Goal: Transaction & Acquisition: Purchase product/service

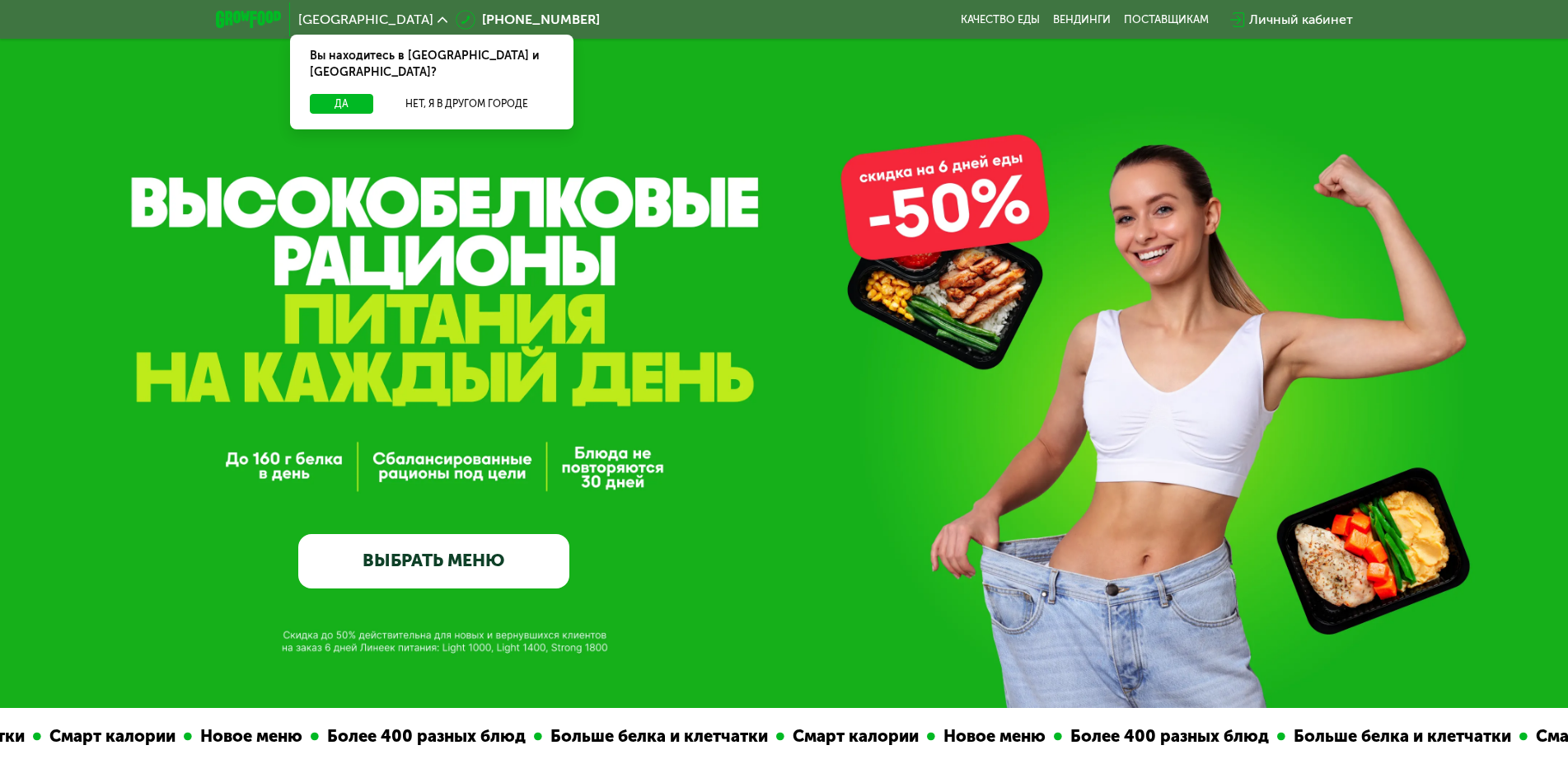
click at [408, 567] on link "ВЫБРАТЬ МЕНЮ" at bounding box center [434, 560] width 271 height 54
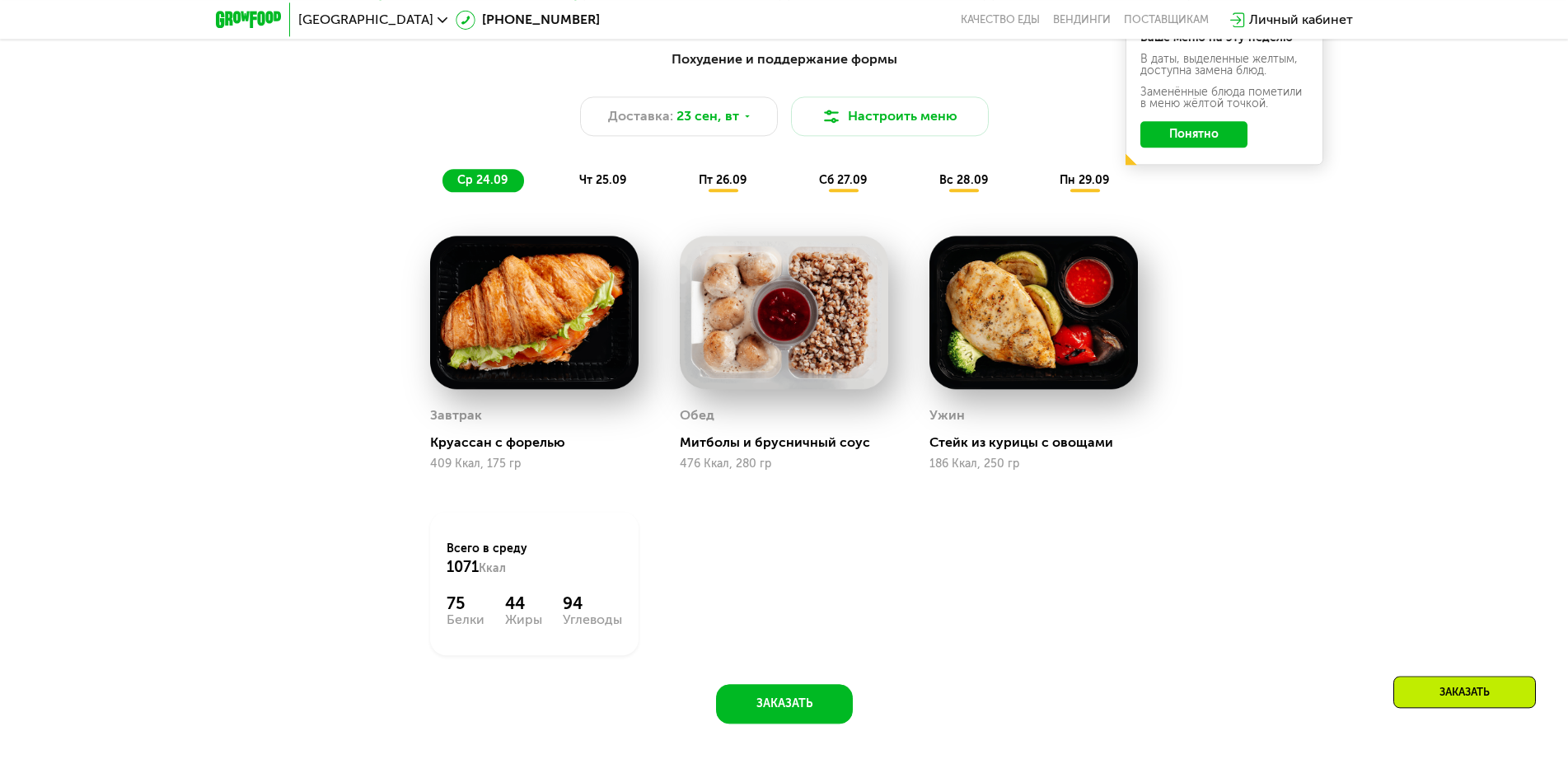
scroll to position [1532, 0]
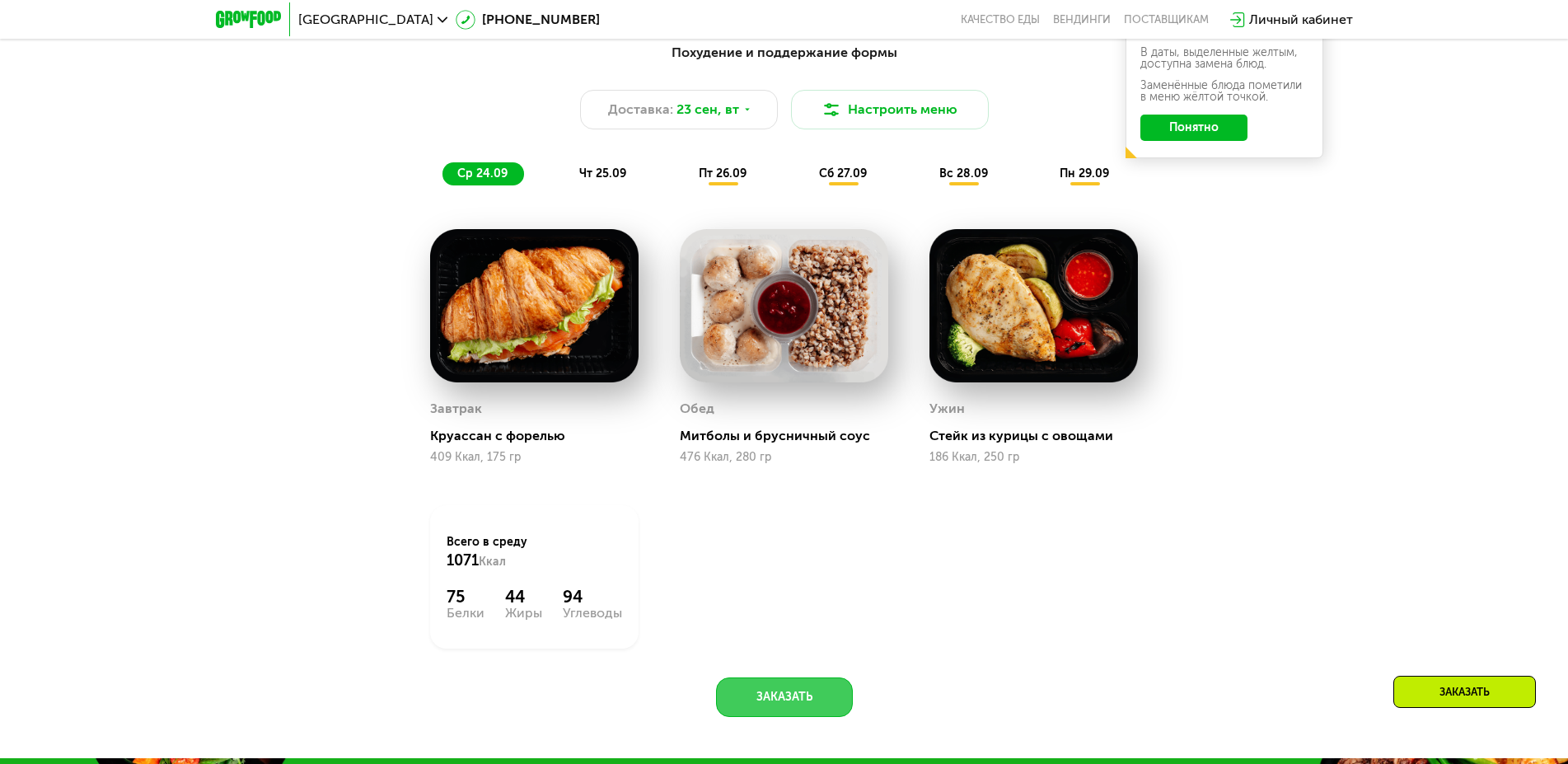
click at [768, 704] on button "Заказать" at bounding box center [784, 698] width 137 height 40
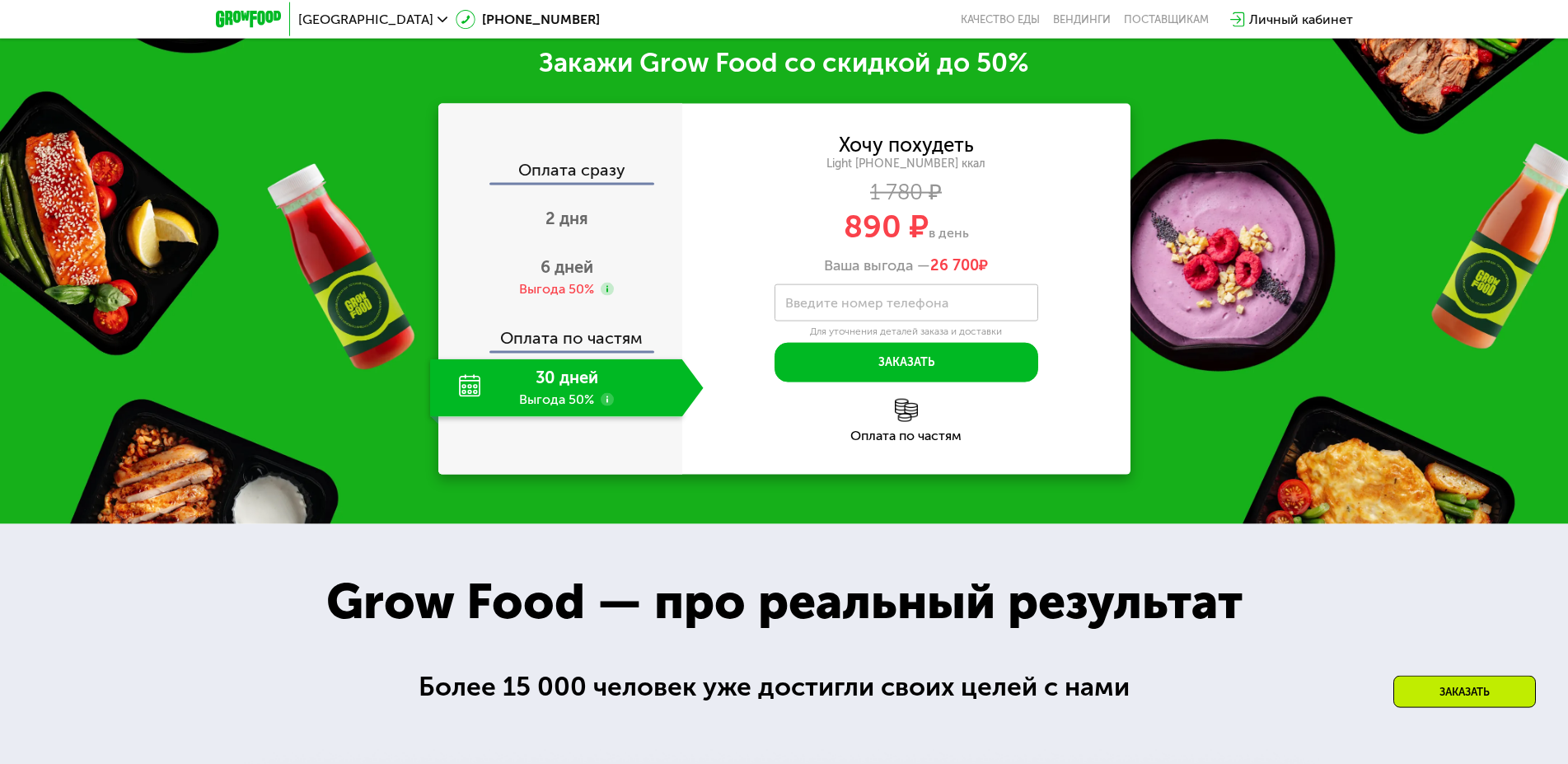
scroll to position [2297, 0]
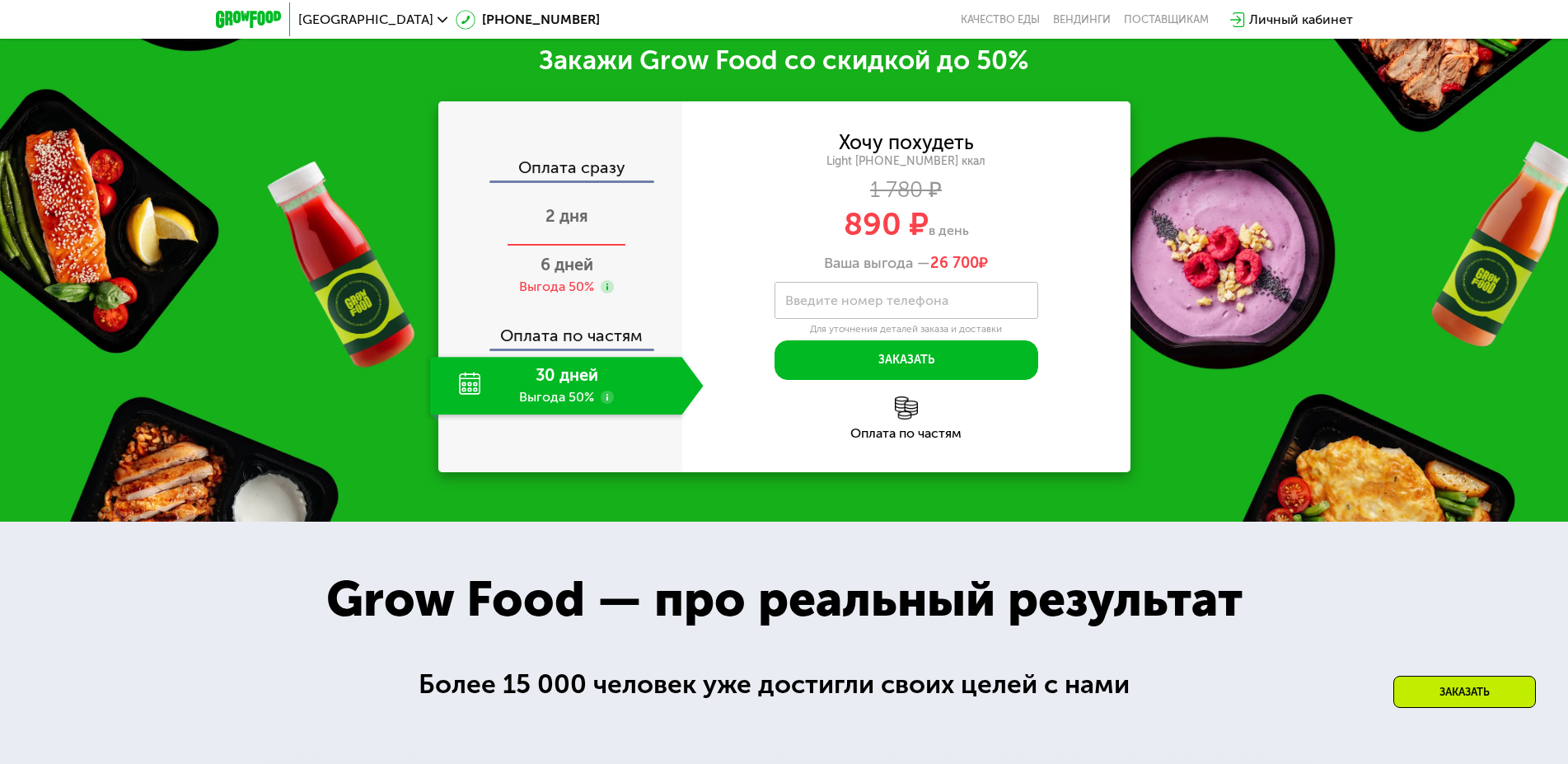
click at [578, 222] on span "2 дня" at bounding box center [567, 216] width 42 height 19
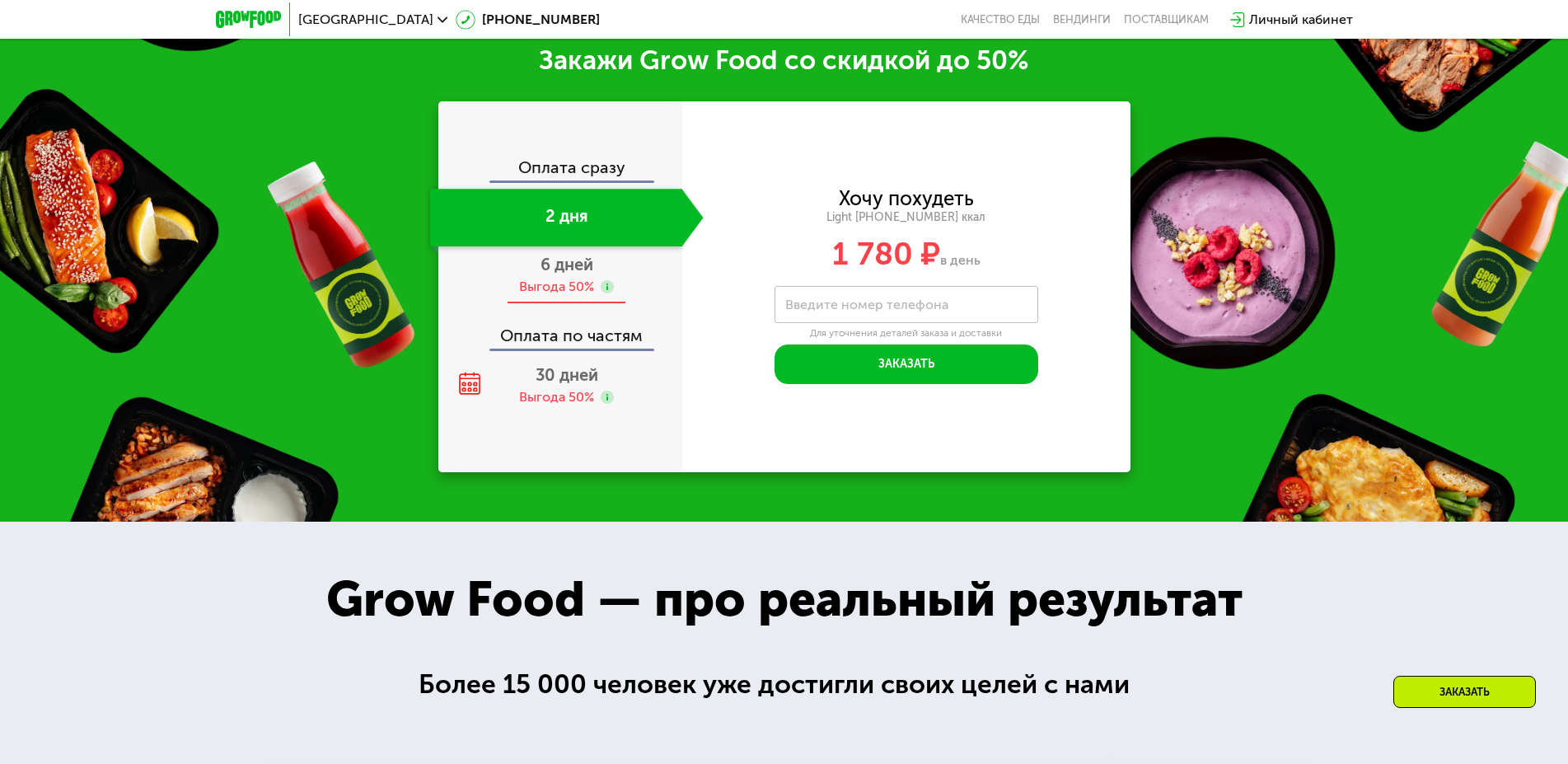
click at [538, 289] on div "Выгода 50%" at bounding box center [557, 287] width 75 height 18
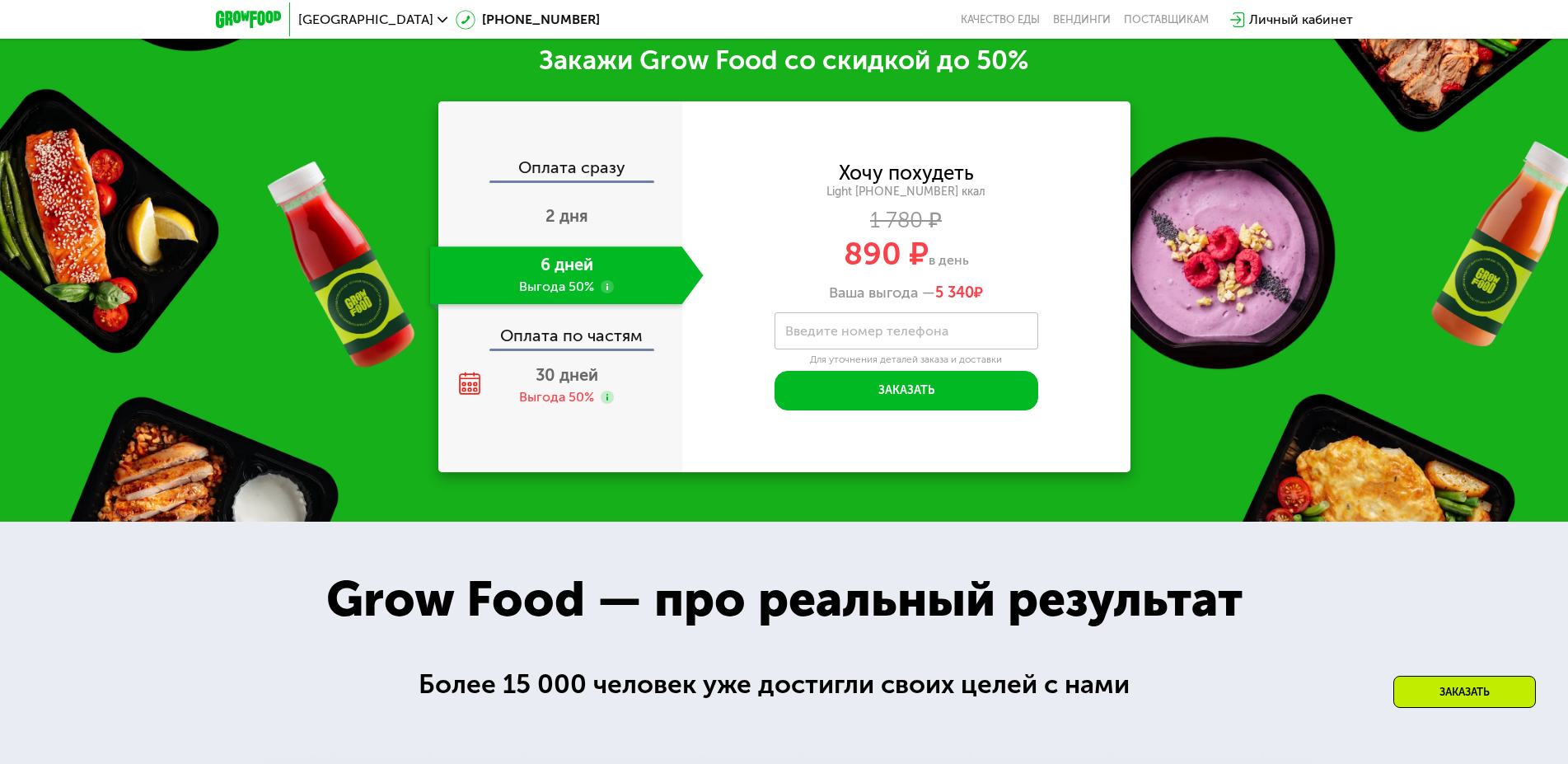
click at [587, 172] on div "Оплата сразу" at bounding box center [561, 170] width 242 height 21
click at [554, 339] on div "Оплата по частям" at bounding box center [561, 329] width 242 height 38
click at [554, 345] on div "Оплата по частям" at bounding box center [561, 329] width 242 height 38
click at [549, 399] on div "Выгода 50%" at bounding box center [557, 397] width 75 height 18
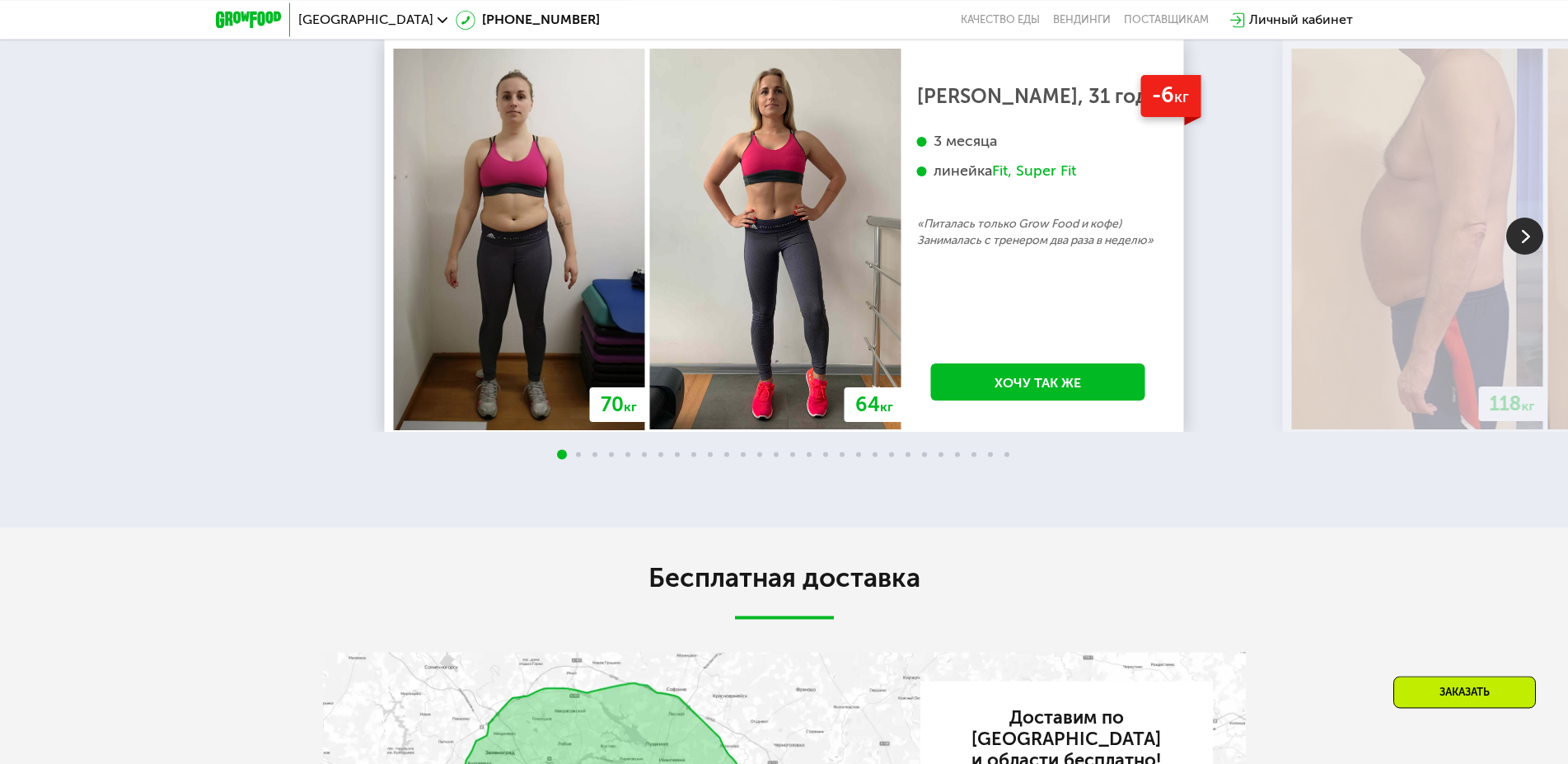
scroll to position [3559, 0]
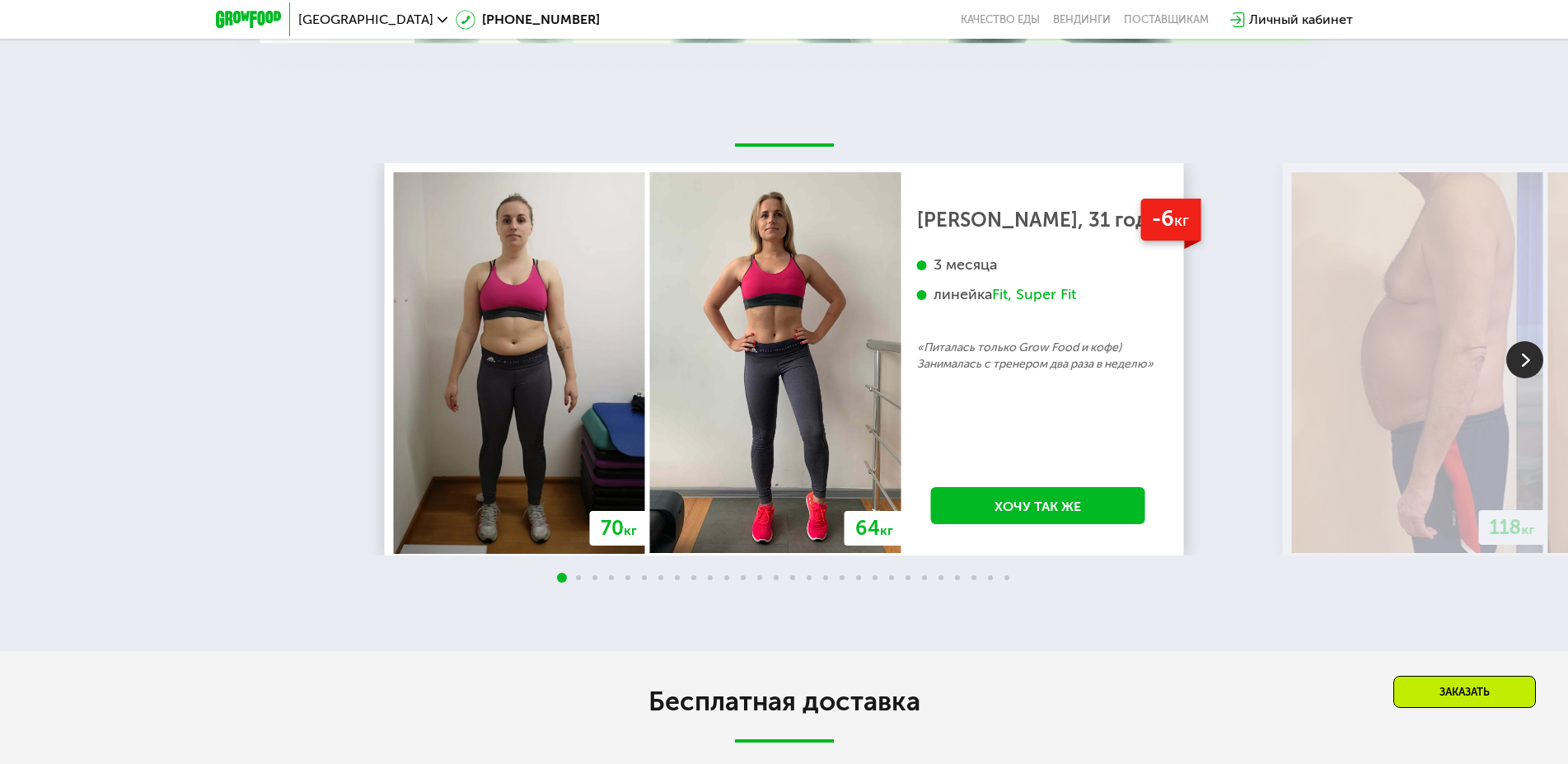
click at [1525, 367] on img at bounding box center [1525, 360] width 37 height 37
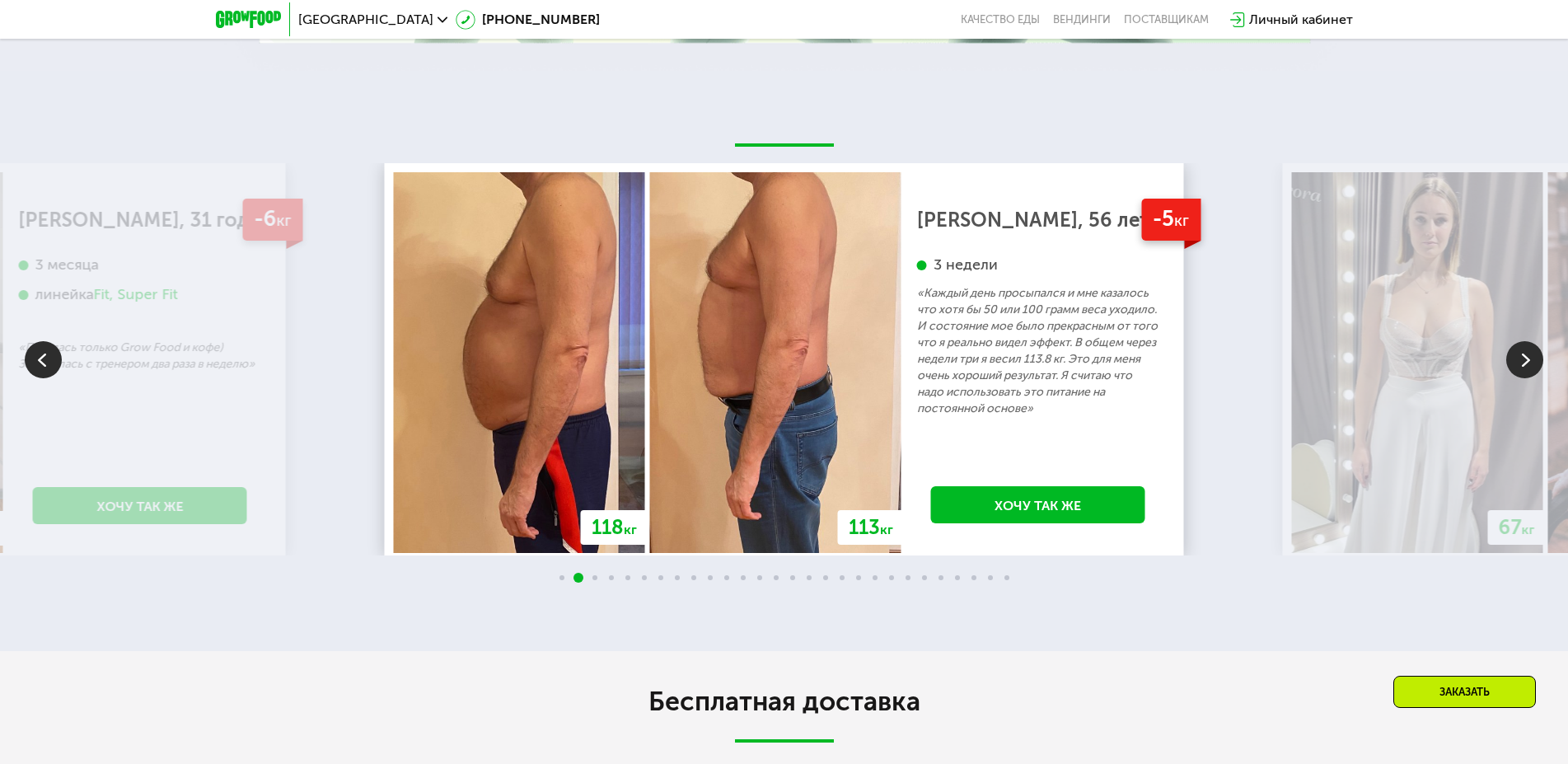
click at [1525, 367] on img at bounding box center [1525, 360] width 37 height 37
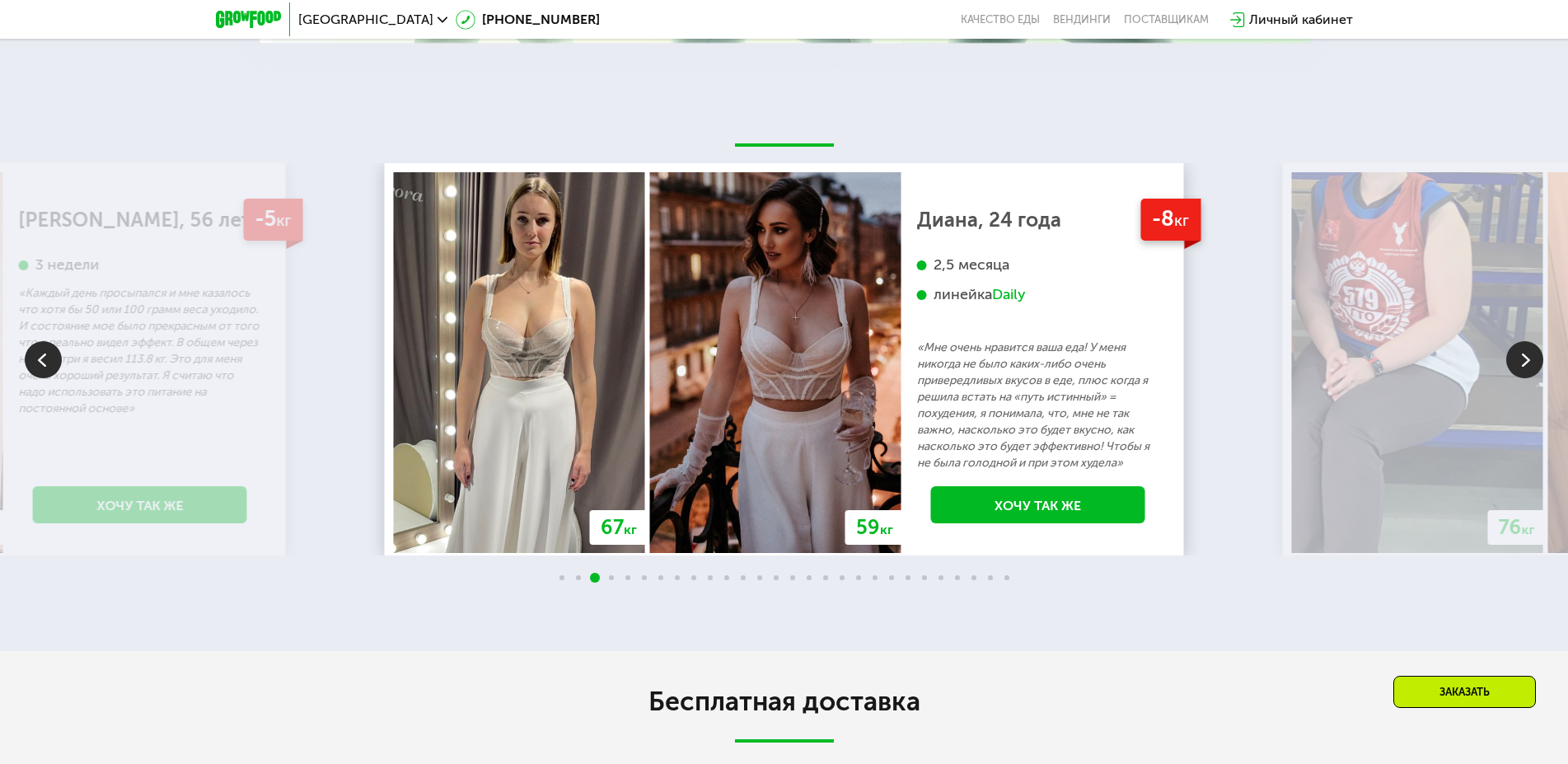
click at [1525, 367] on img at bounding box center [1525, 360] width 37 height 37
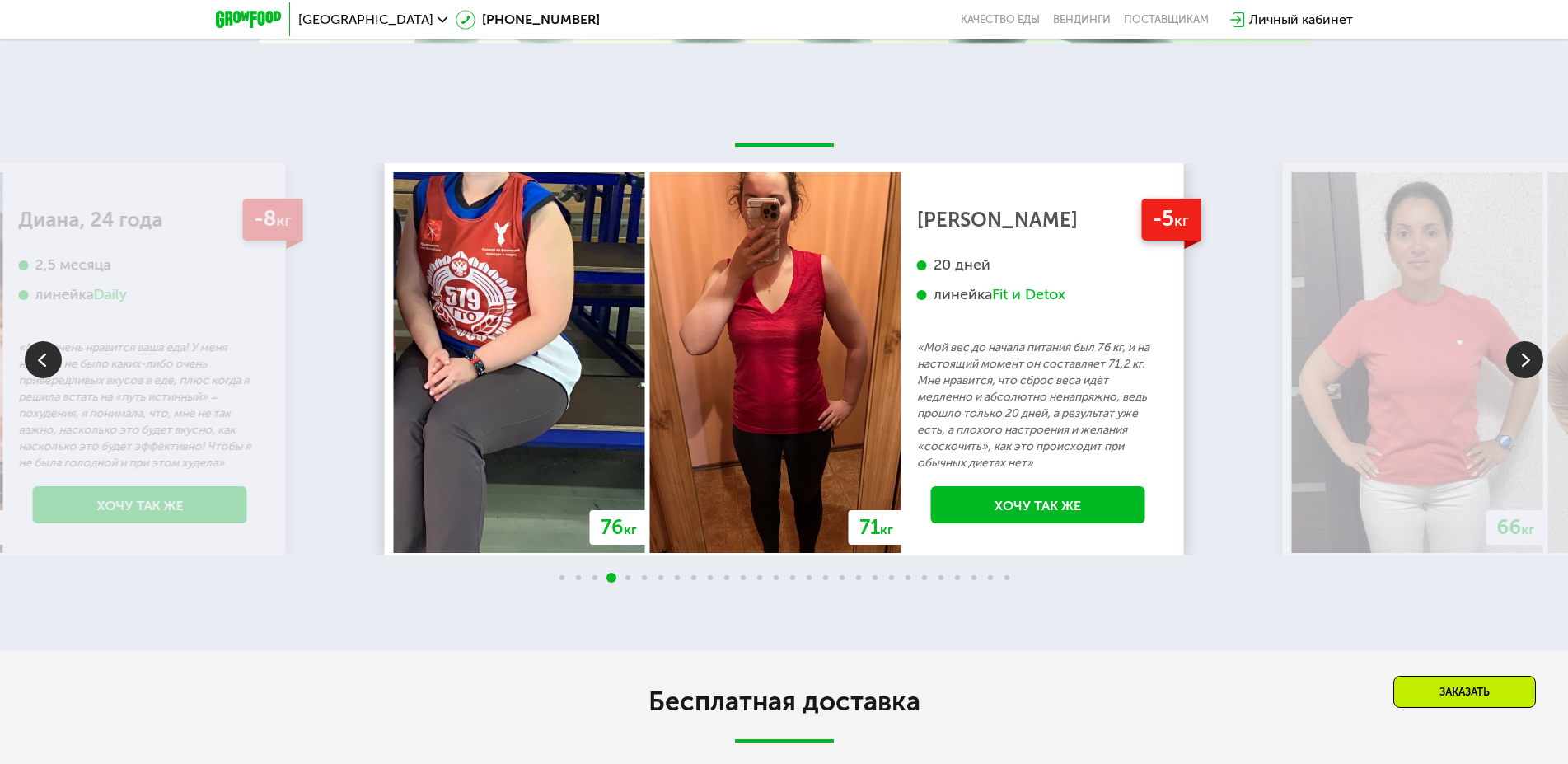
click at [1525, 367] on img at bounding box center [1525, 360] width 37 height 37
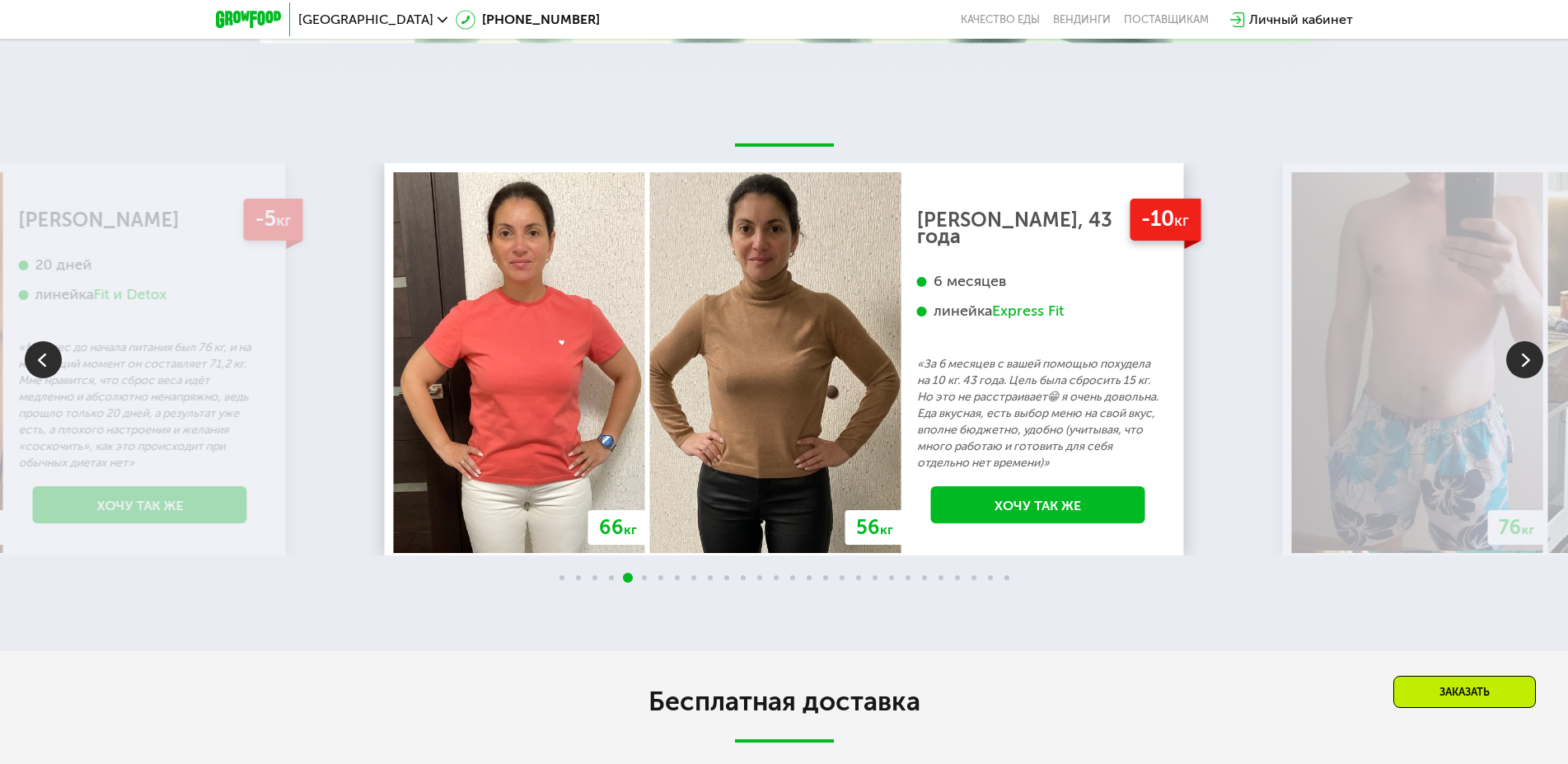
click at [1525, 367] on img at bounding box center [1525, 360] width 37 height 37
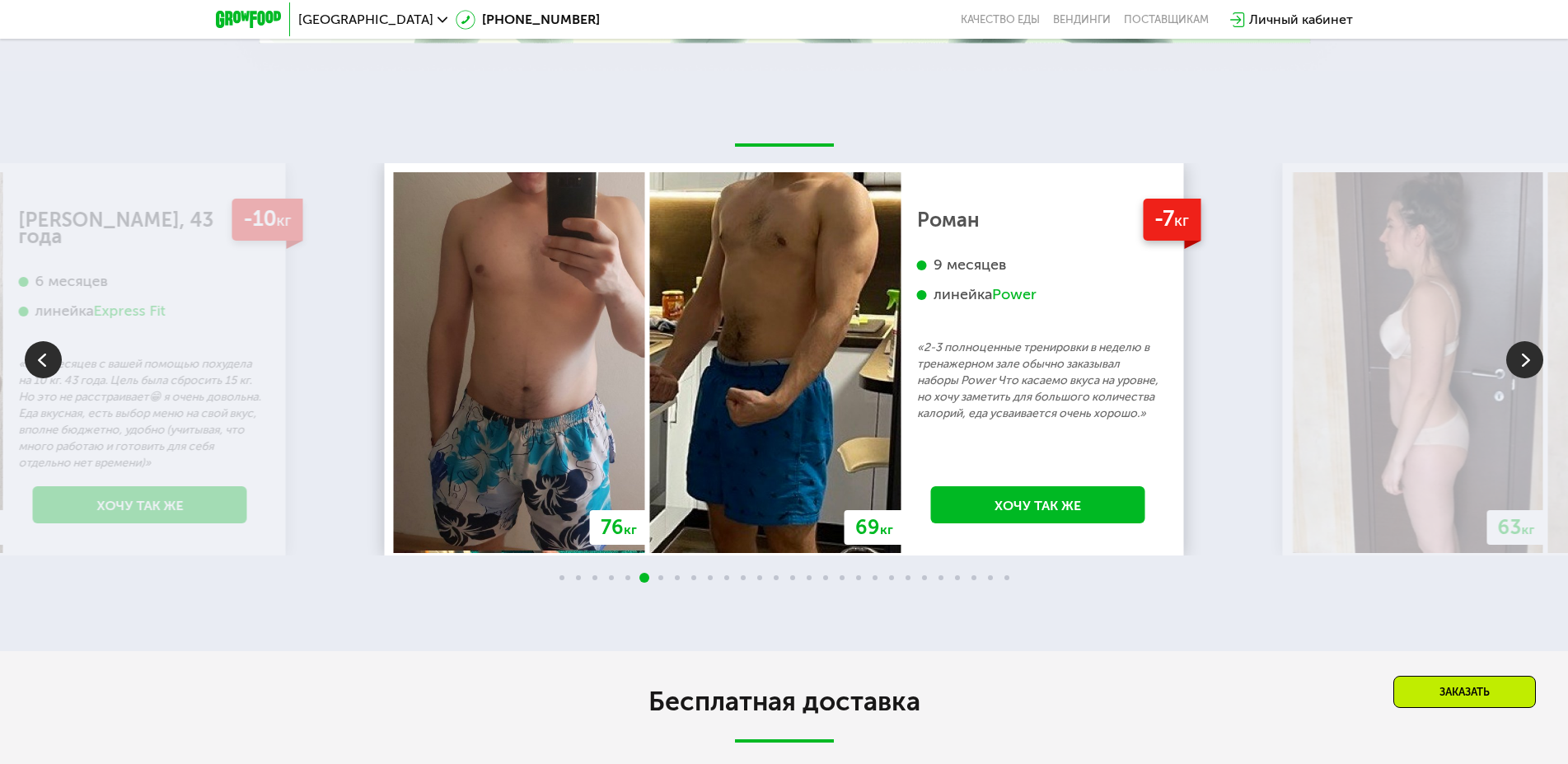
click at [1525, 367] on img at bounding box center [1525, 360] width 37 height 37
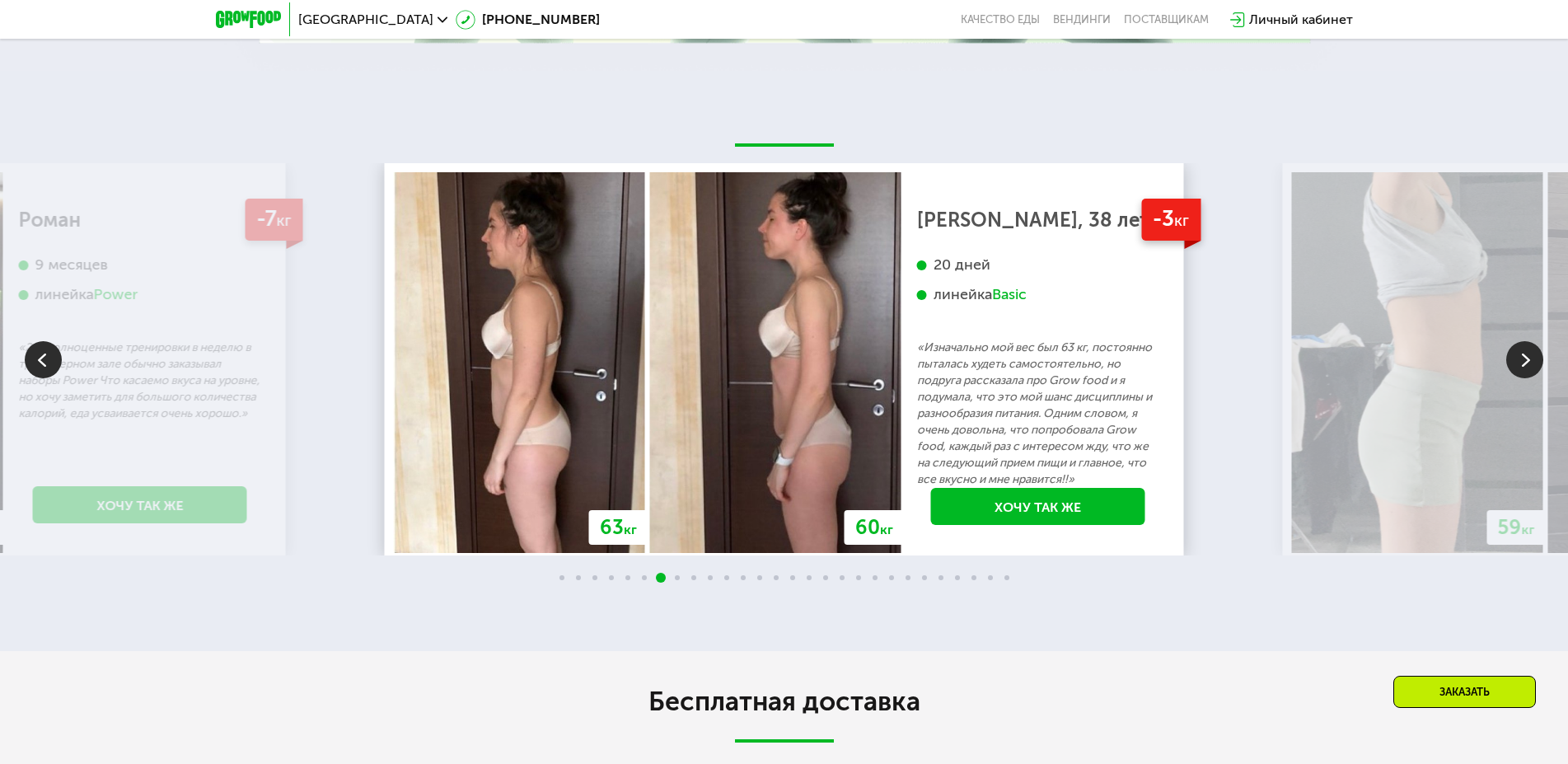
click at [1525, 367] on img at bounding box center [1525, 360] width 37 height 37
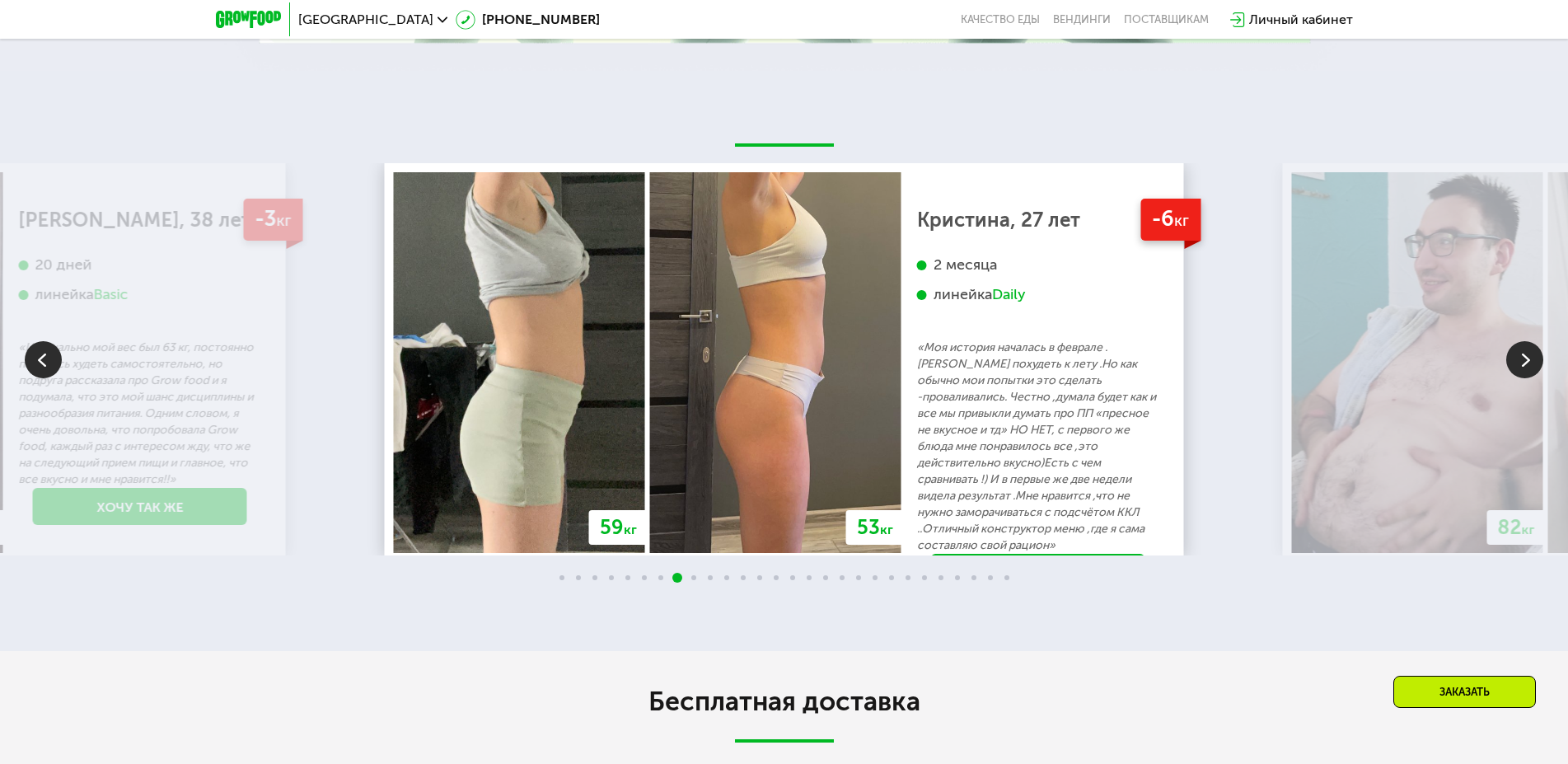
click at [1525, 367] on img at bounding box center [1525, 360] width 37 height 37
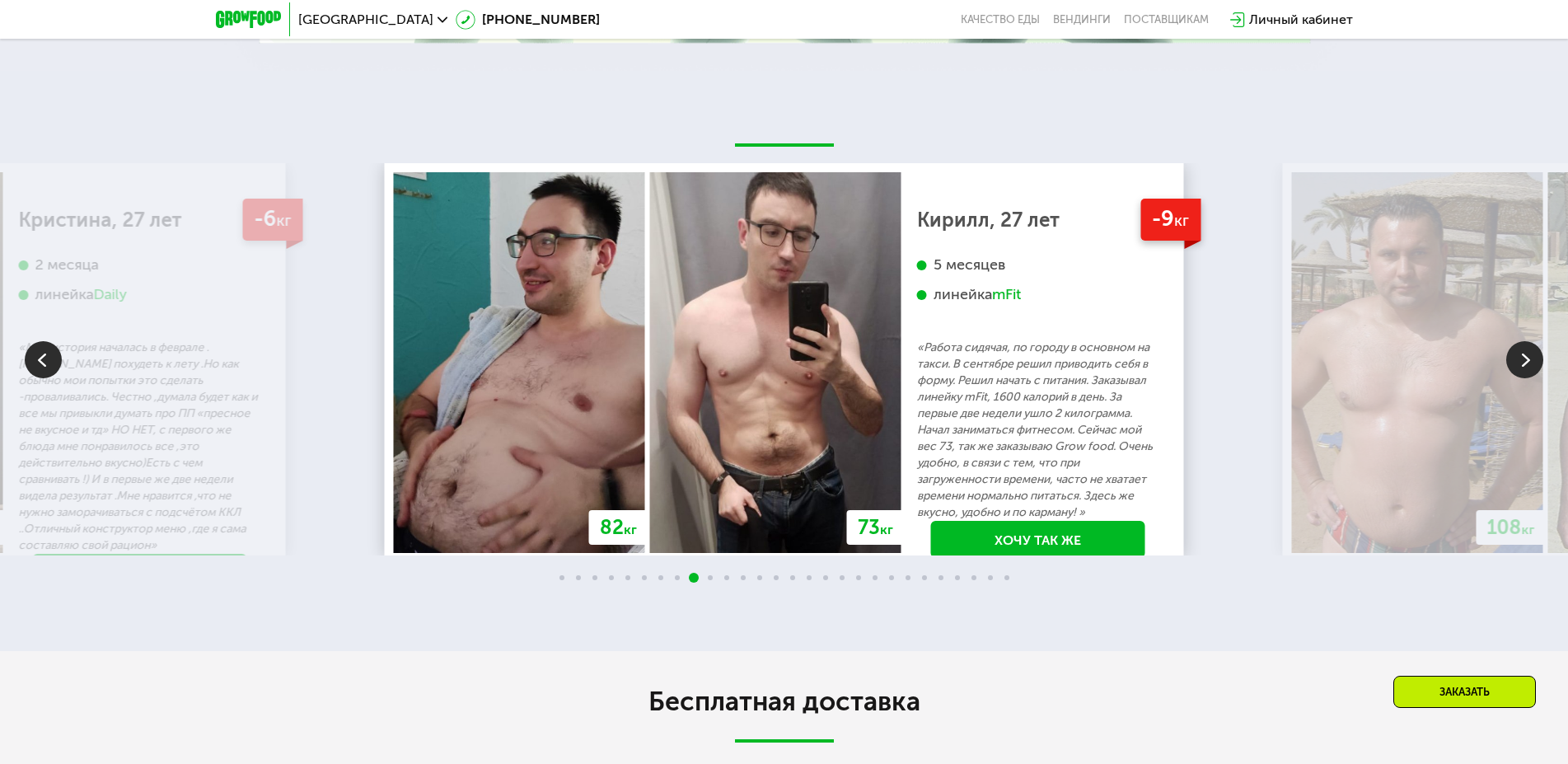
click at [1525, 367] on img at bounding box center [1525, 360] width 37 height 37
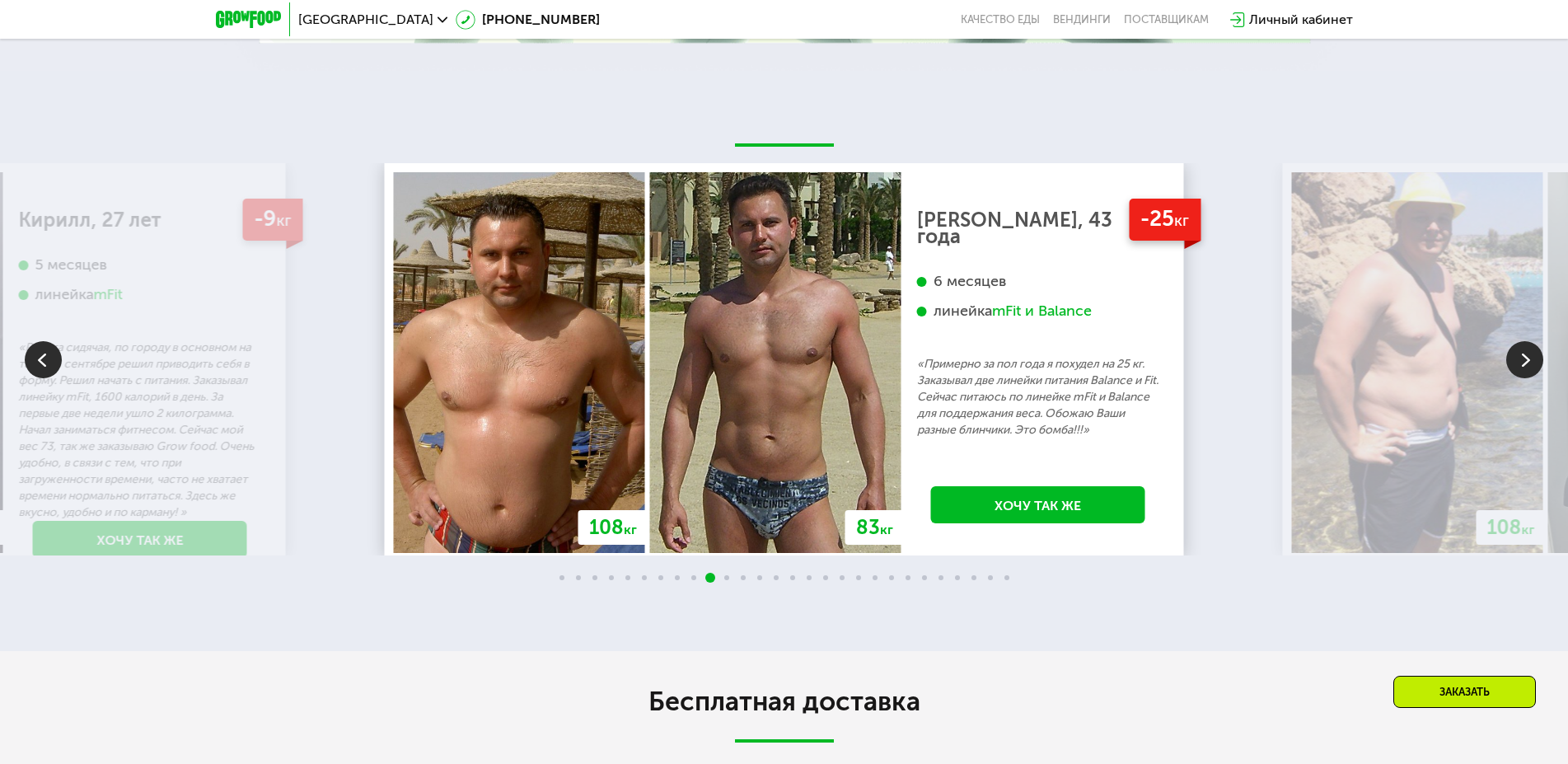
click at [1525, 367] on img at bounding box center [1525, 360] width 37 height 37
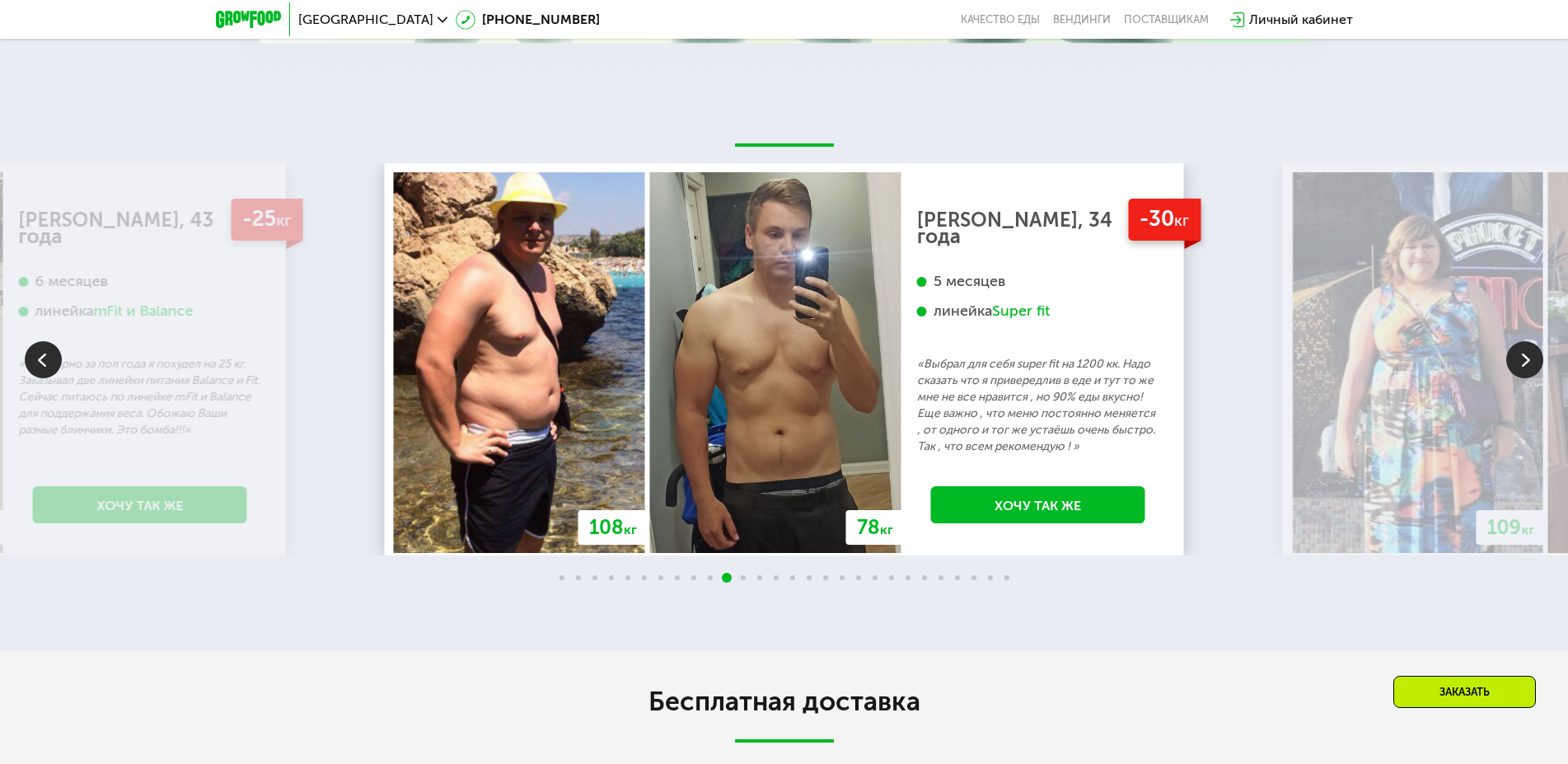
click at [1525, 367] on img at bounding box center [1525, 360] width 37 height 37
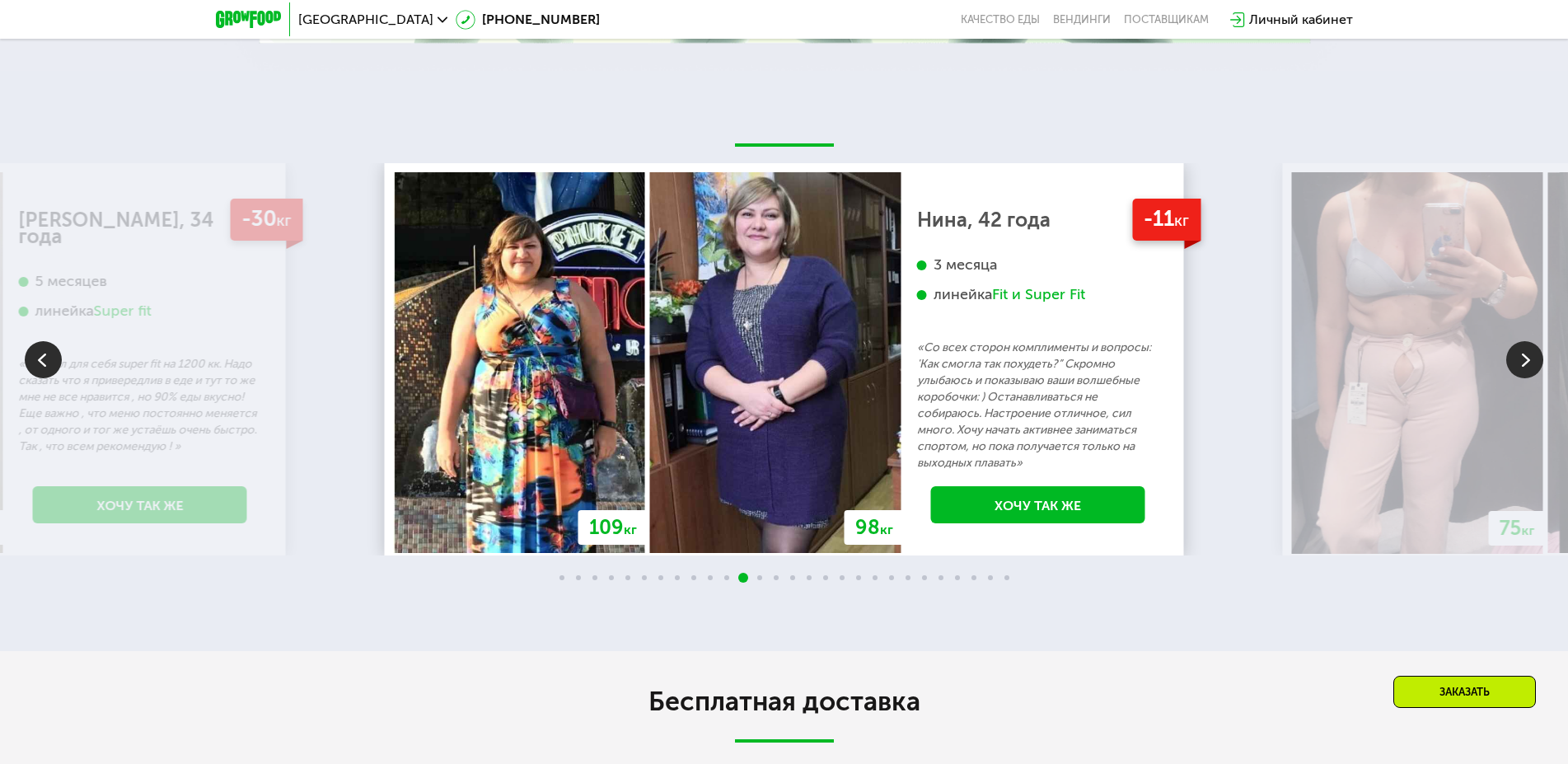
click at [1525, 367] on img at bounding box center [1525, 360] width 37 height 37
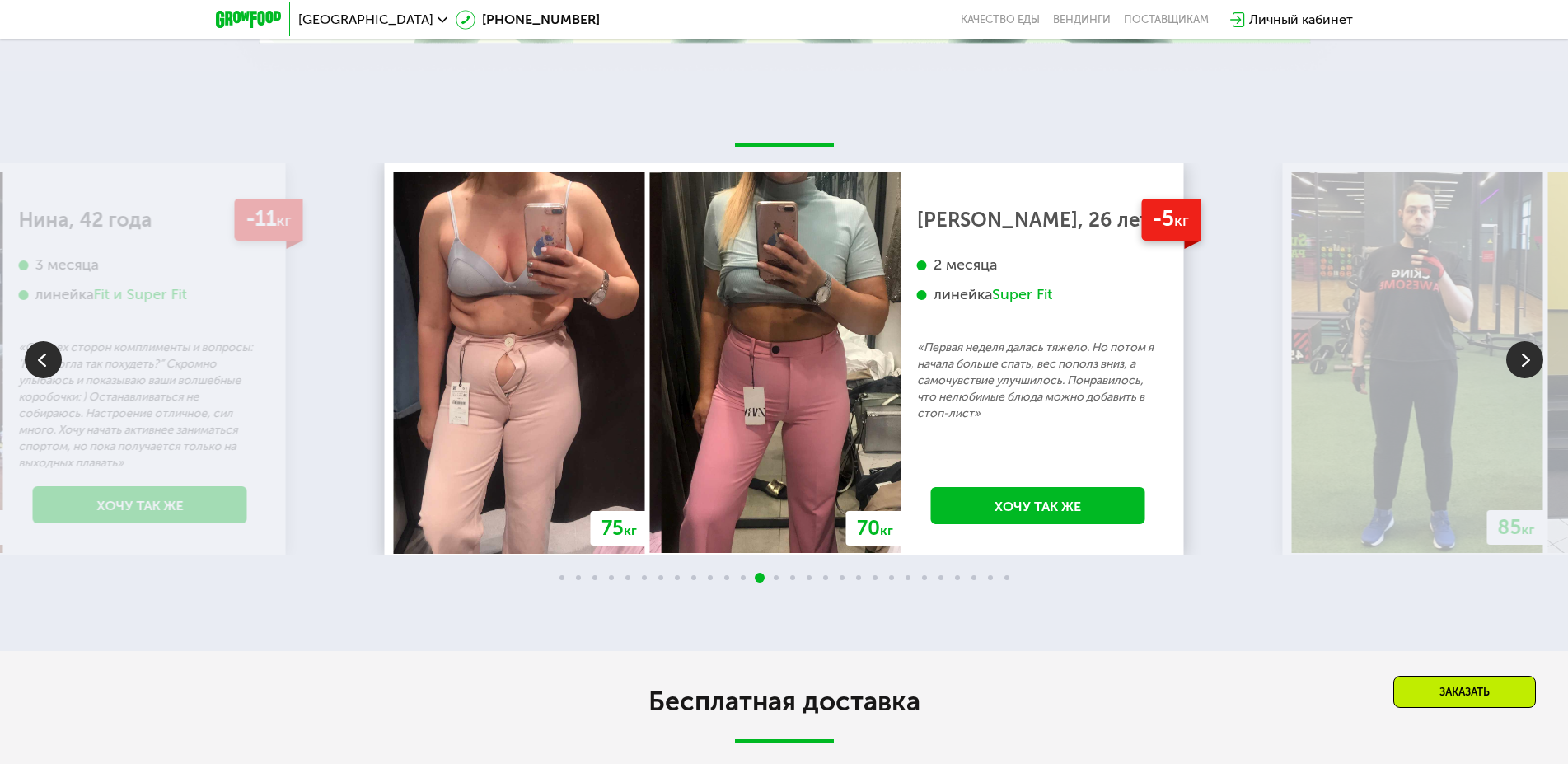
click at [1525, 367] on img at bounding box center [1525, 360] width 37 height 37
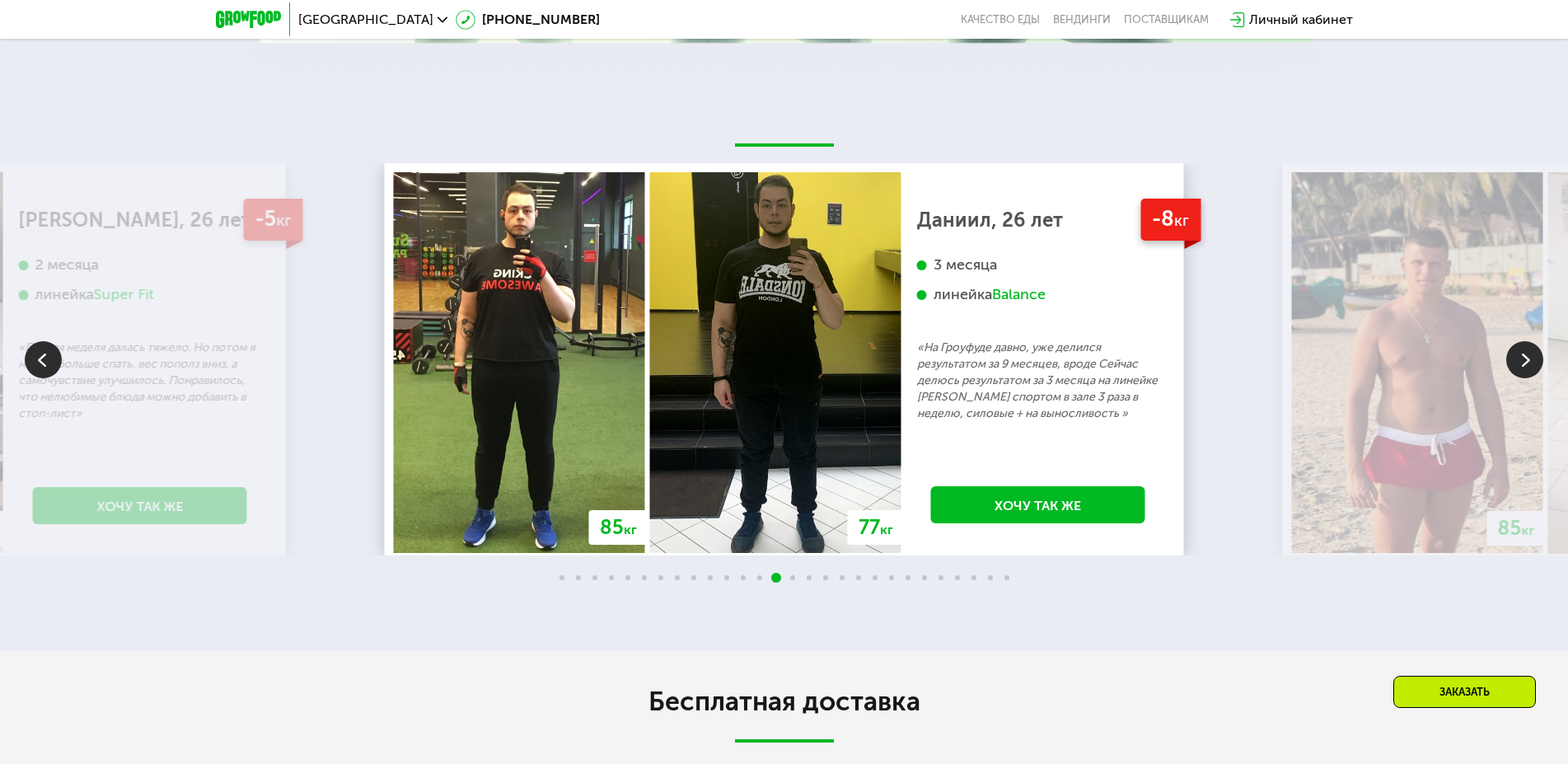
click at [1525, 367] on img at bounding box center [1525, 360] width 37 height 37
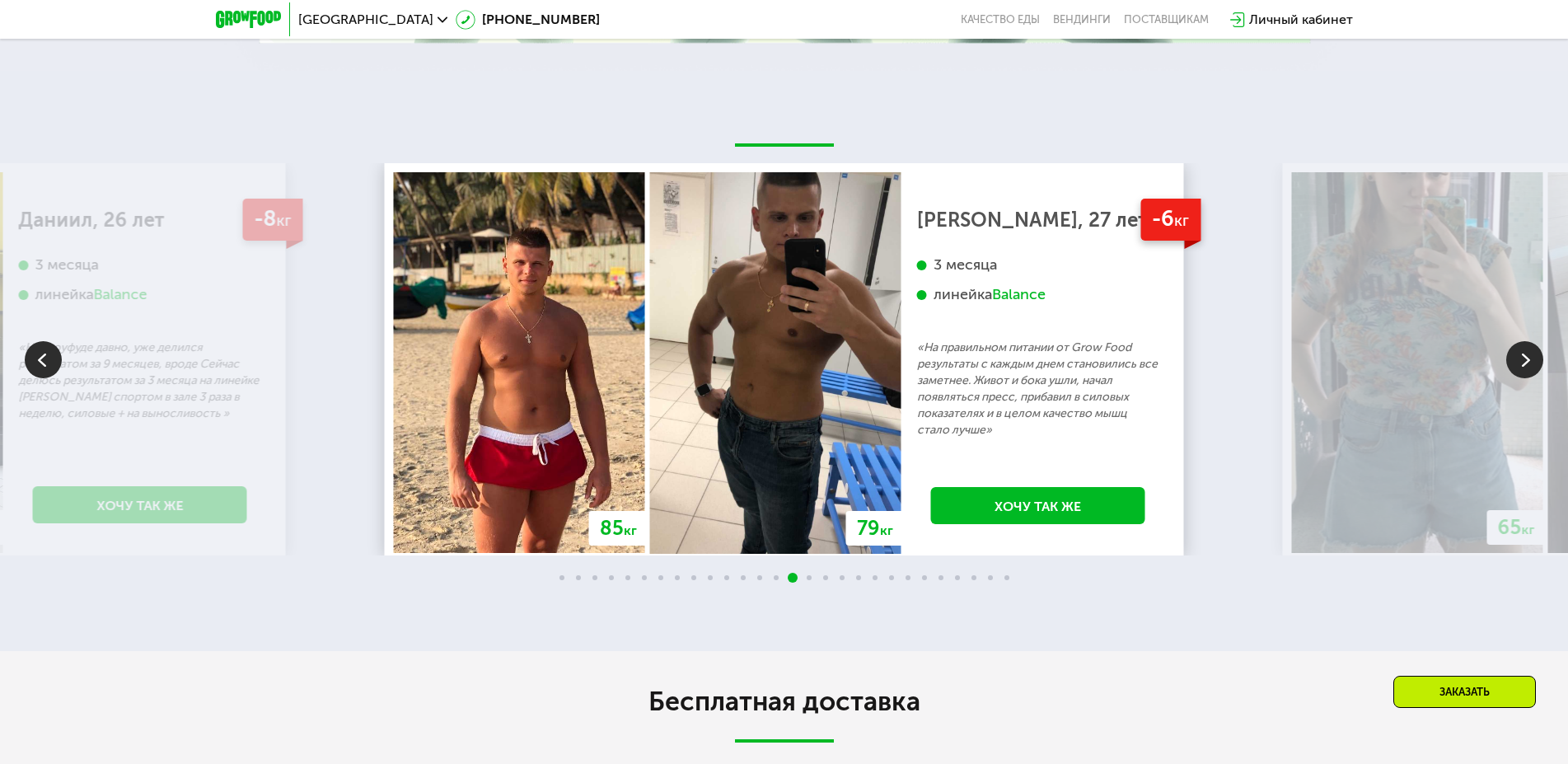
click at [1525, 367] on img at bounding box center [1525, 360] width 37 height 37
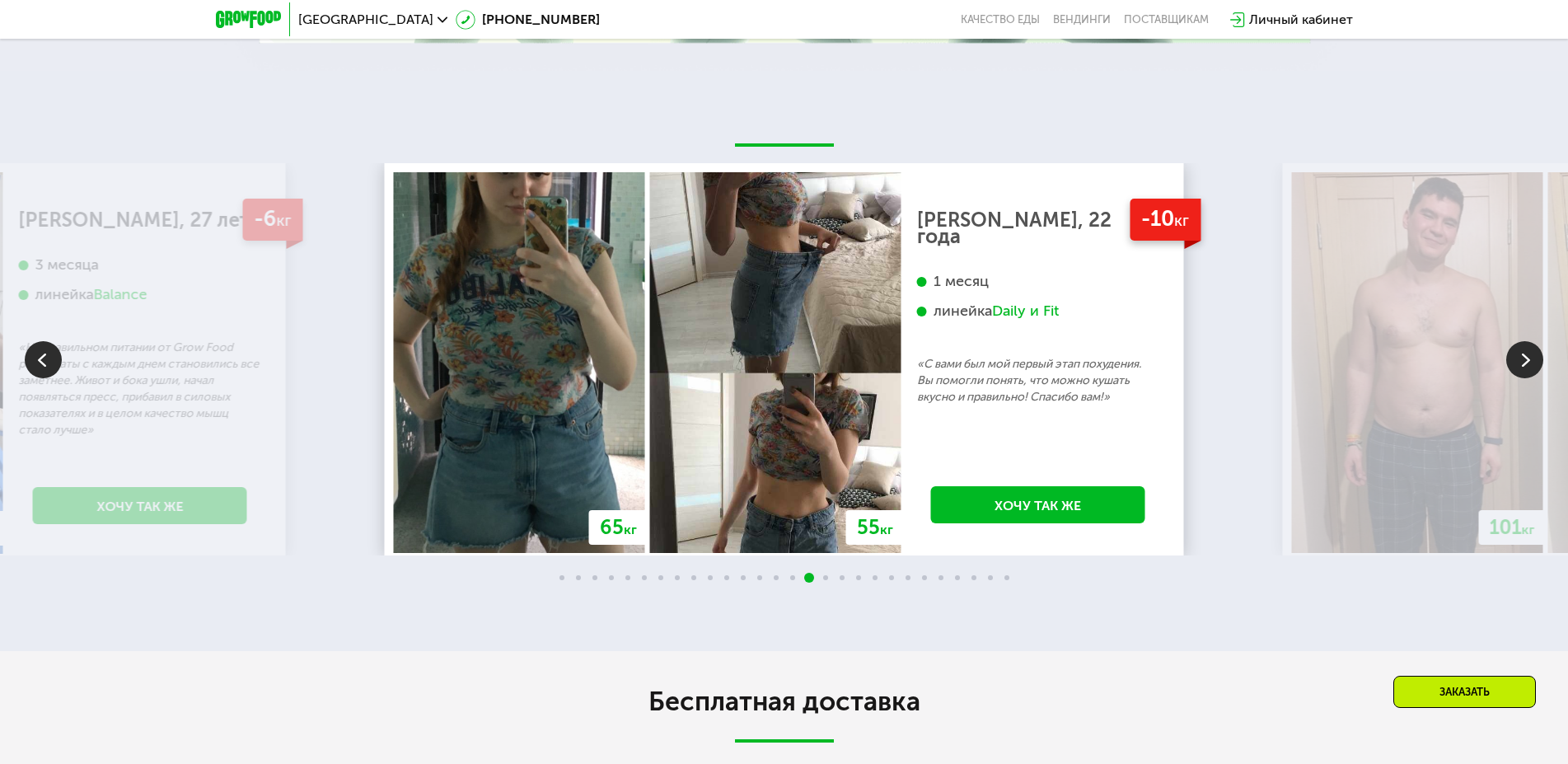
click at [1525, 367] on img at bounding box center [1525, 360] width 37 height 37
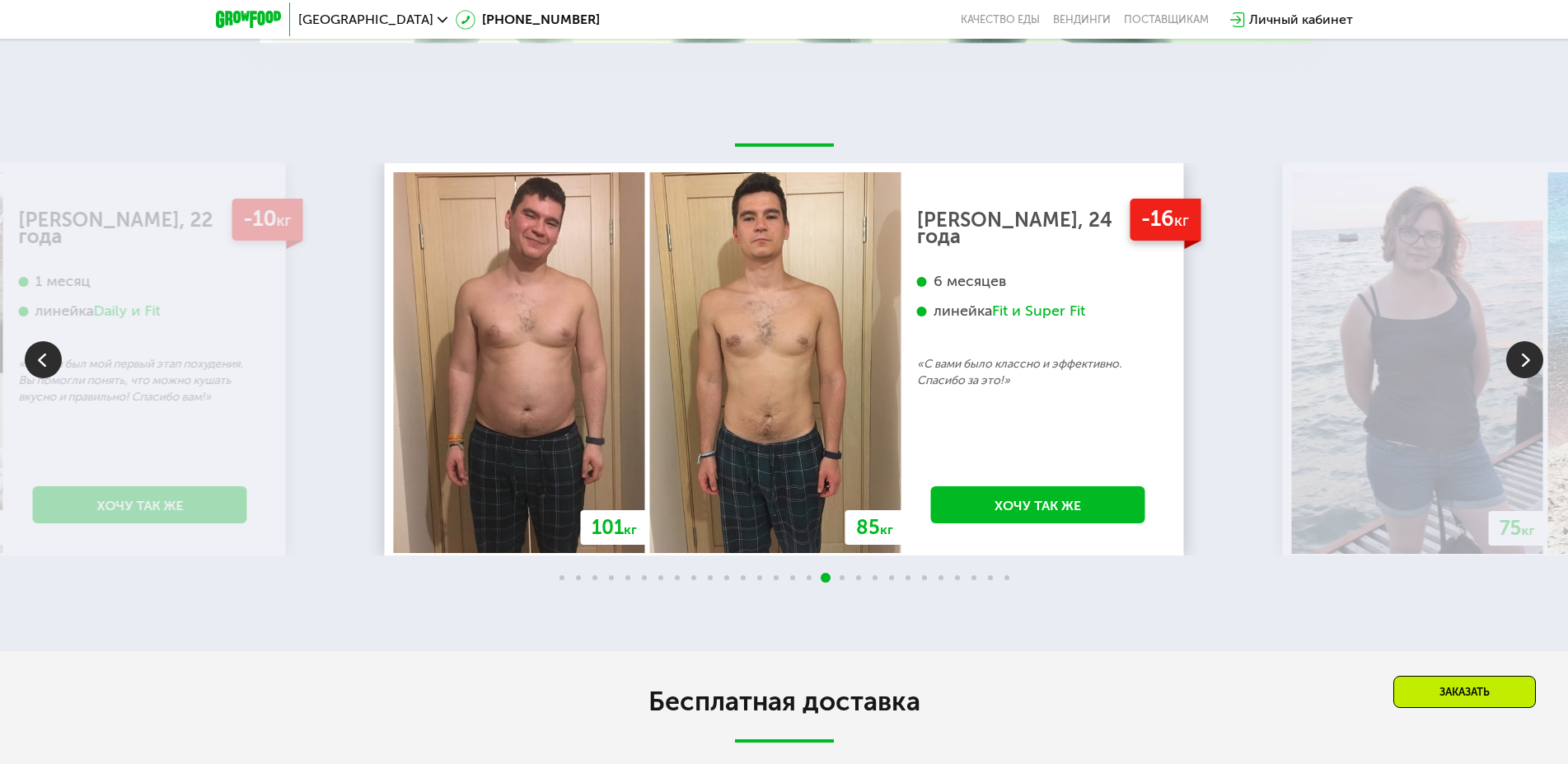
click at [1525, 367] on img at bounding box center [1525, 360] width 37 height 37
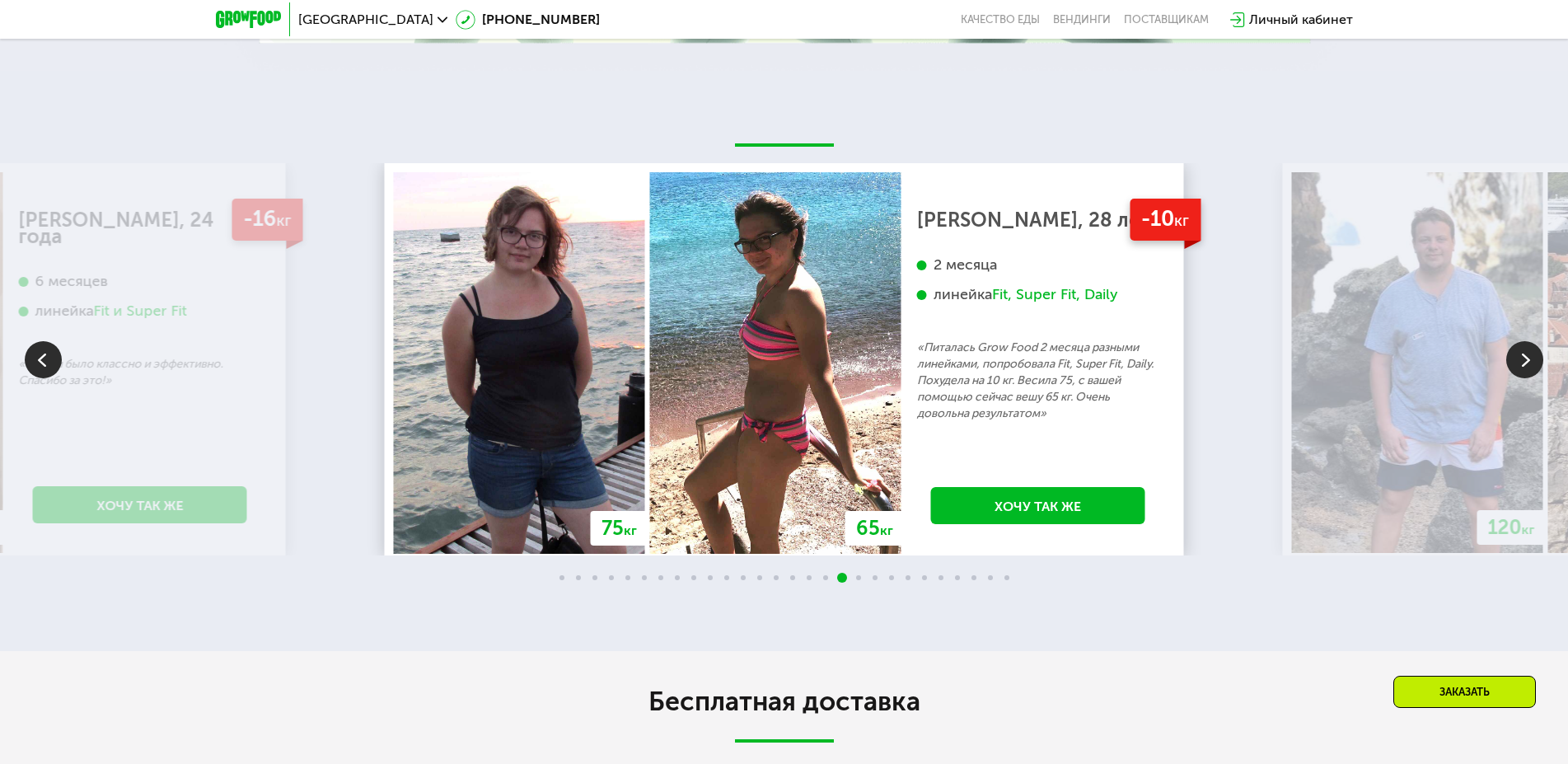
click at [1525, 367] on img at bounding box center [1525, 360] width 37 height 37
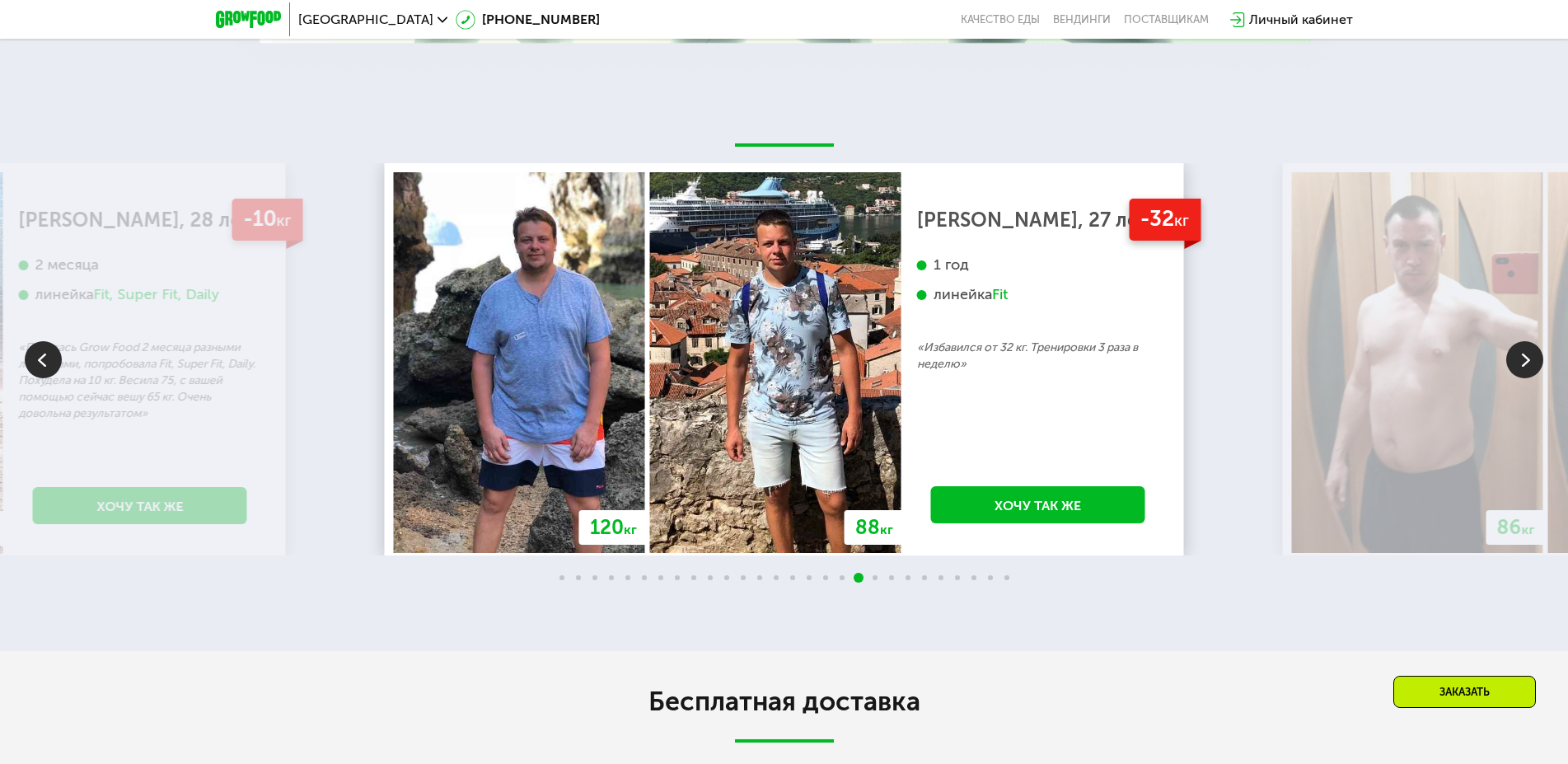
click at [1525, 367] on img at bounding box center [1525, 360] width 37 height 37
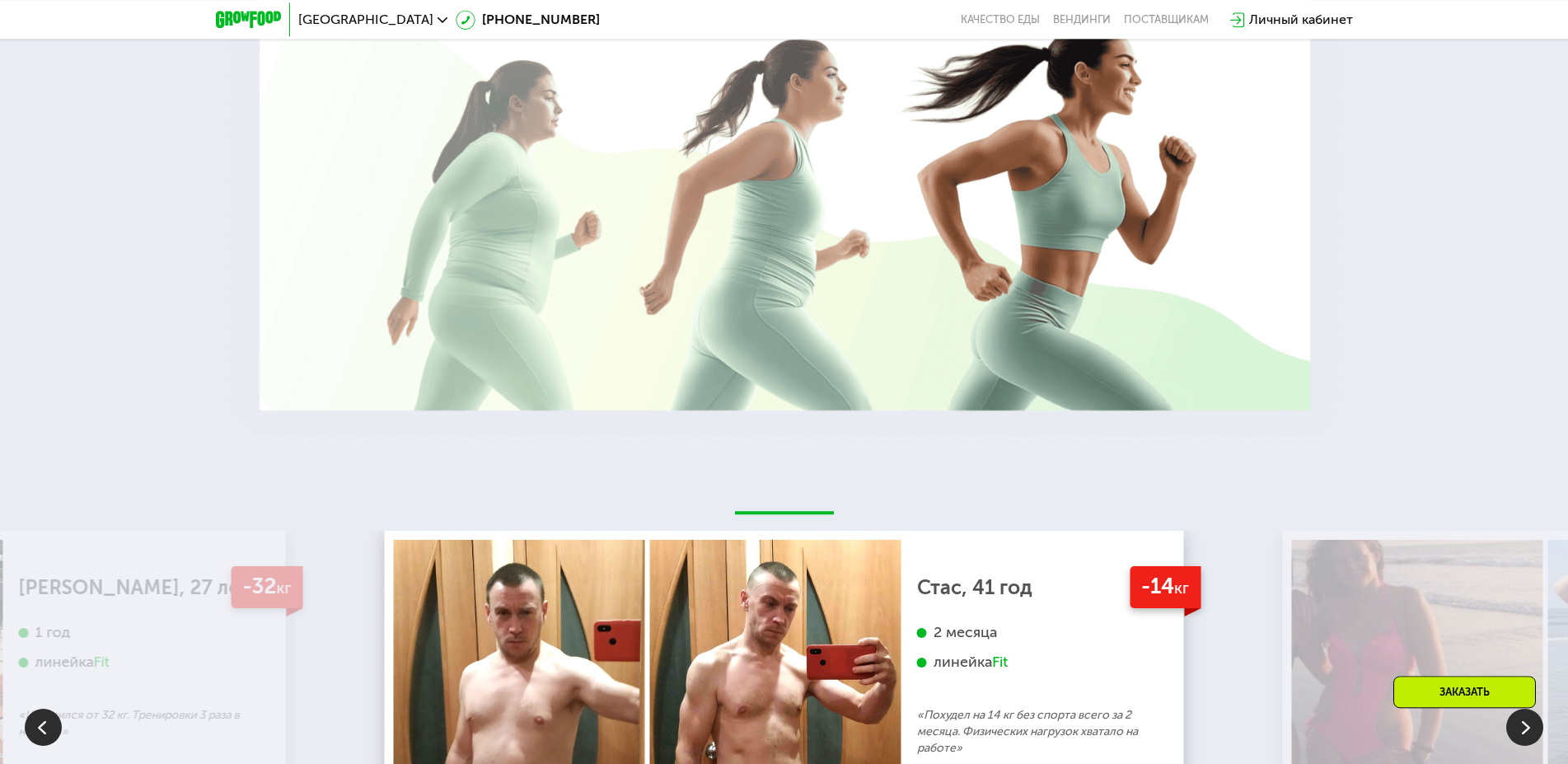
scroll to position [3054, 0]
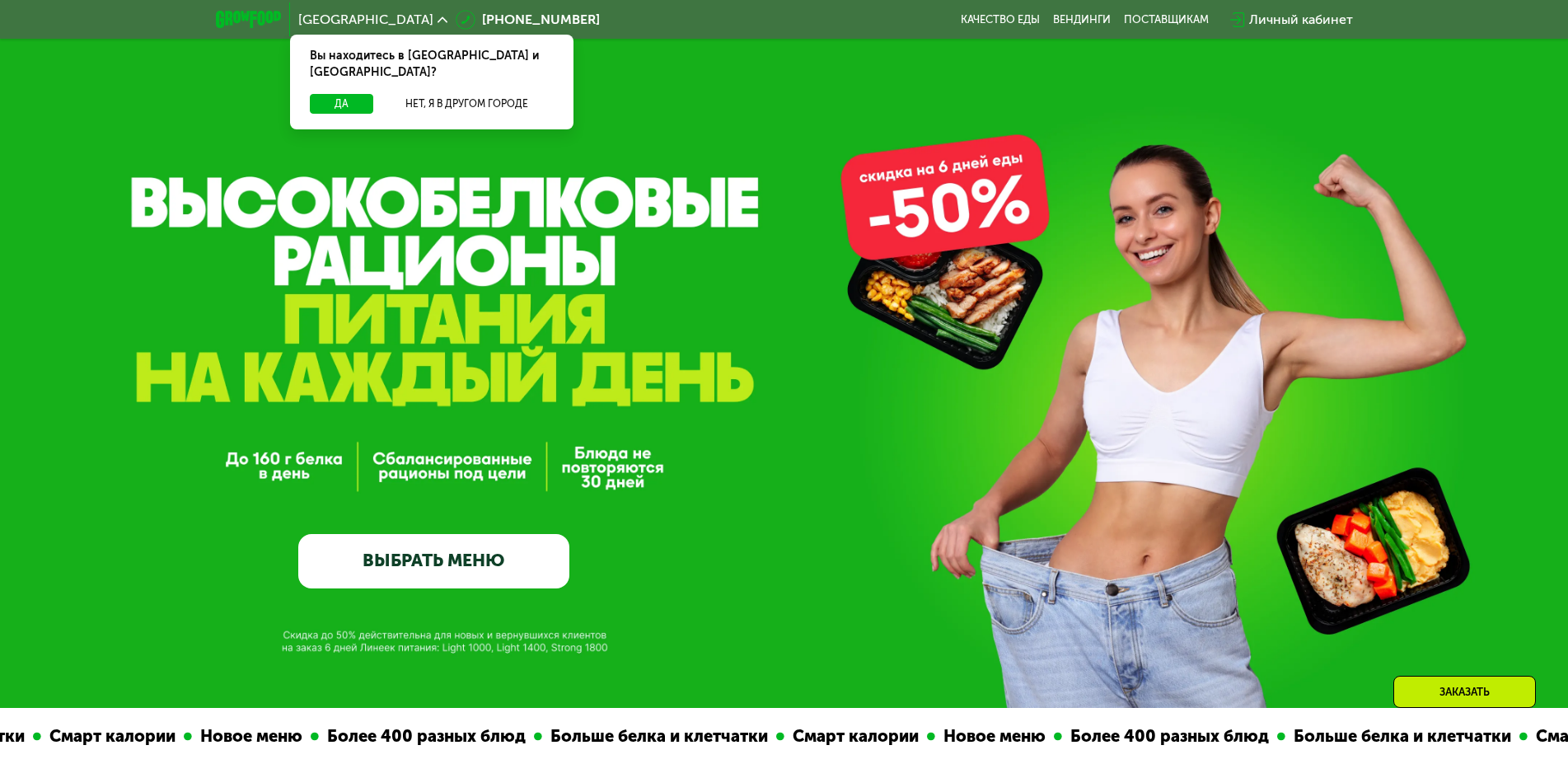
scroll to position [168, 0]
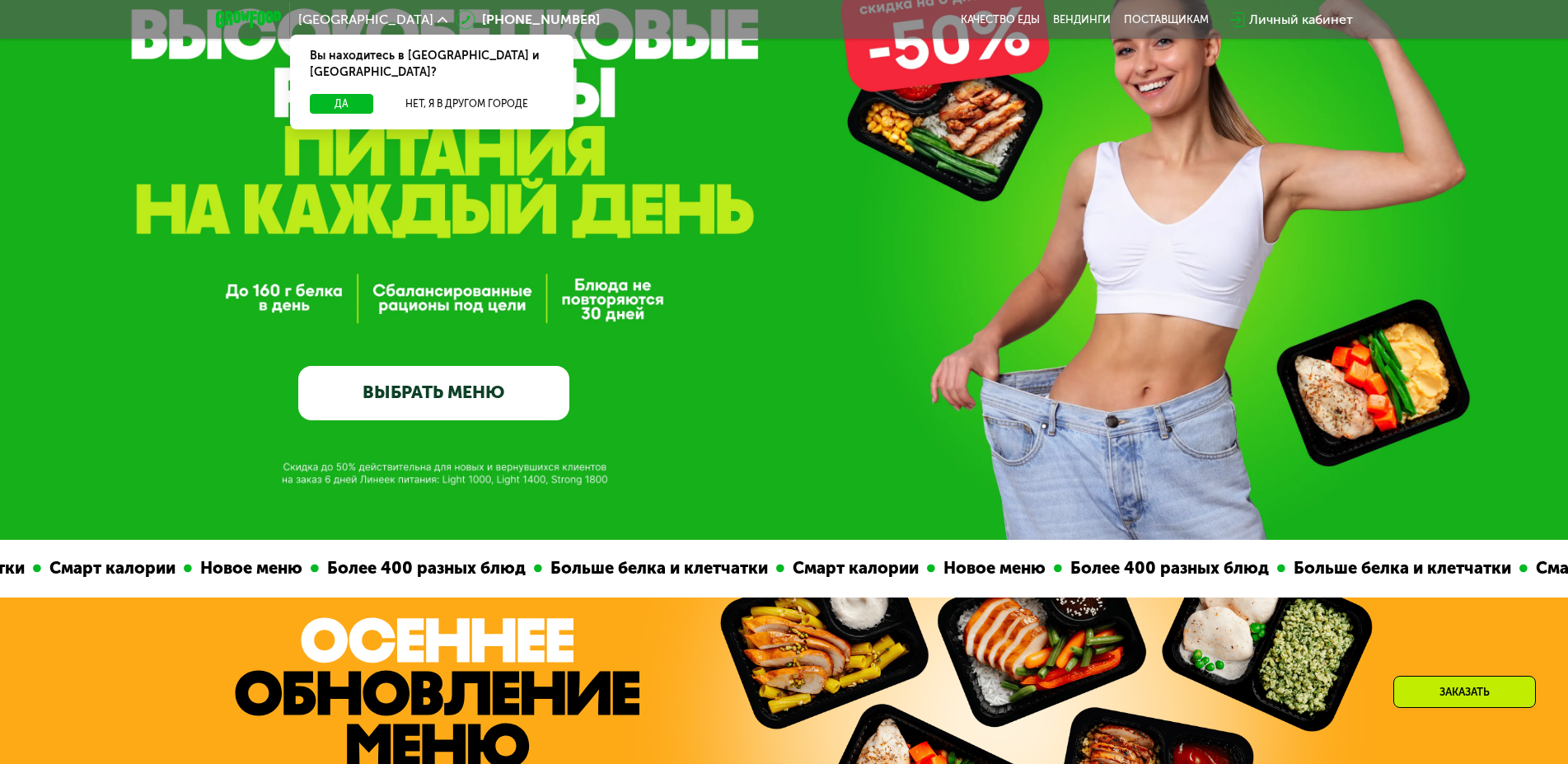
click at [413, 398] on link "ВЫБРАТЬ МЕНЮ" at bounding box center [434, 393] width 271 height 54
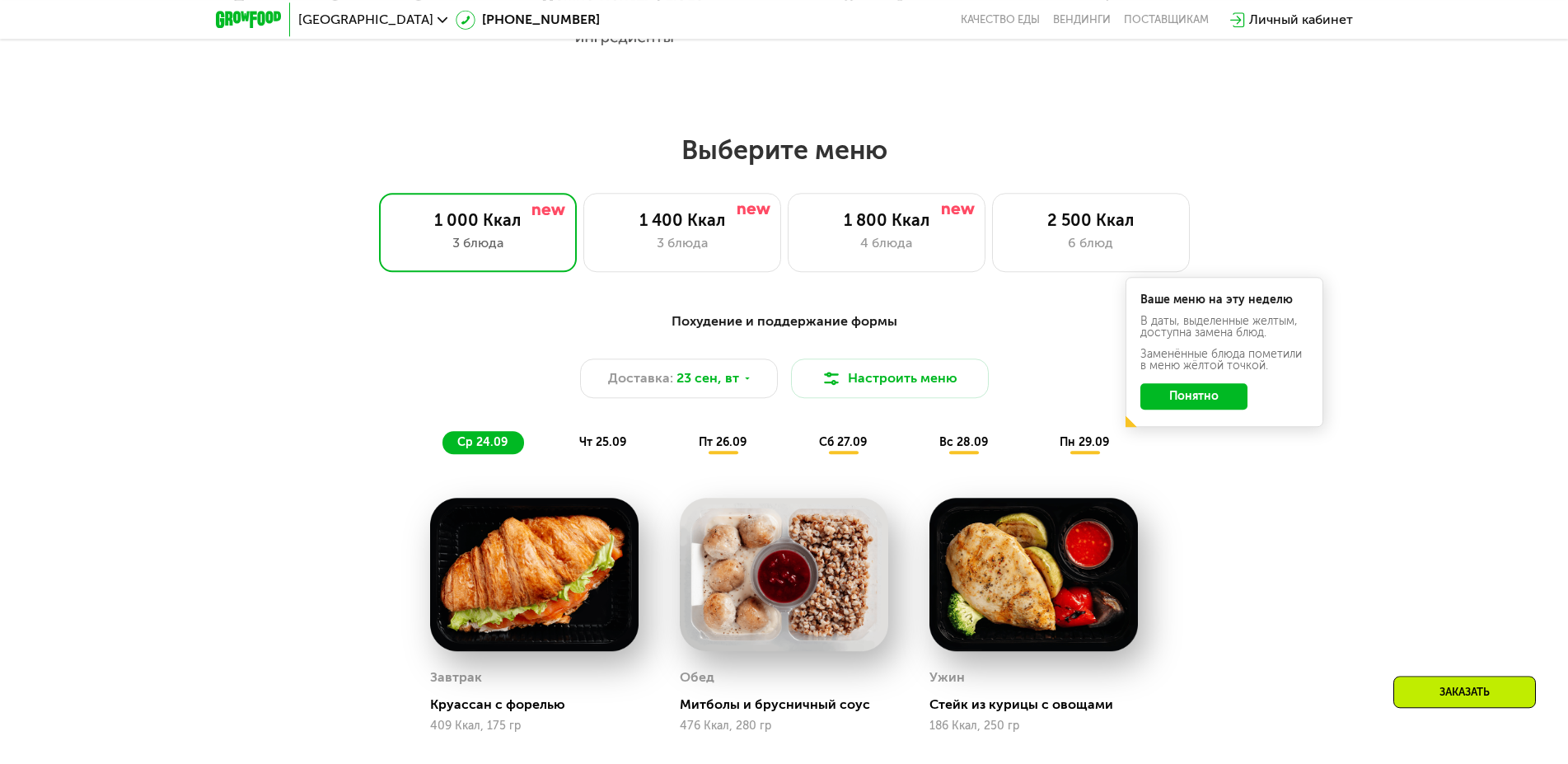
scroll to position [1262, 0]
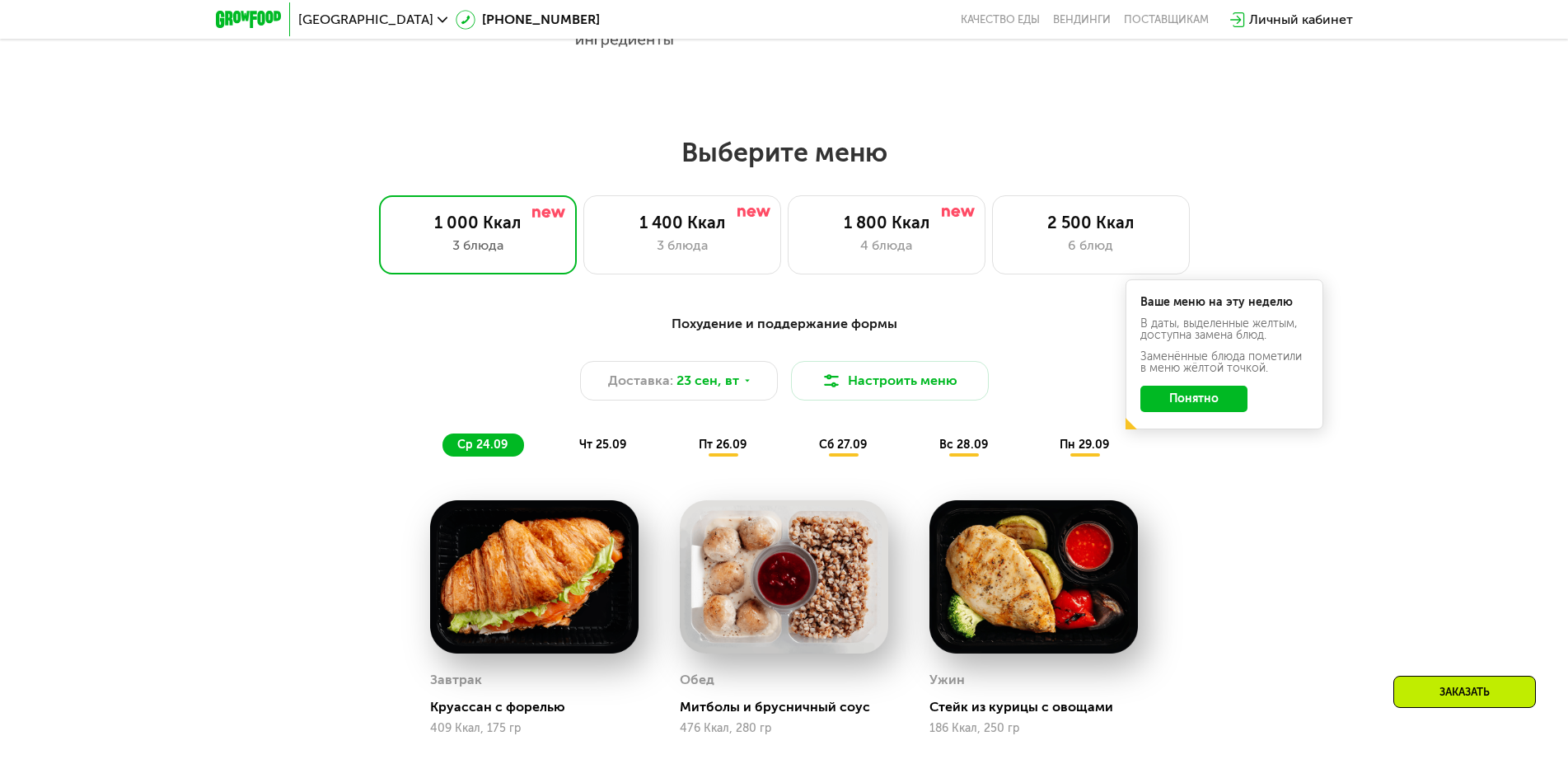
click at [608, 445] on span "чт 25.09" at bounding box center [603, 445] width 47 height 14
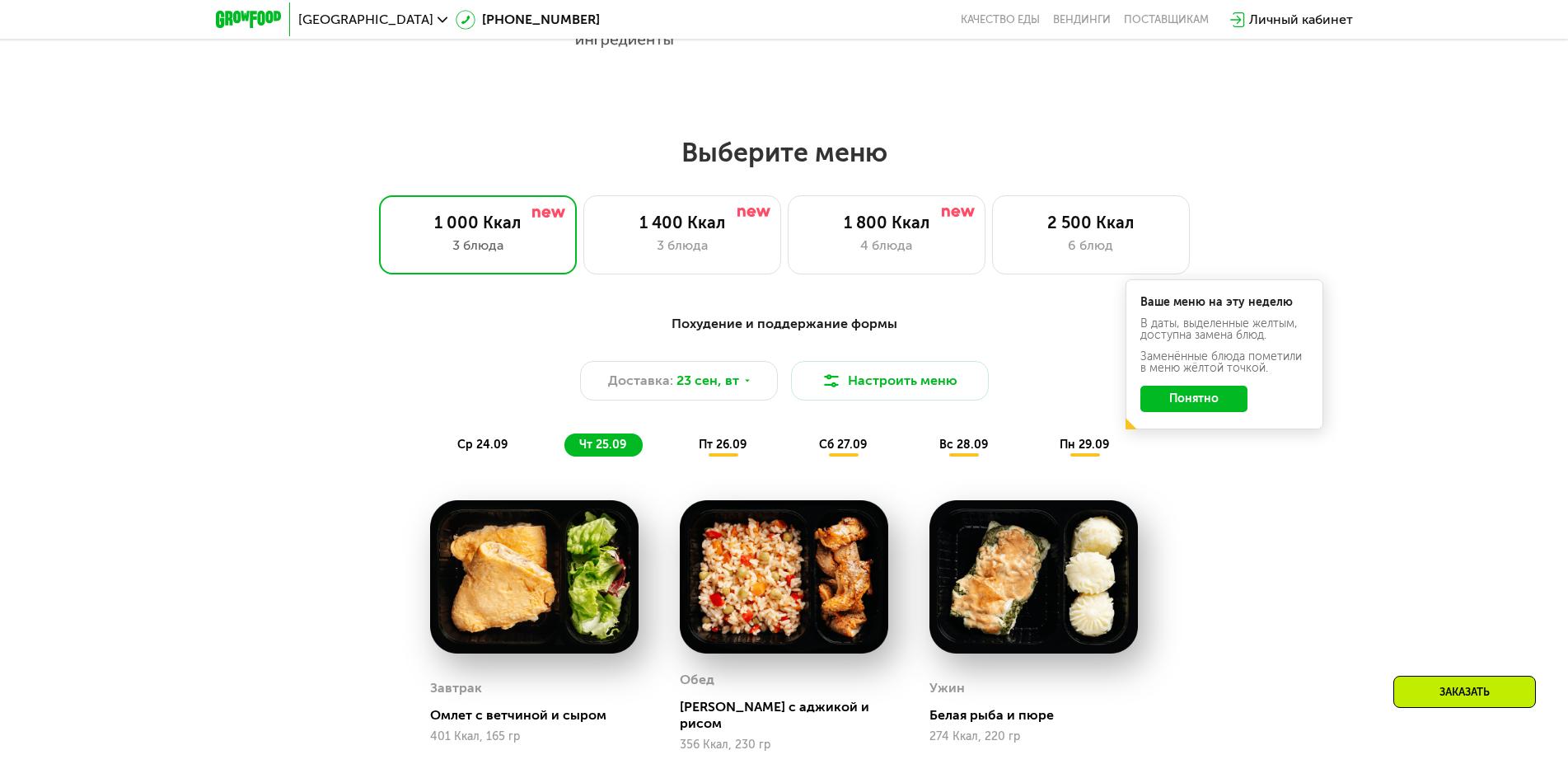
click at [712, 451] on span "пт 26.09" at bounding box center [723, 445] width 48 height 14
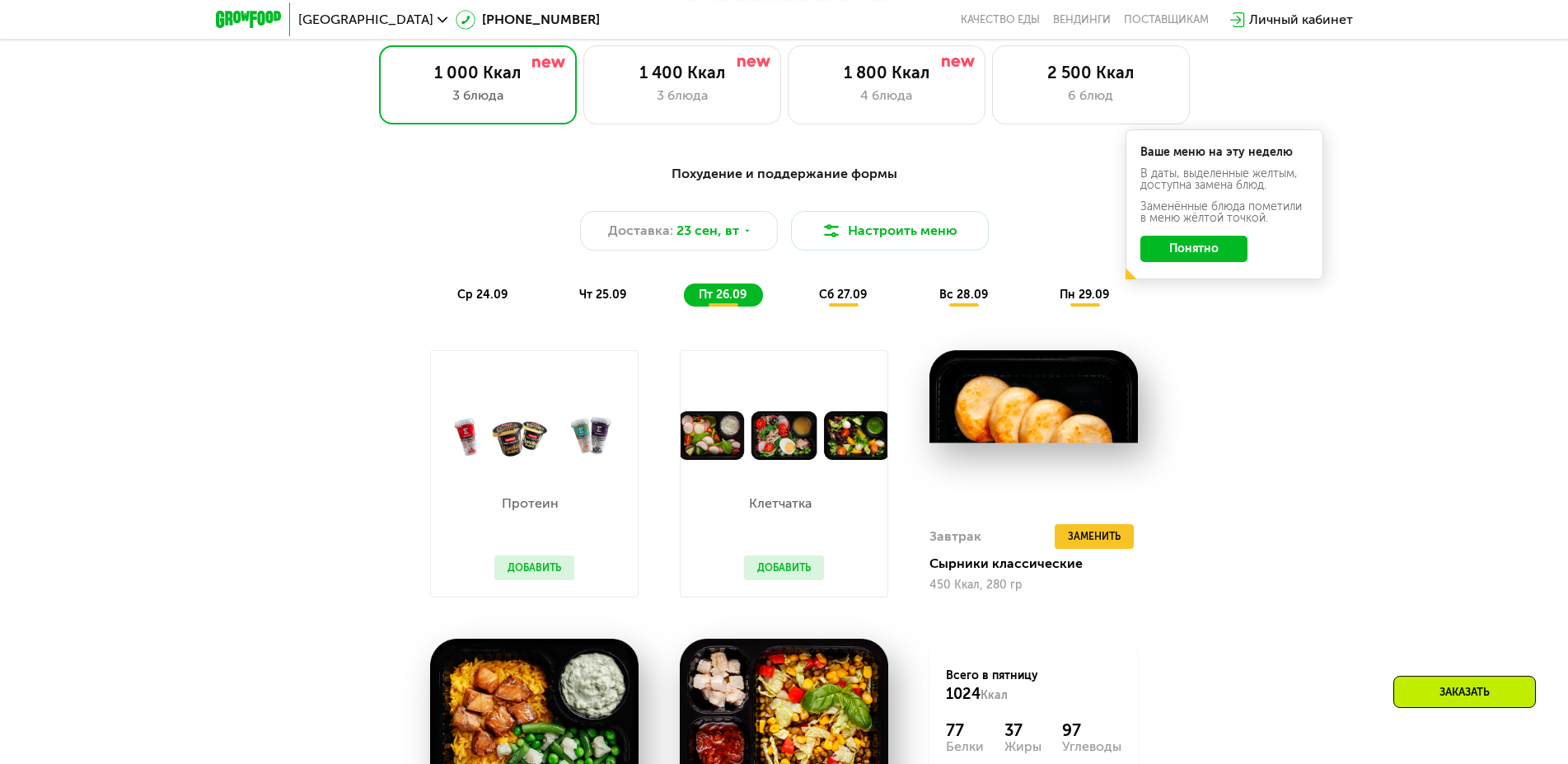
scroll to position [1346, 0]
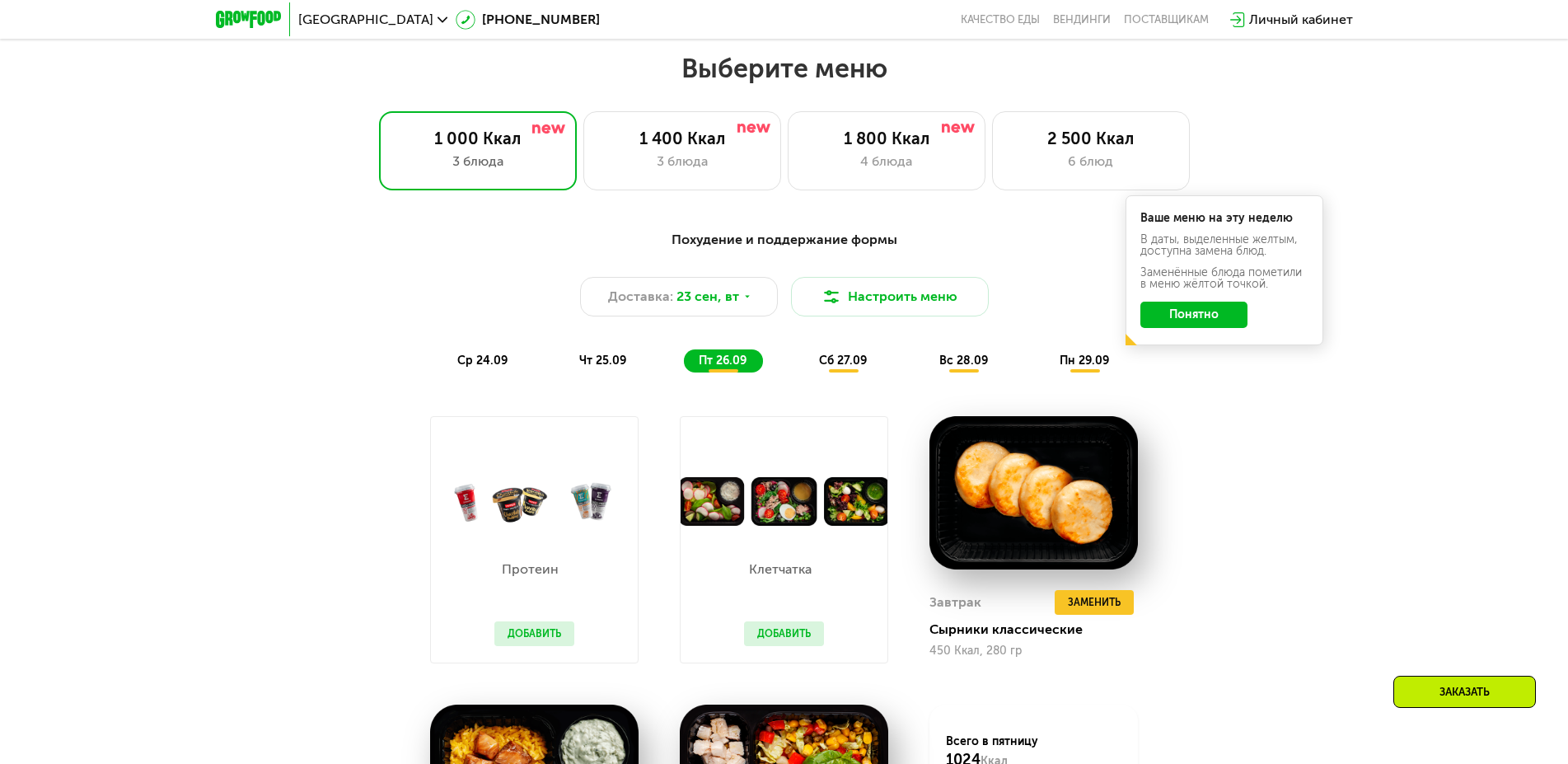
click at [850, 365] on span "сб 27.09" at bounding box center [843, 361] width 48 height 14
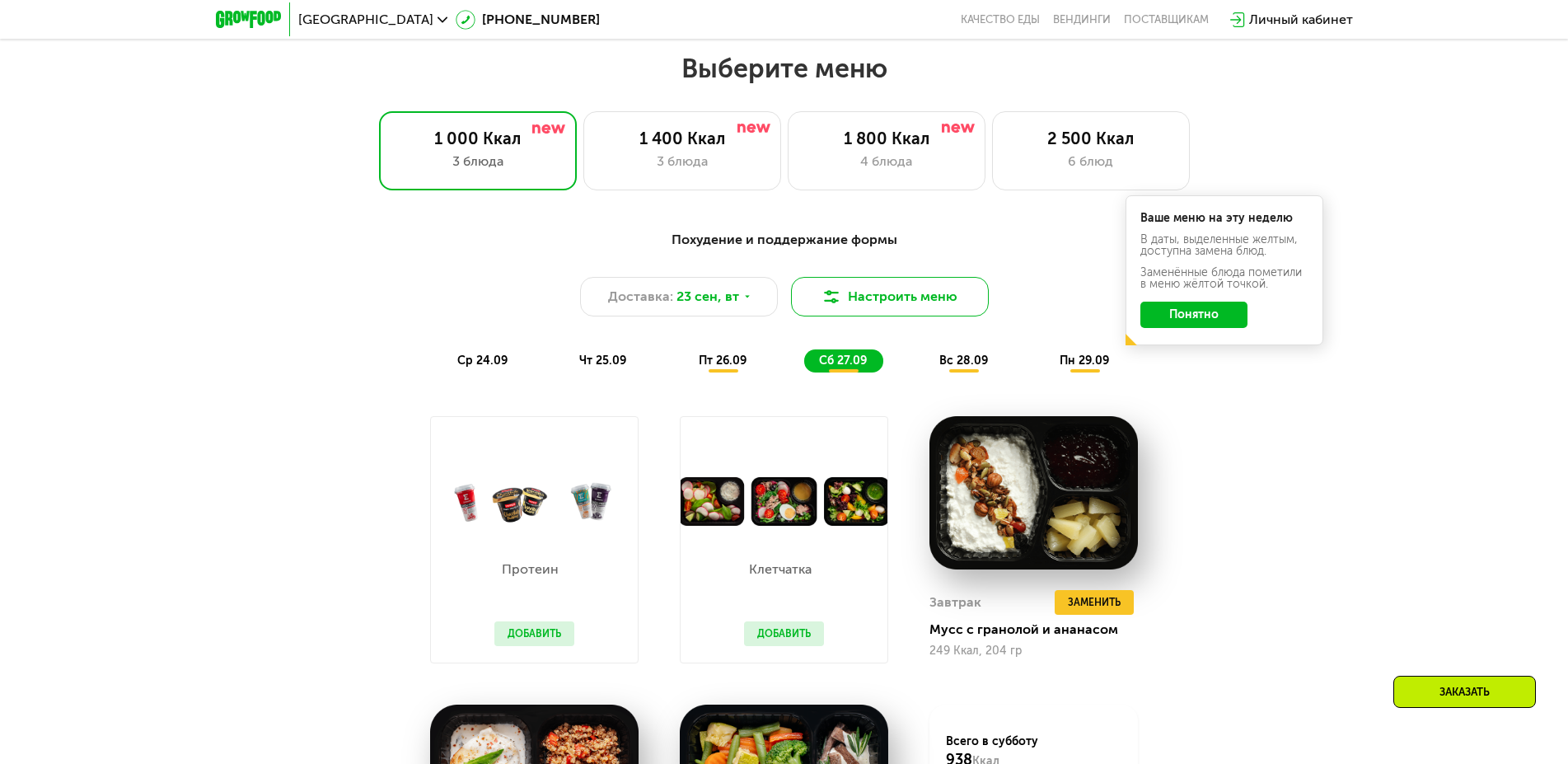
click at [899, 303] on button "Настроить меню" at bounding box center [890, 297] width 198 height 40
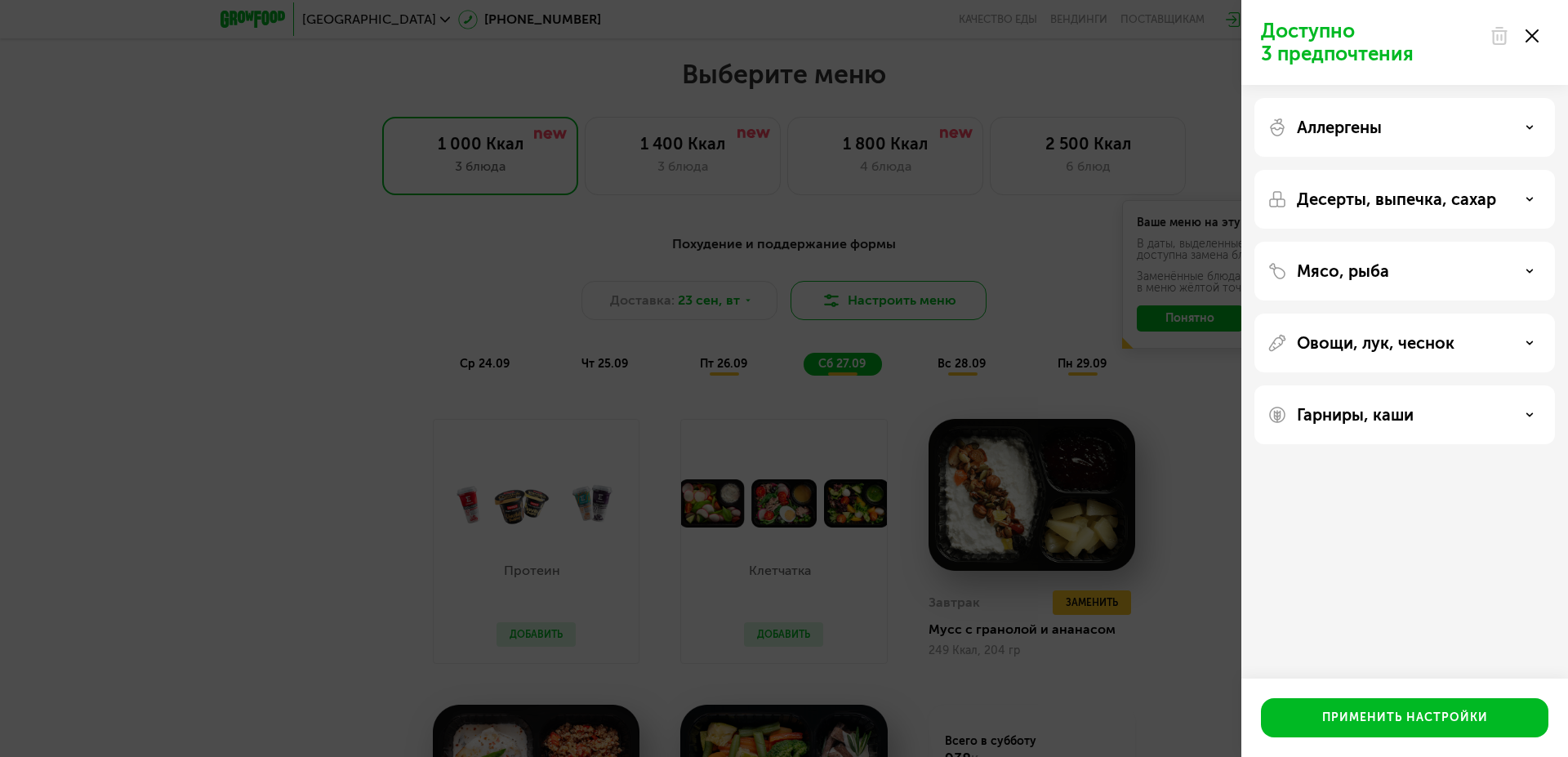
click at [891, 300] on div "Доступно 3 предпочтения Аллергены Десерты, выпечка, сахар Мясо, рыба Овощи, лук…" at bounding box center [784, 378] width 1568 height 757
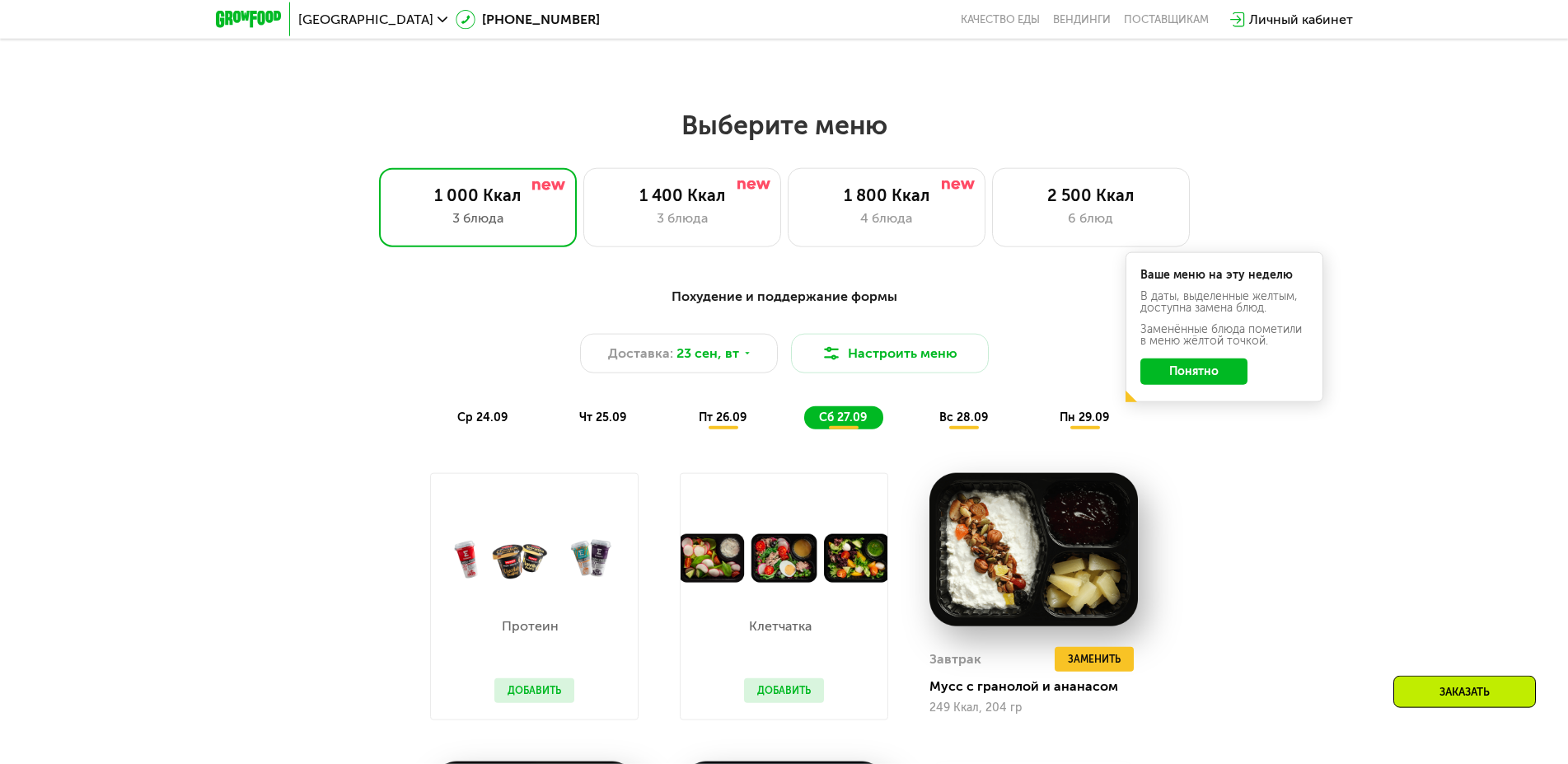
scroll to position [1262, 0]
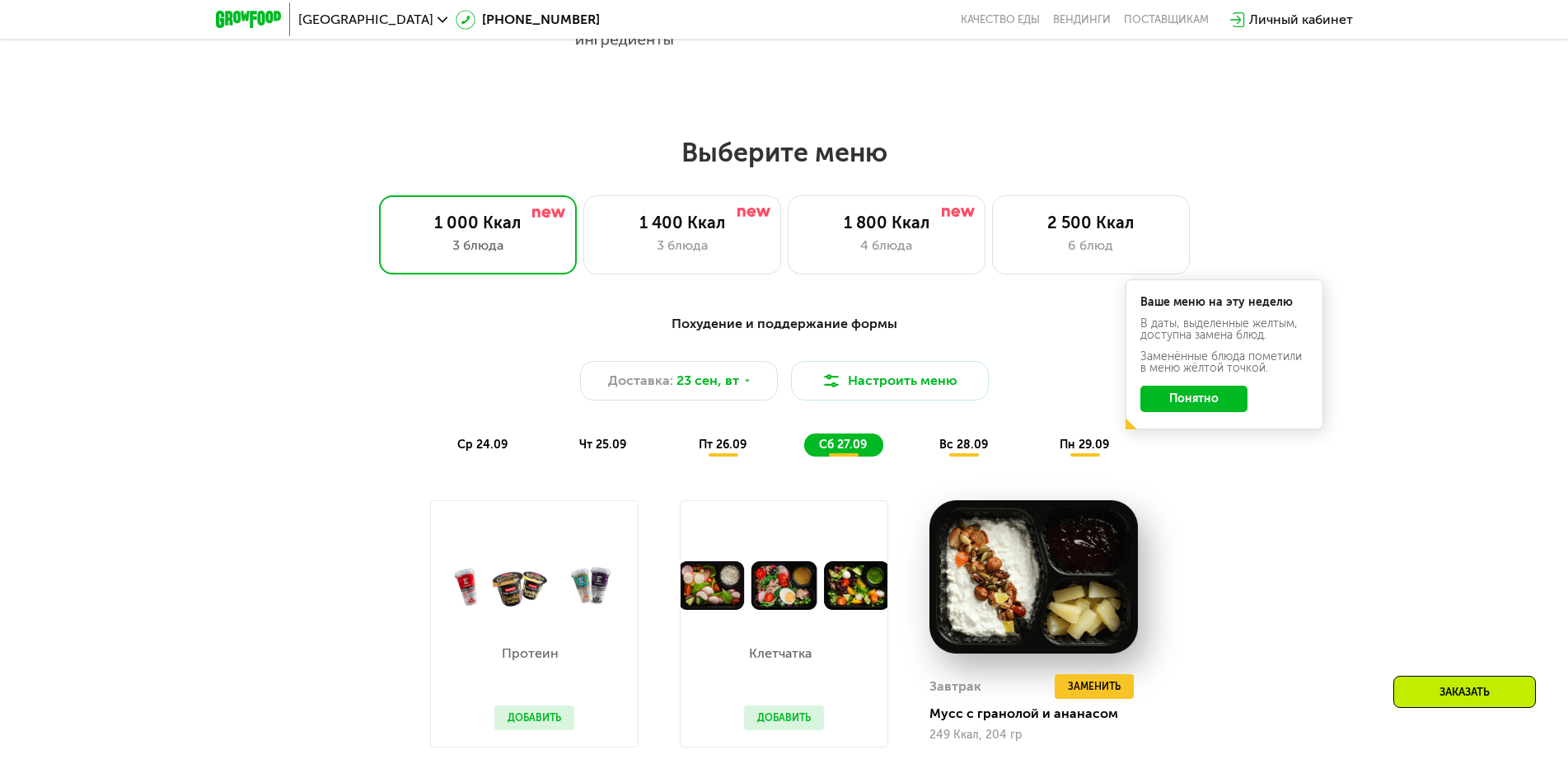
click at [1221, 409] on button "Понятно" at bounding box center [1194, 399] width 107 height 27
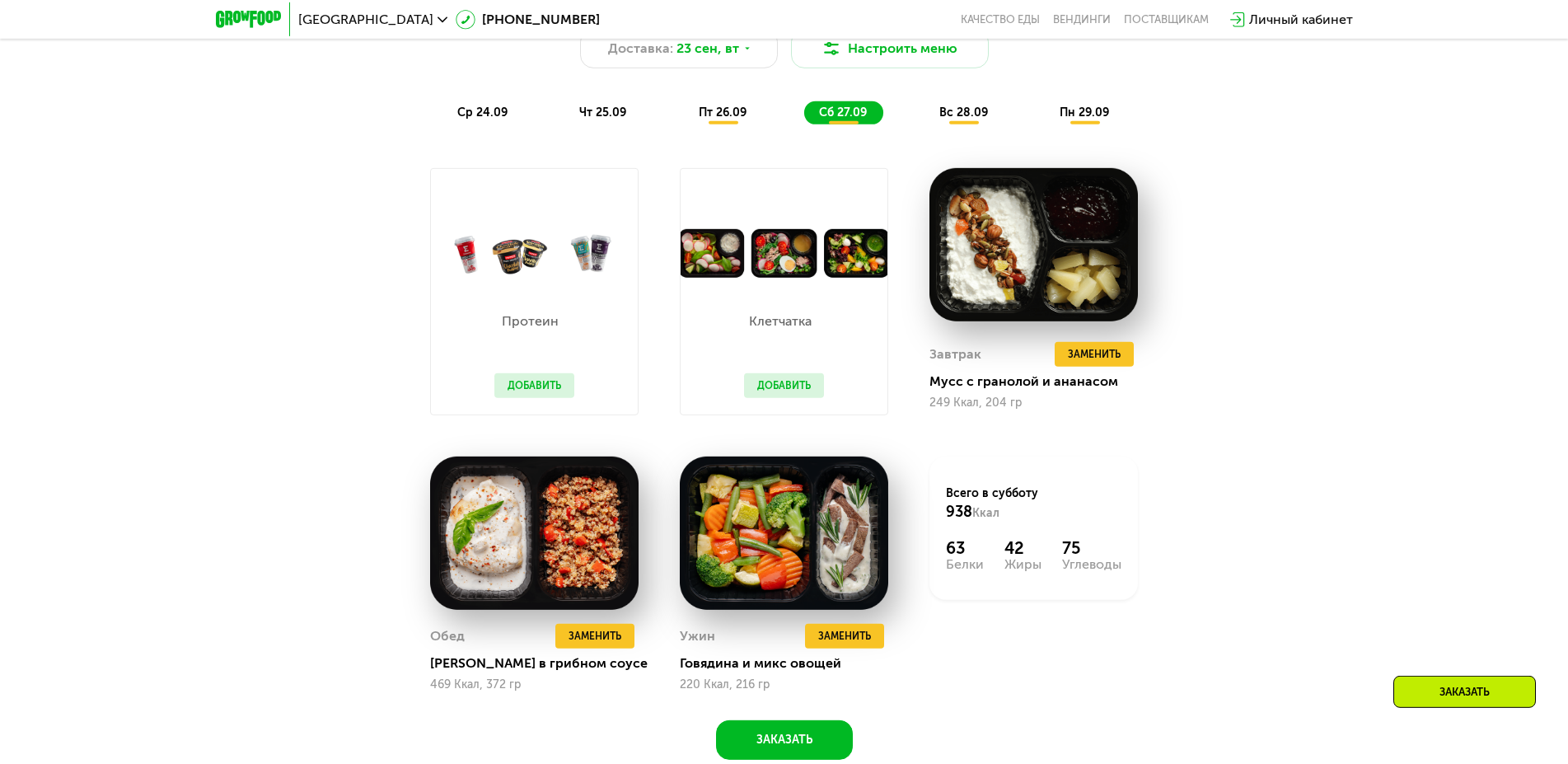
scroll to position [1598, 0]
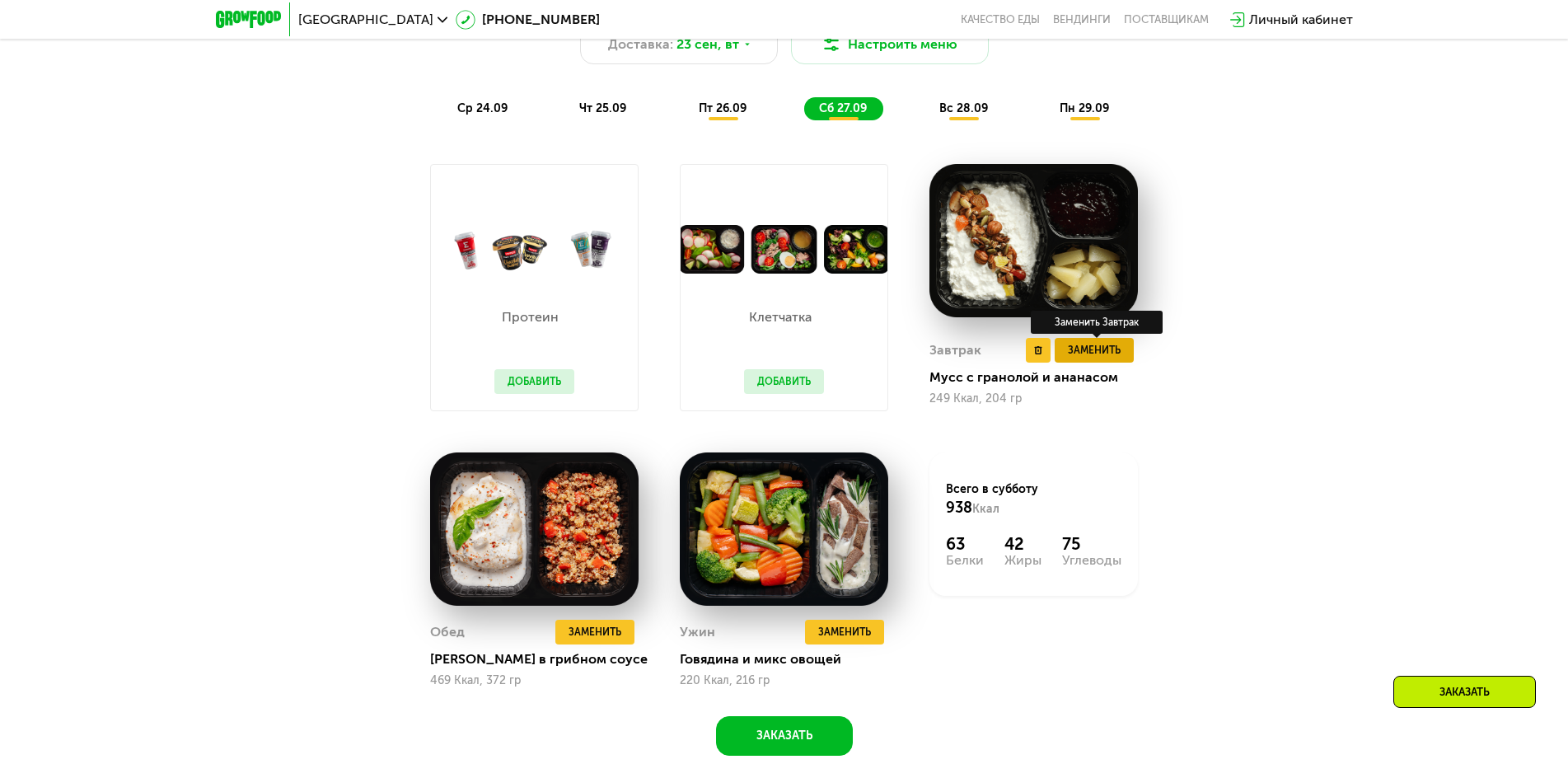
click at [1098, 357] on span "Заменить" at bounding box center [1095, 351] width 53 height 17
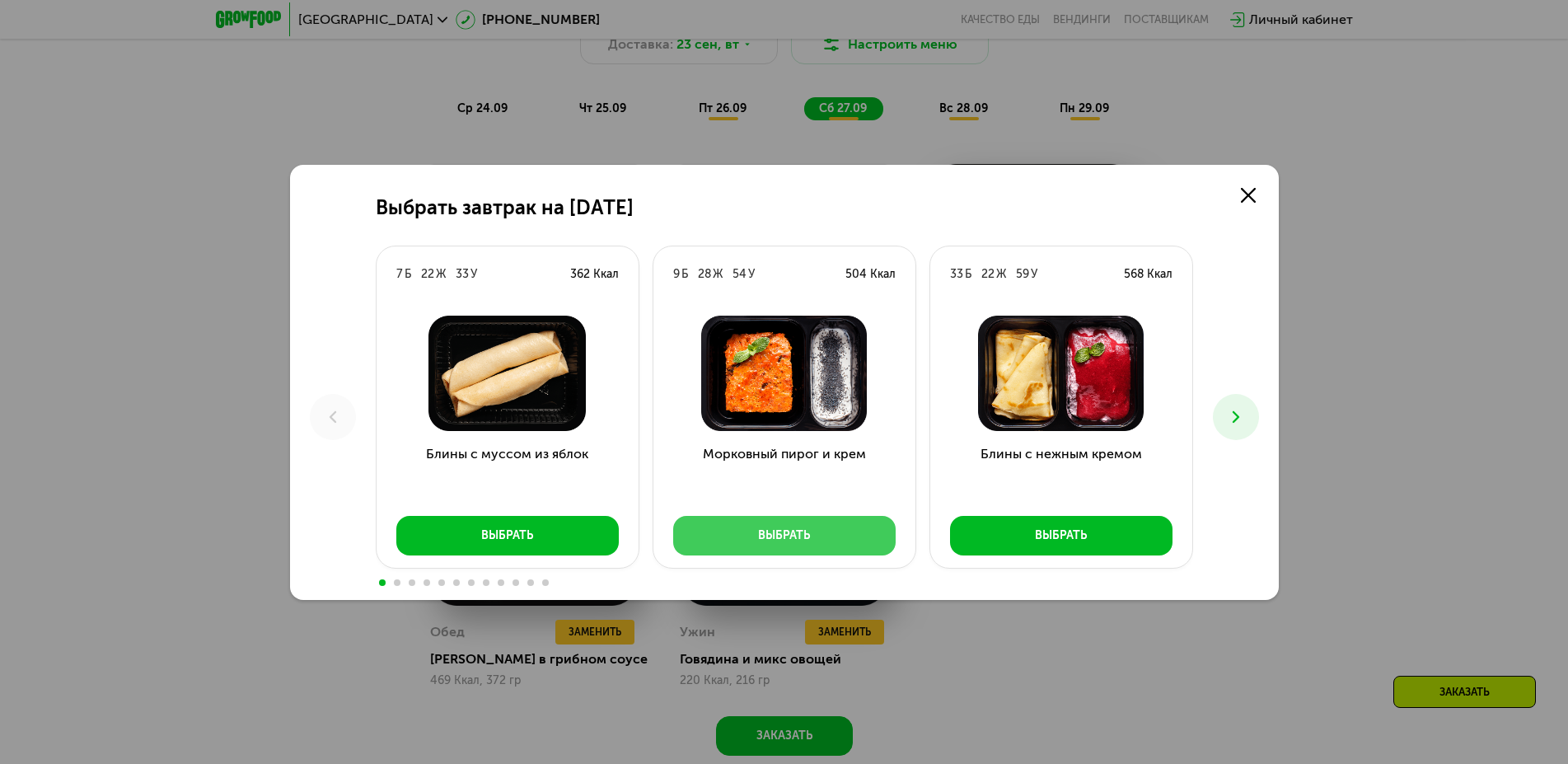
click at [802, 542] on div "Выбрать" at bounding box center [784, 536] width 52 height 17
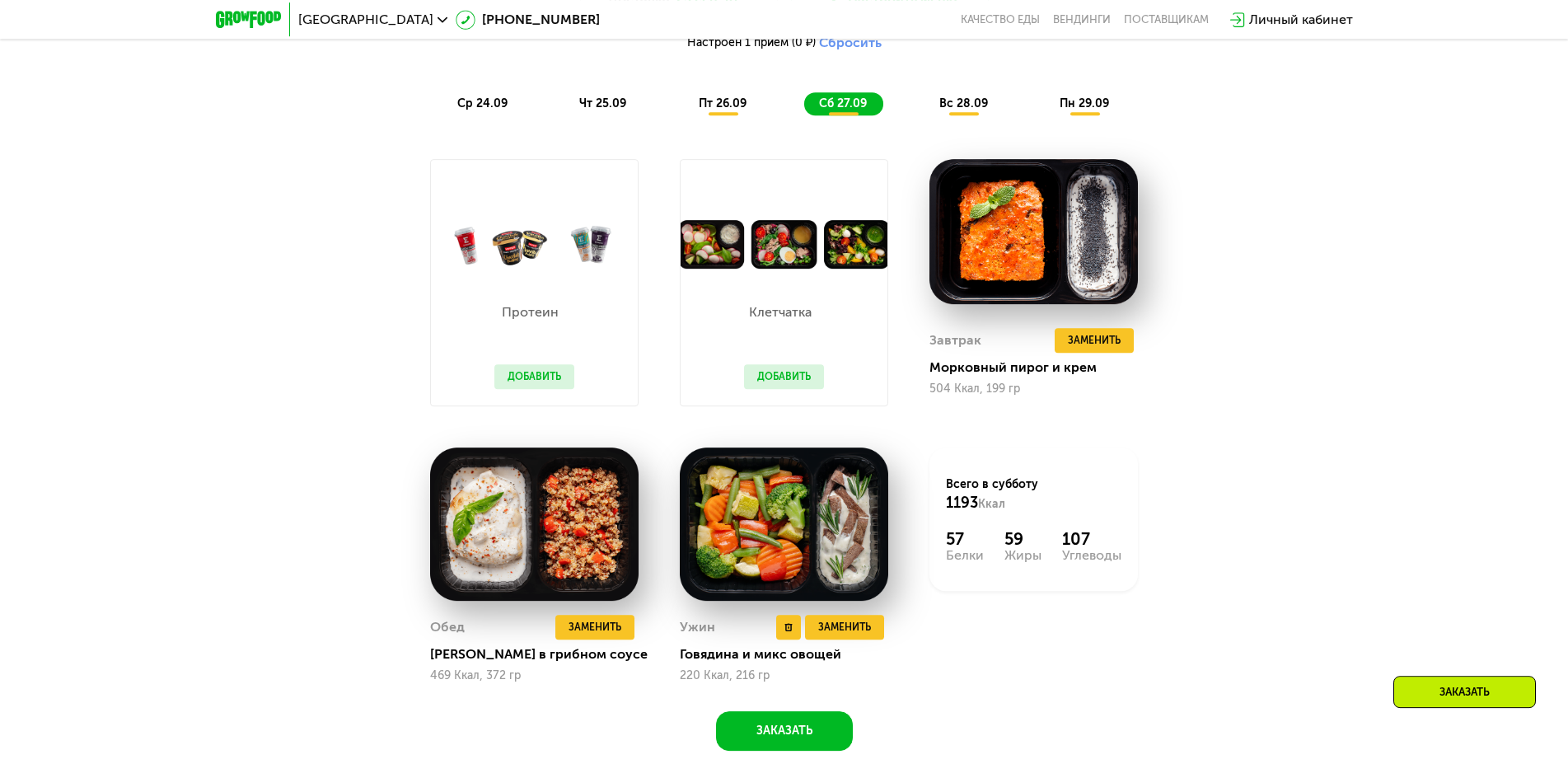
scroll to position [1682, 0]
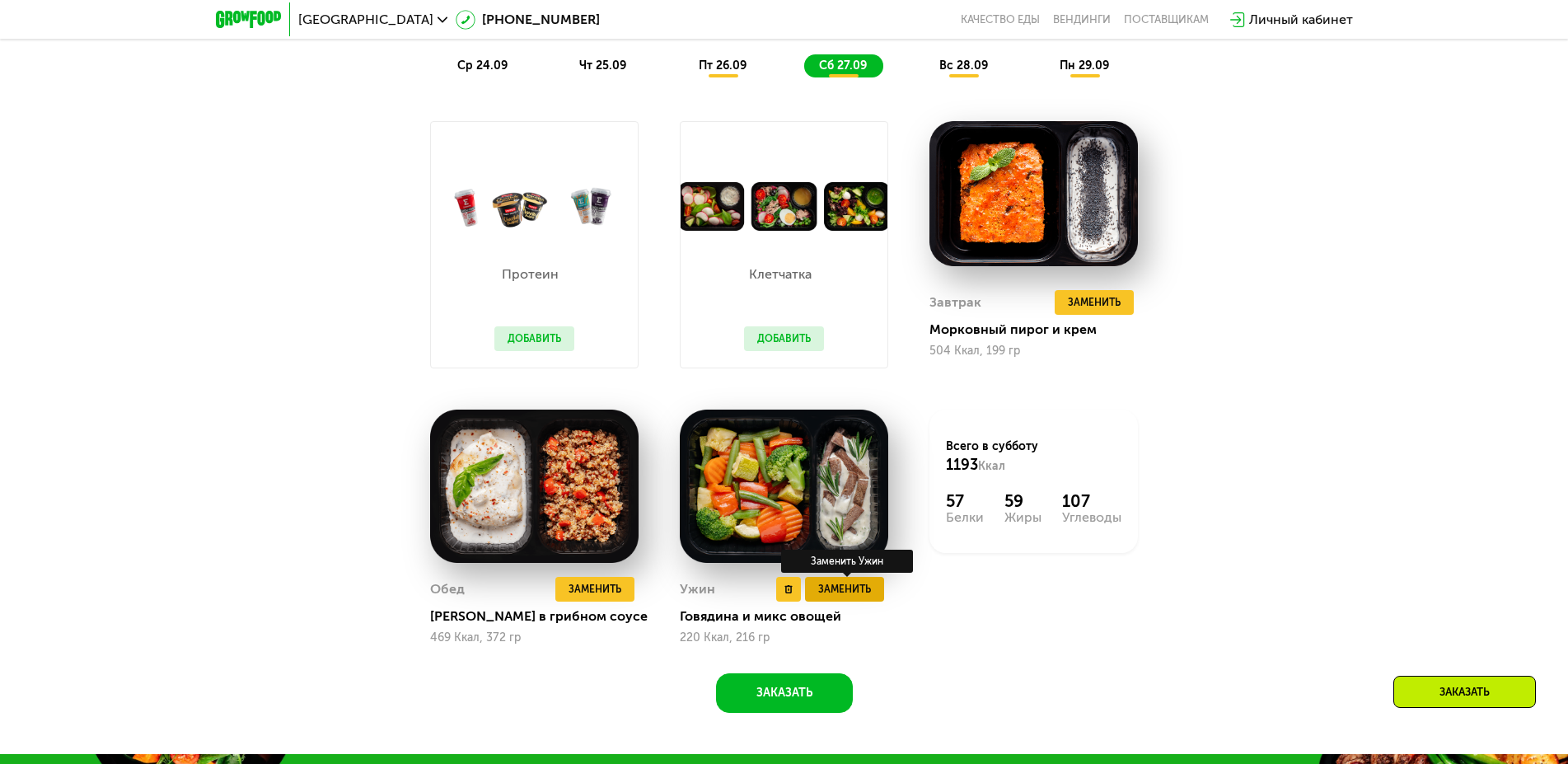
click at [846, 598] on span "Заменить" at bounding box center [845, 590] width 53 height 17
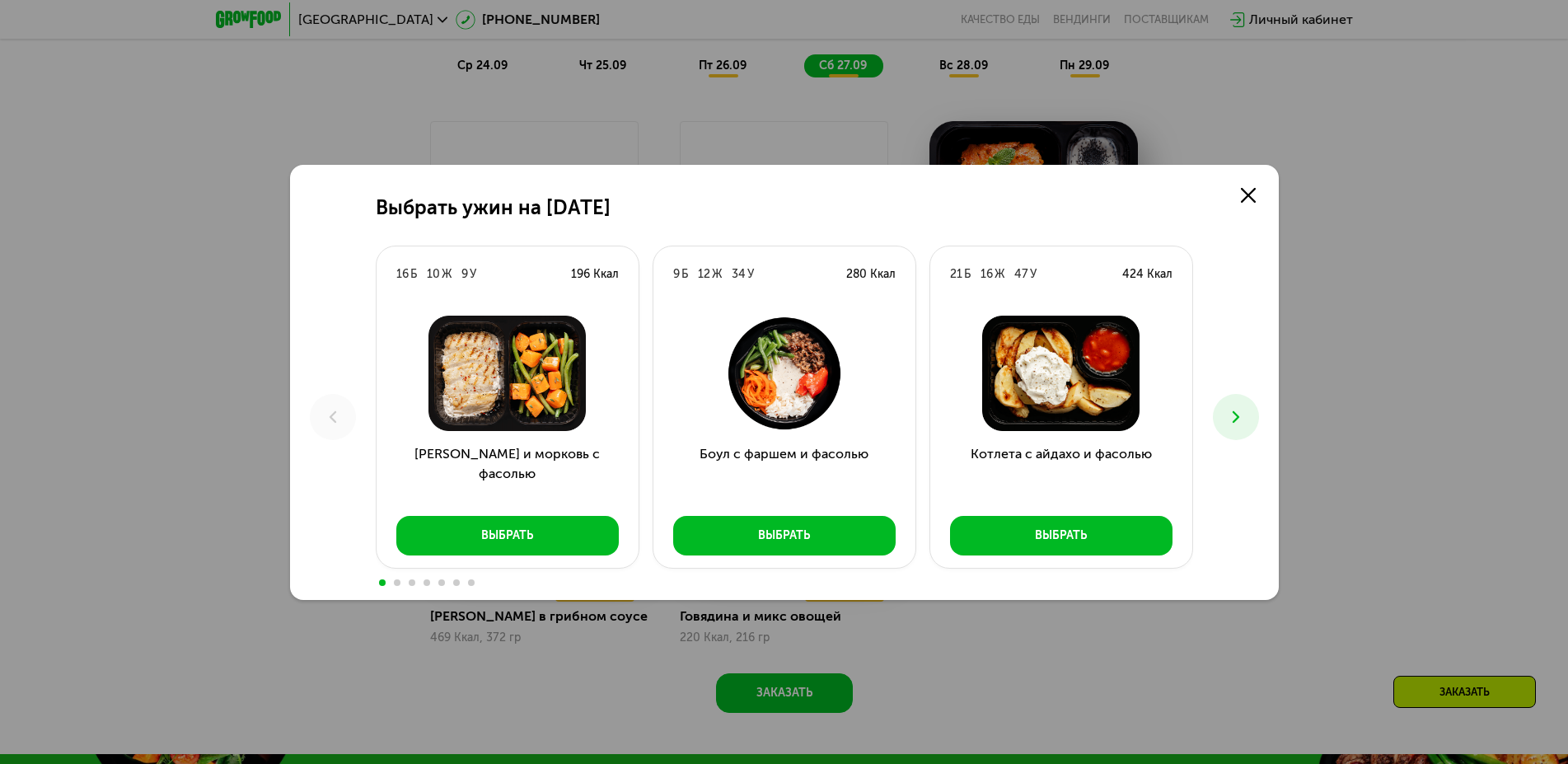
click at [1231, 413] on icon at bounding box center [1236, 417] width 19 height 19
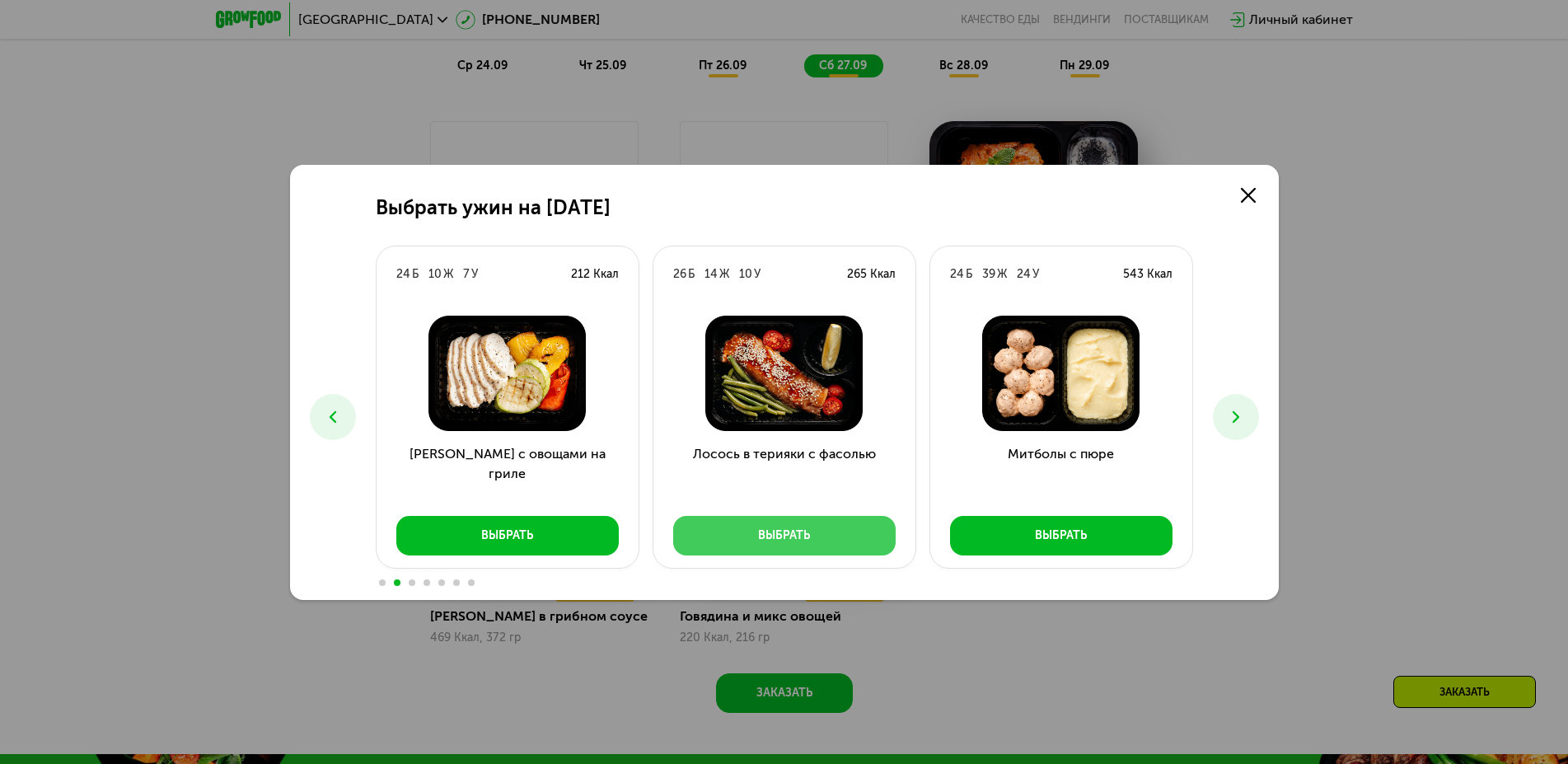
click at [803, 536] on div "Выбрать" at bounding box center [784, 536] width 52 height 17
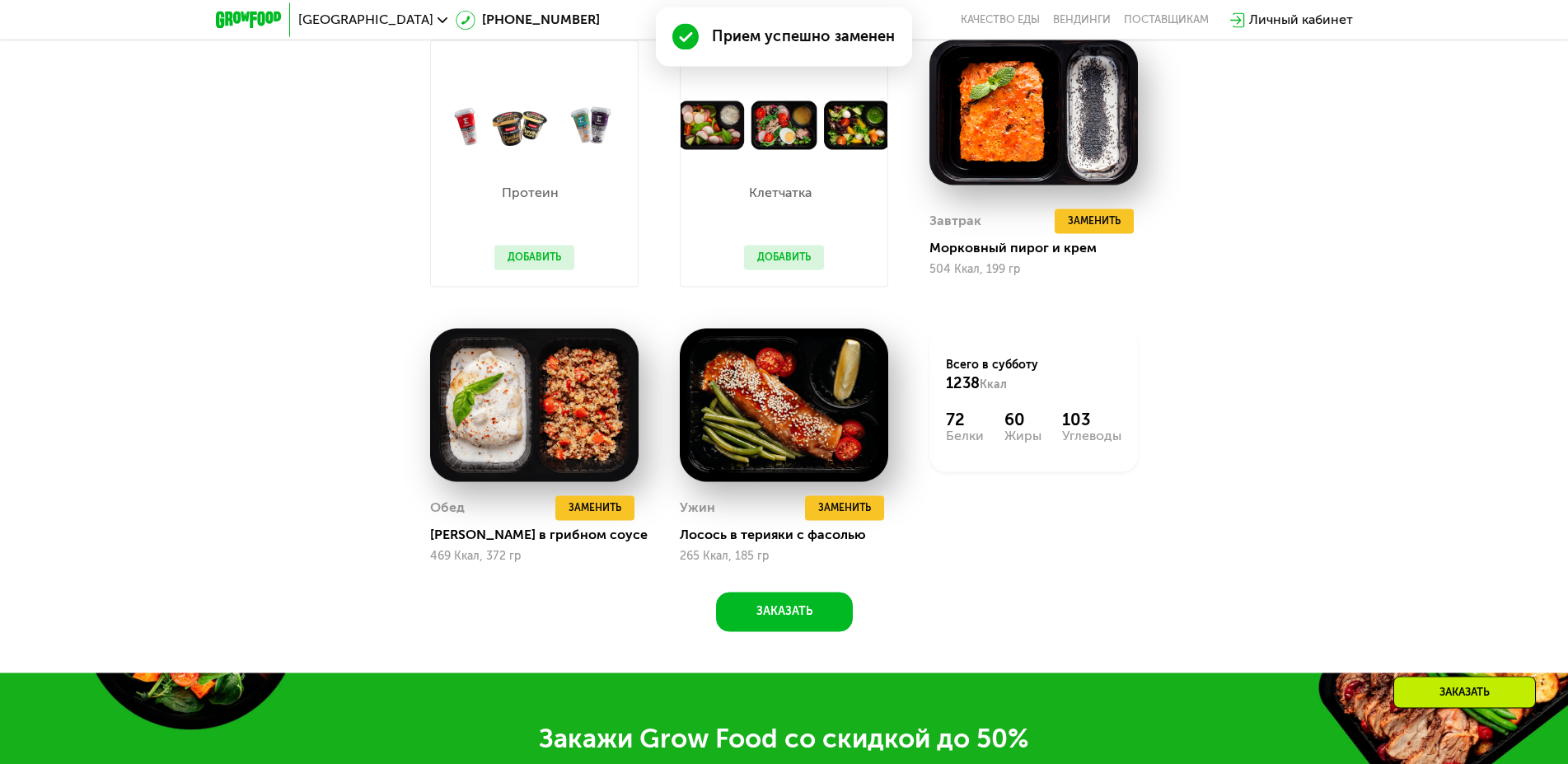
scroll to position [1766, 0]
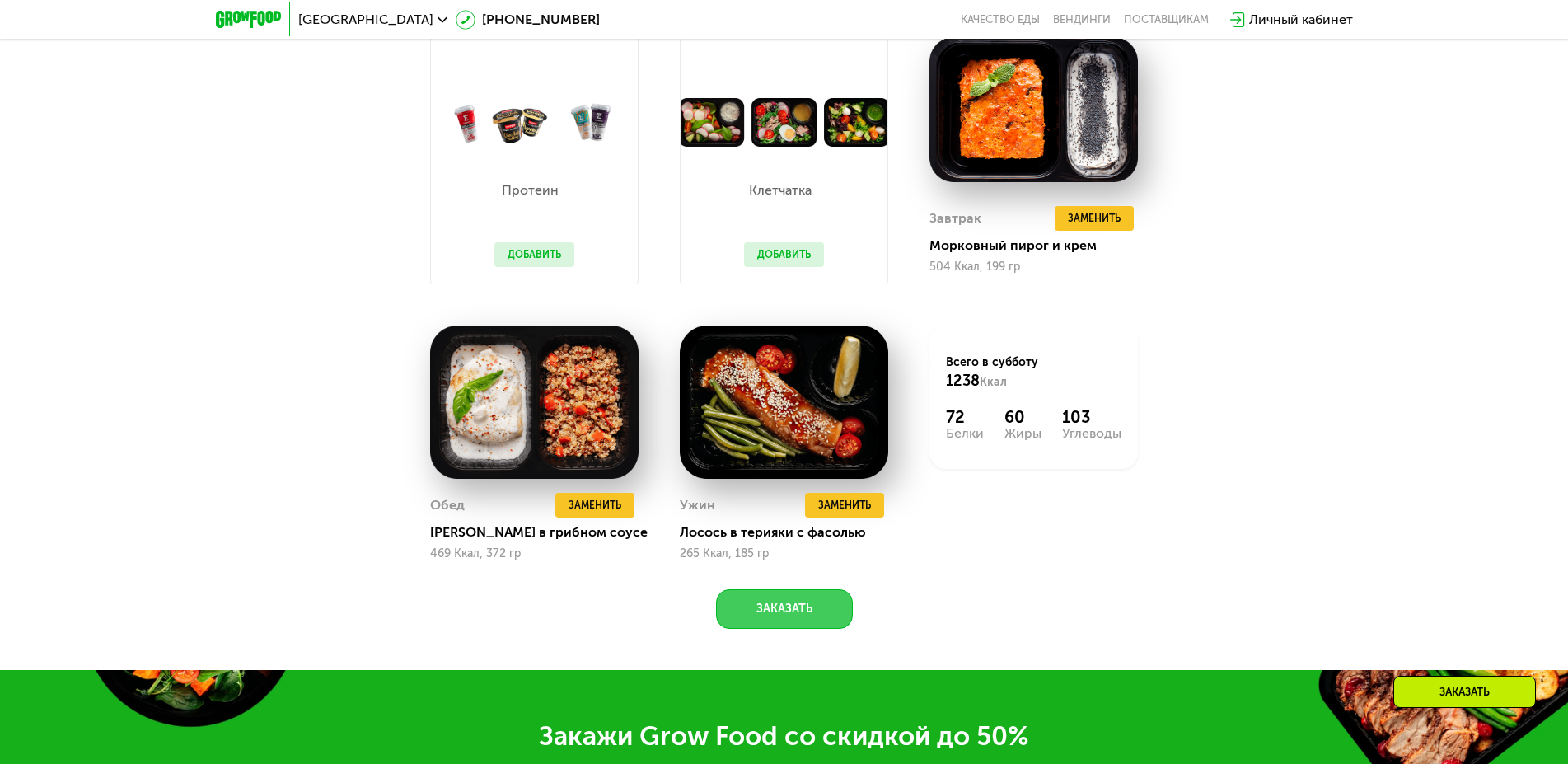
click at [767, 620] on button "Заказать" at bounding box center [784, 609] width 137 height 40
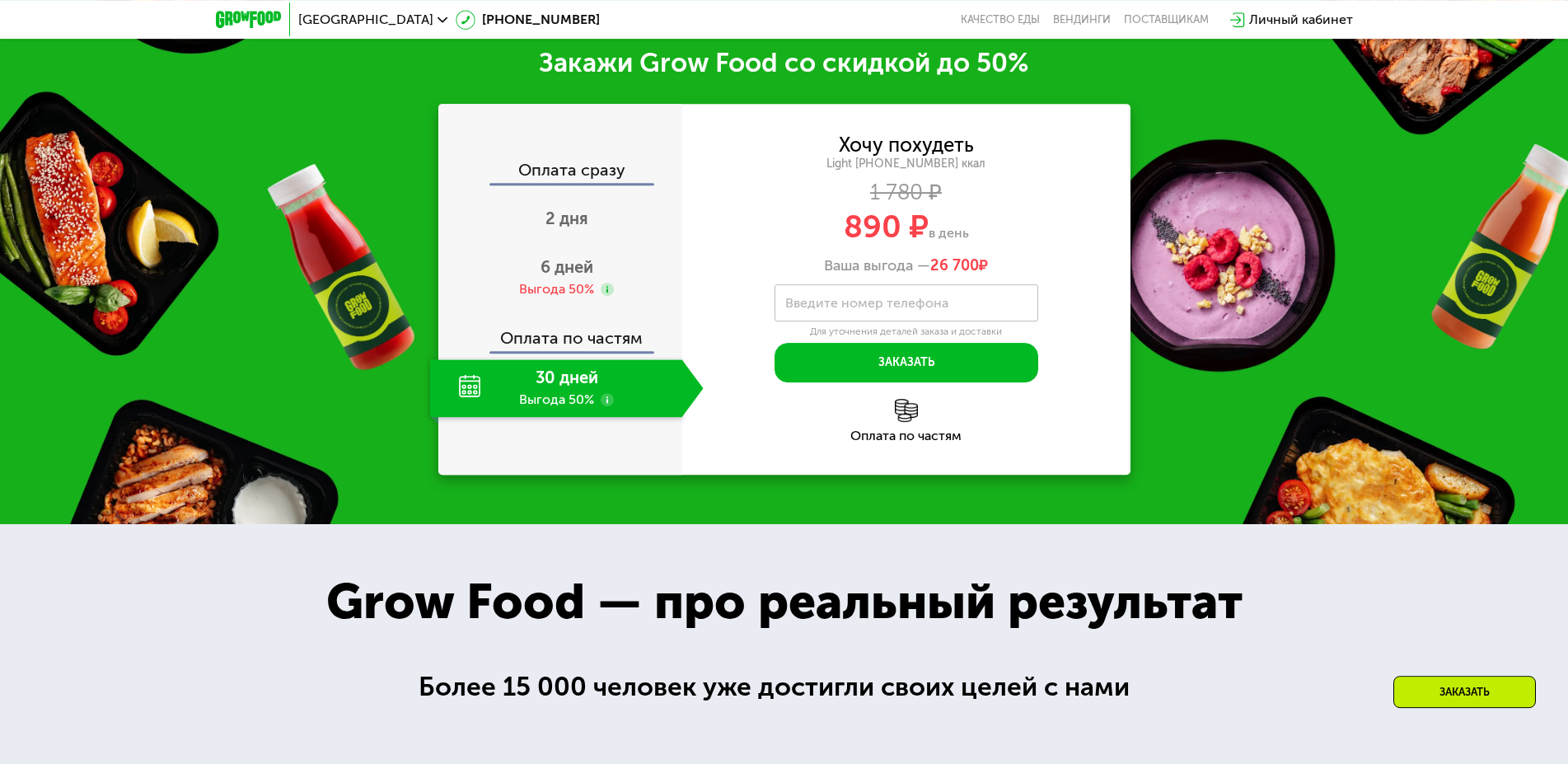
scroll to position [2442, 0]
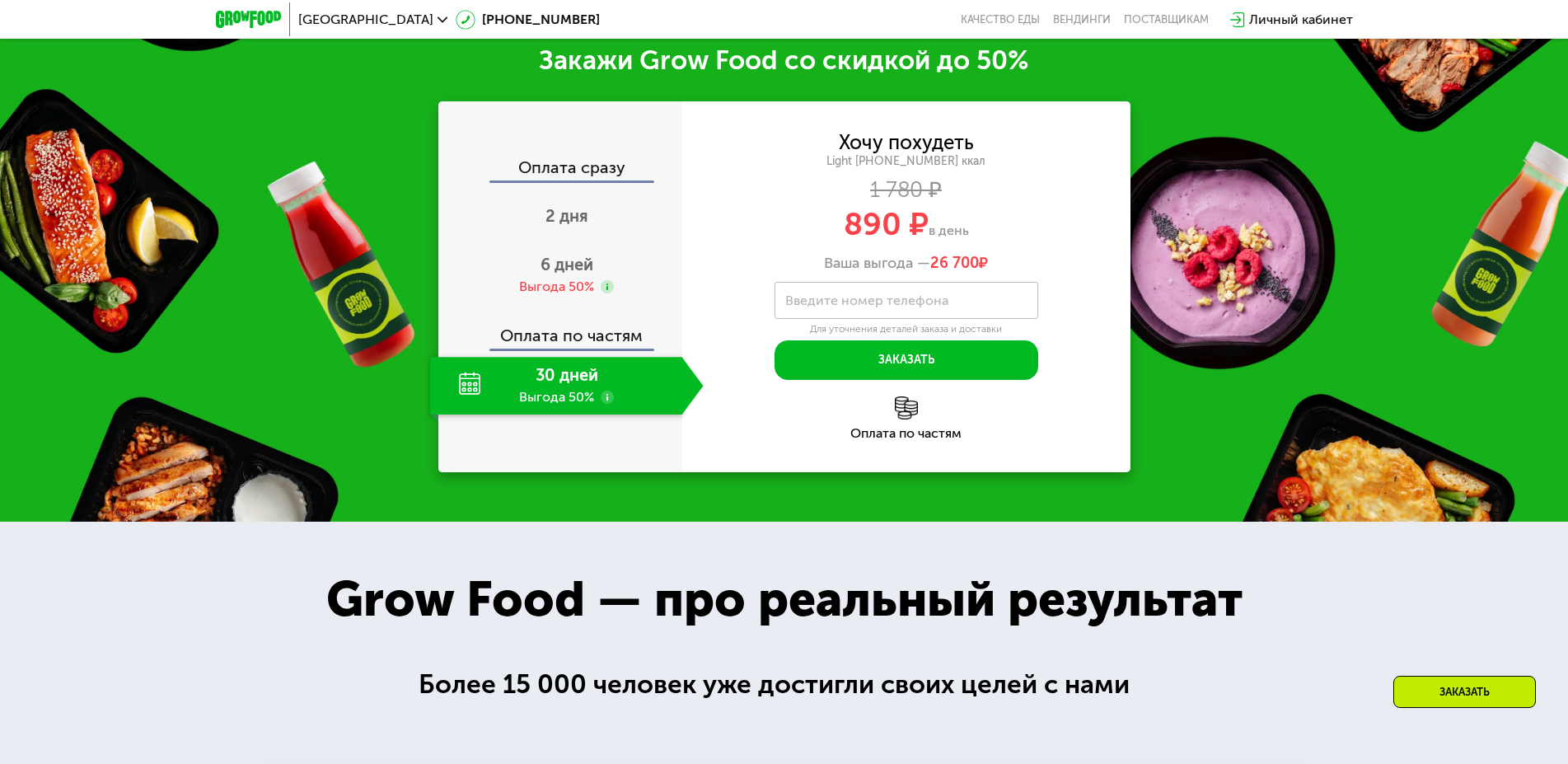
click at [1135, 381] on div "Закажи Grow Food со скидкой до 50% Оплата сразу 2 дня 6 дней Выгода 50% Оплата …" at bounding box center [784, 258] width 1568 height 528
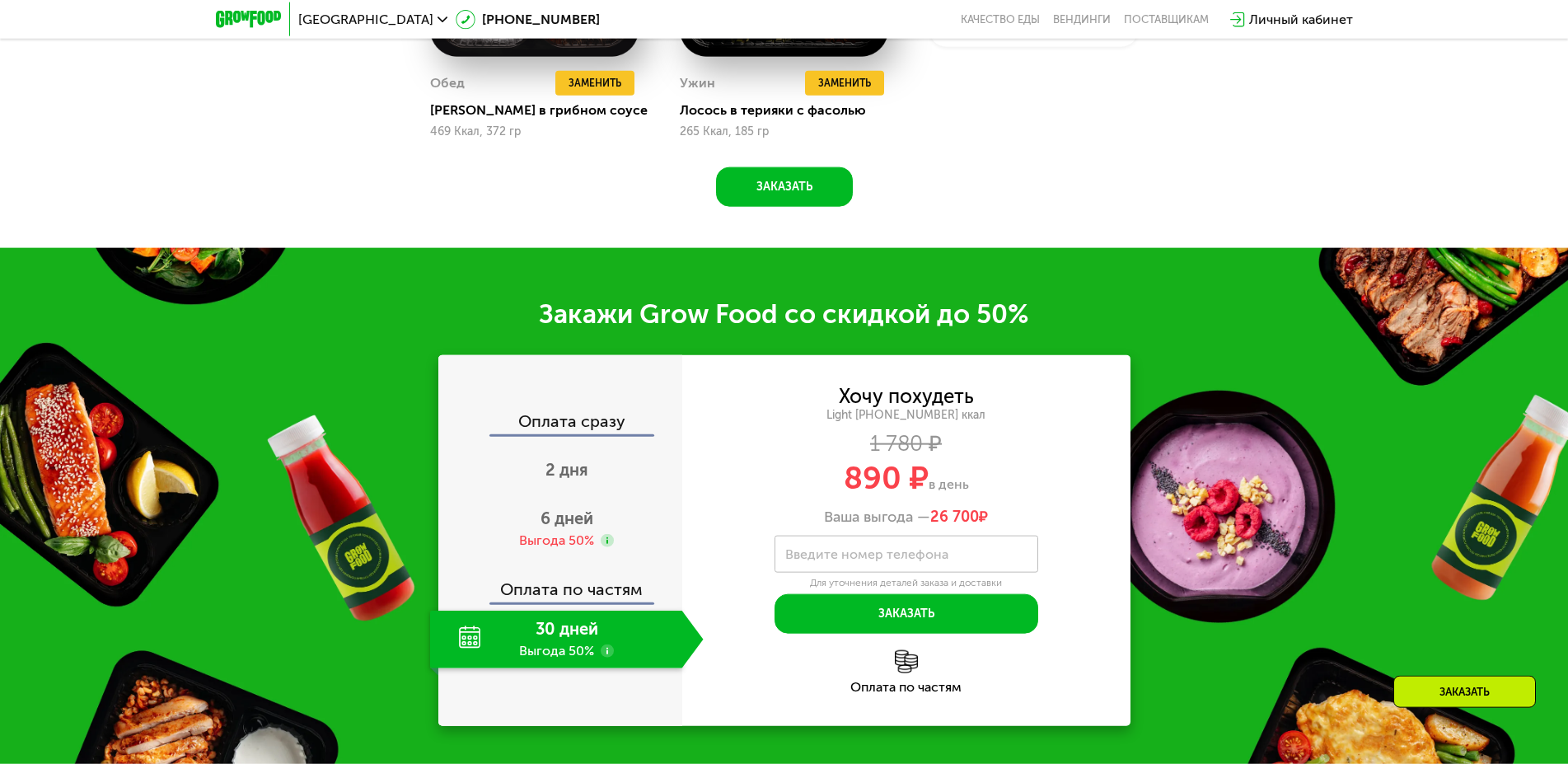
scroll to position [2274, 0]
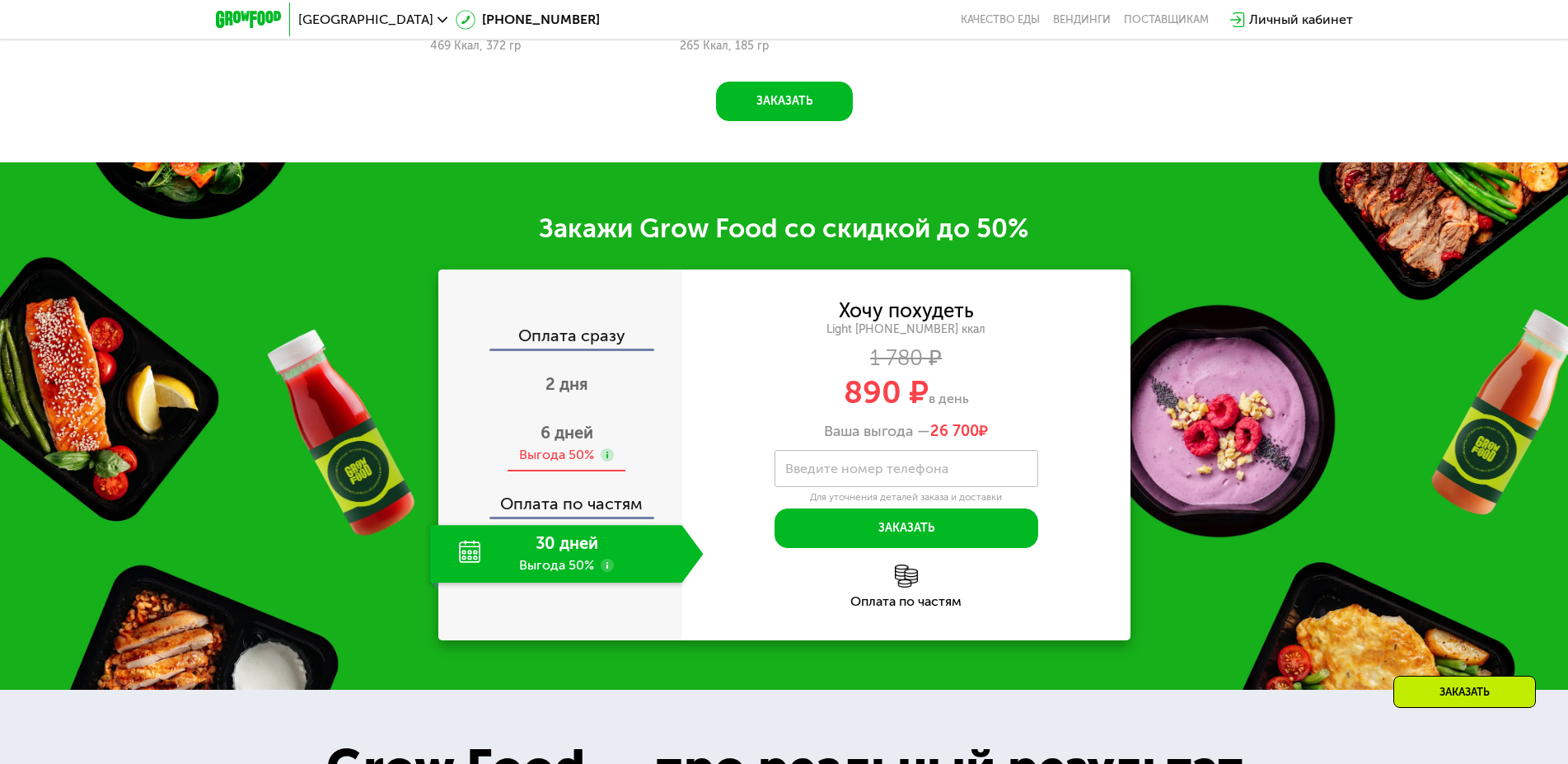
click at [588, 437] on span "6 дней" at bounding box center [567, 433] width 53 height 19
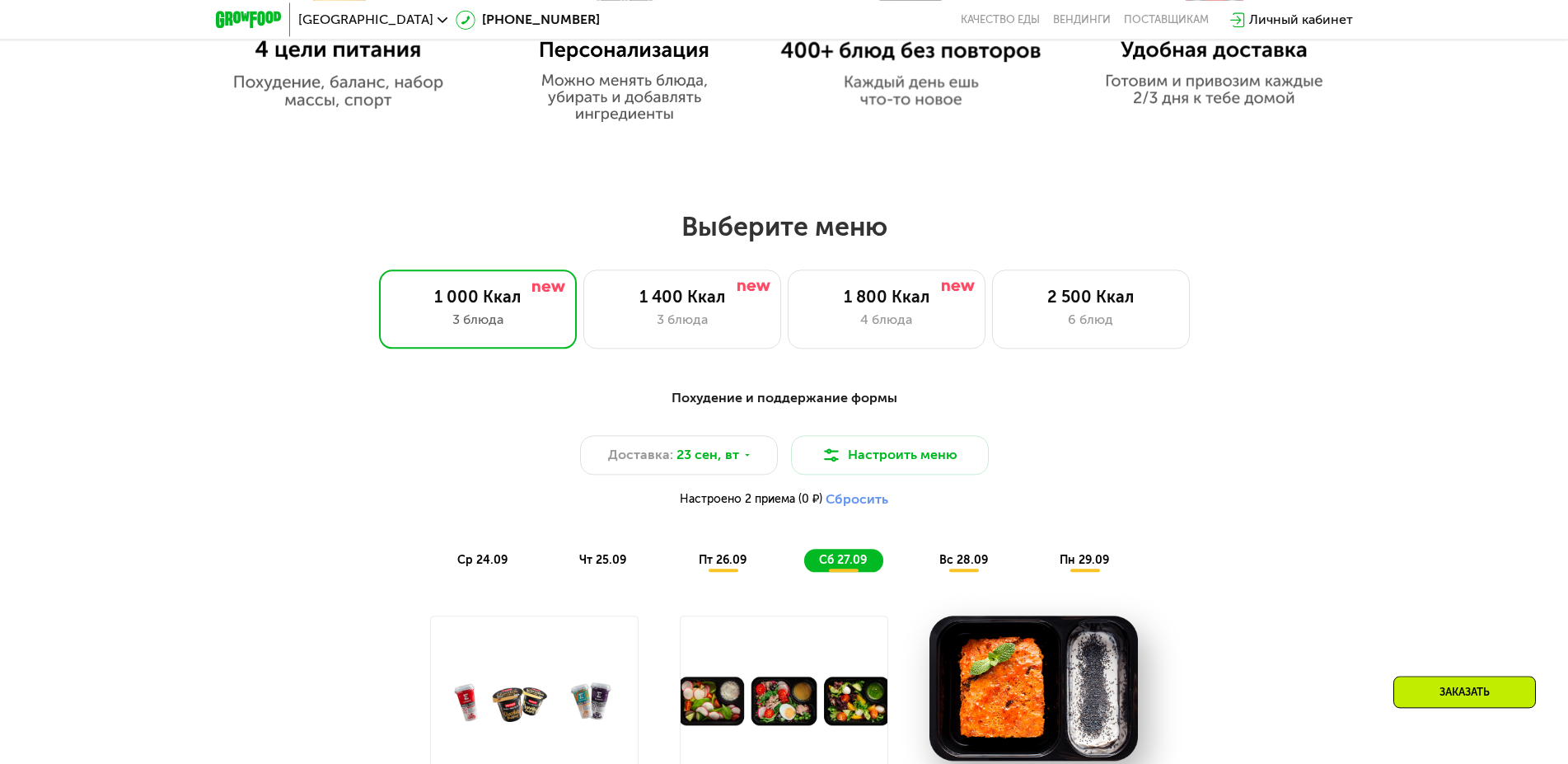
scroll to position [1181, 0]
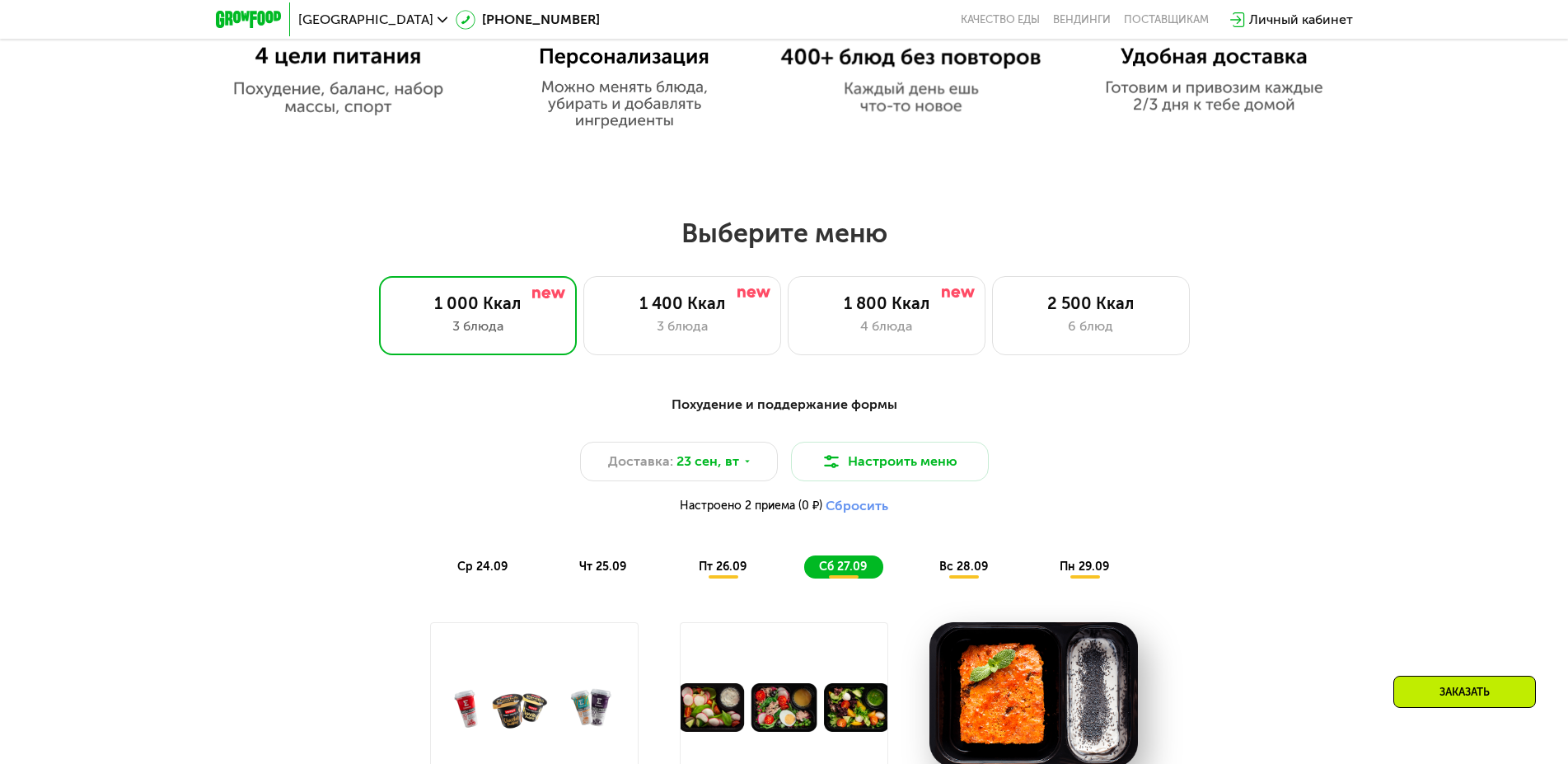
click at [482, 574] on span "ср 24.09" at bounding box center [482, 567] width 50 height 14
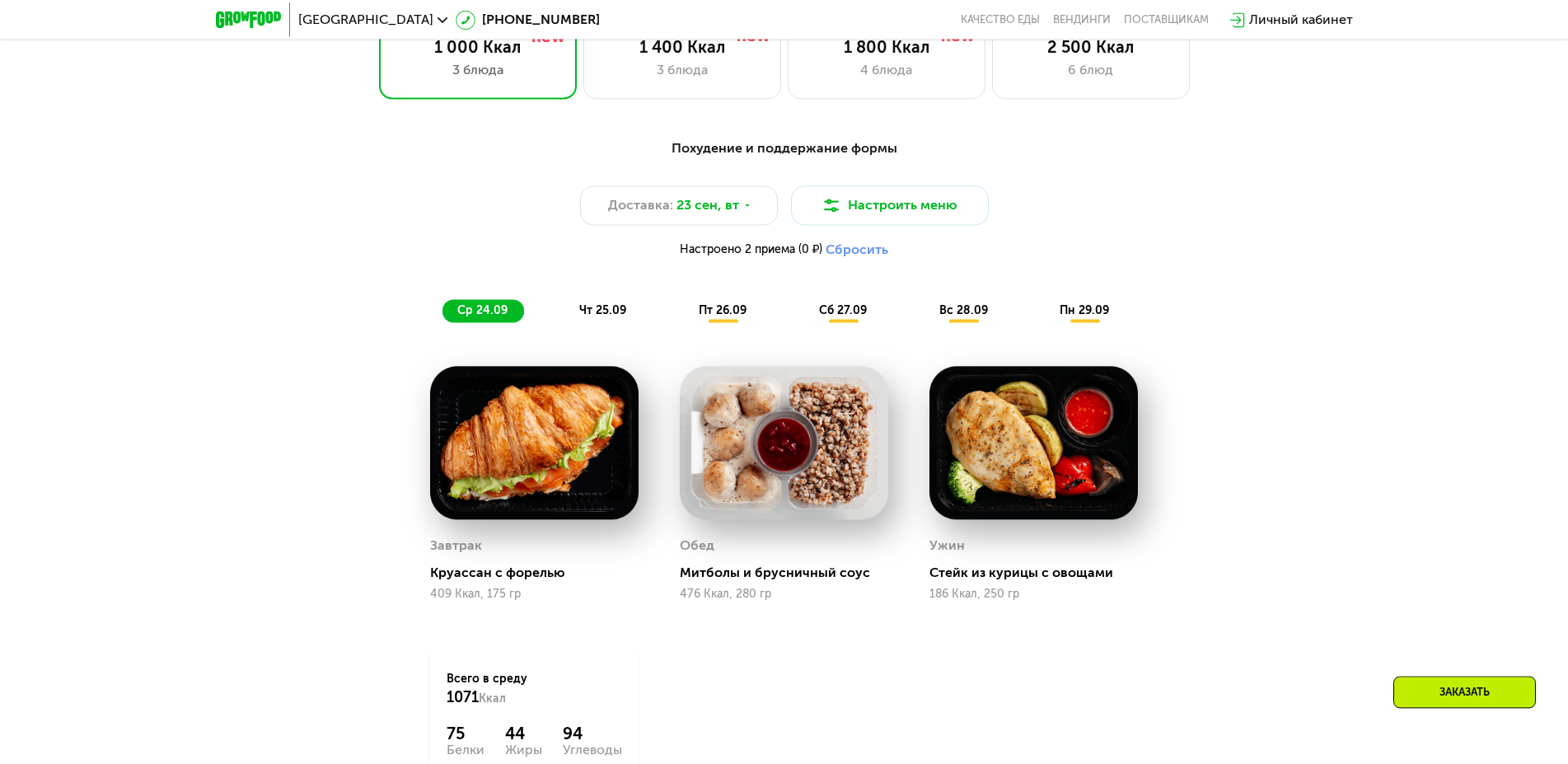
scroll to position [1517, 0]
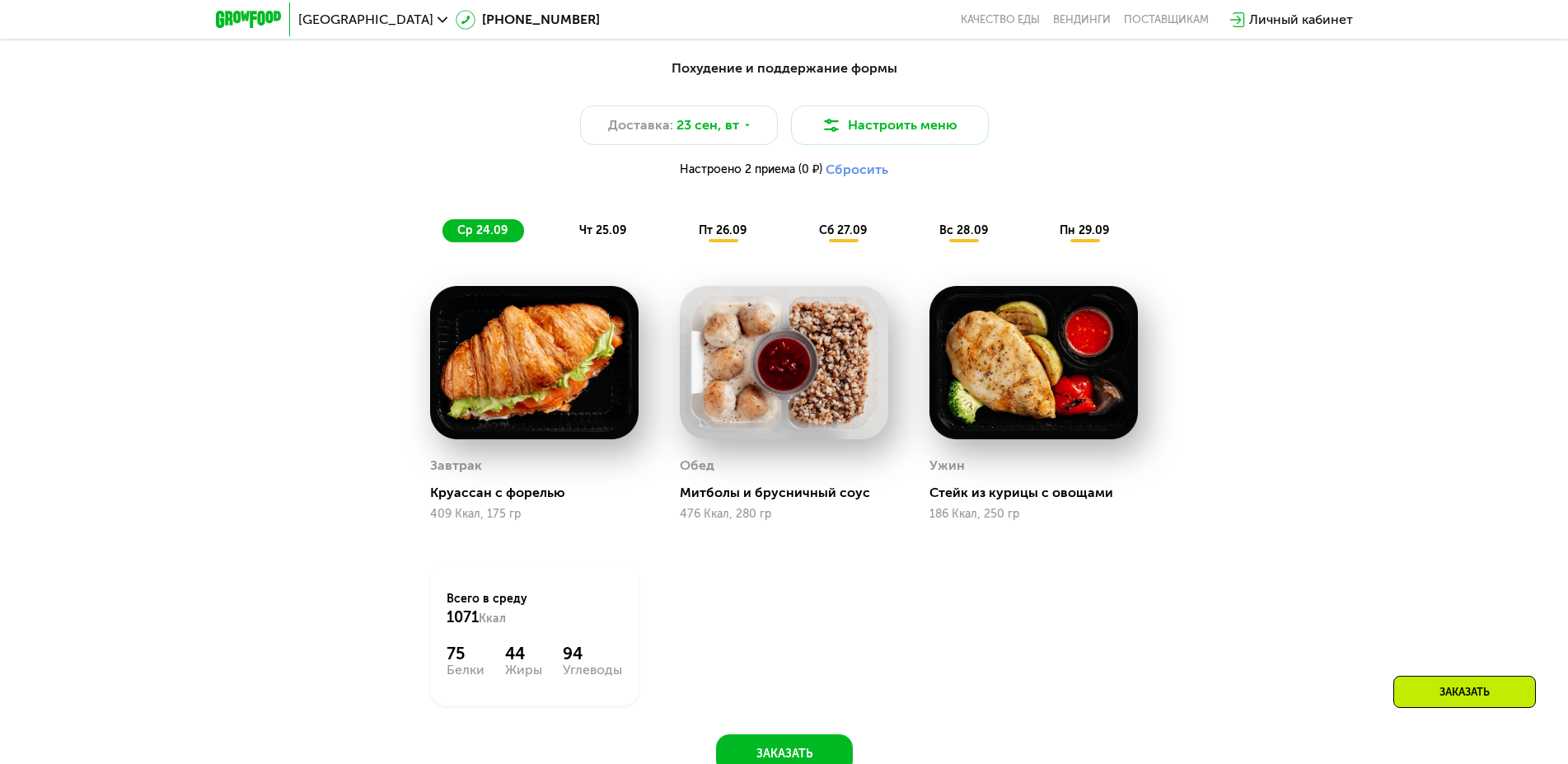
click at [611, 235] on span "чт 25.09" at bounding box center [603, 230] width 47 height 14
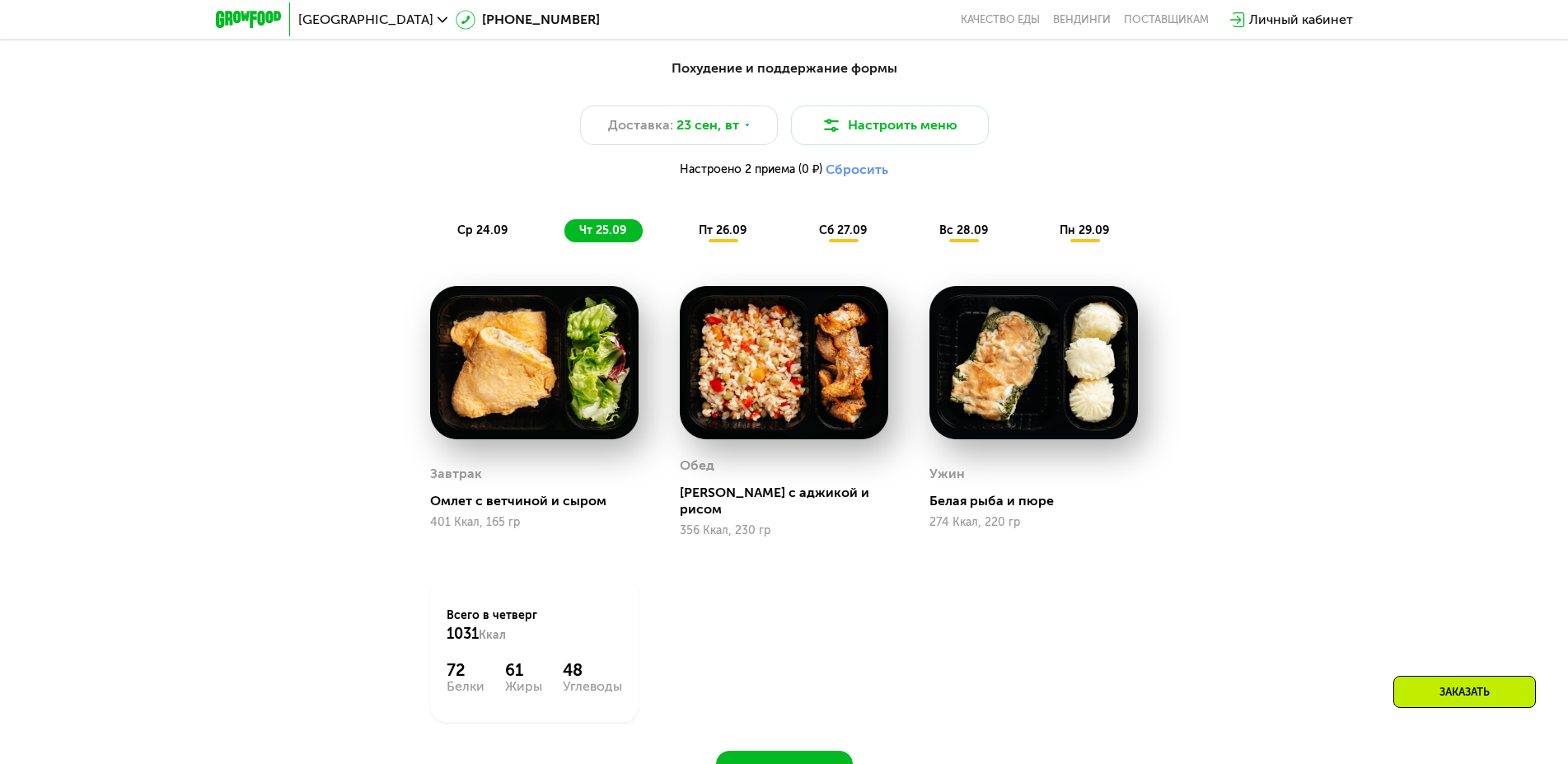
click at [735, 237] on span "пт 26.09" at bounding box center [723, 230] width 48 height 14
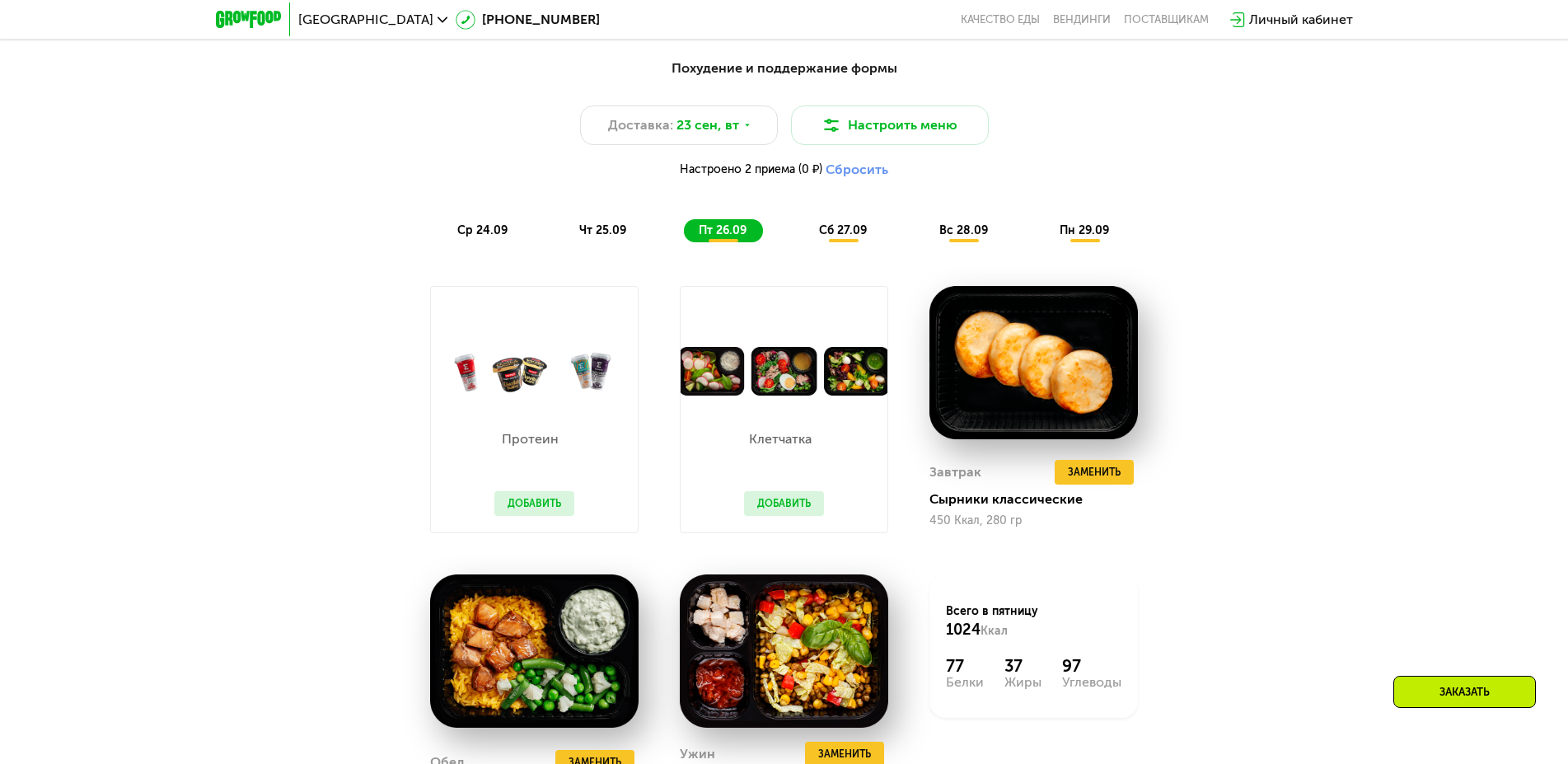
click at [837, 237] on span "сб 27.09" at bounding box center [843, 230] width 48 height 14
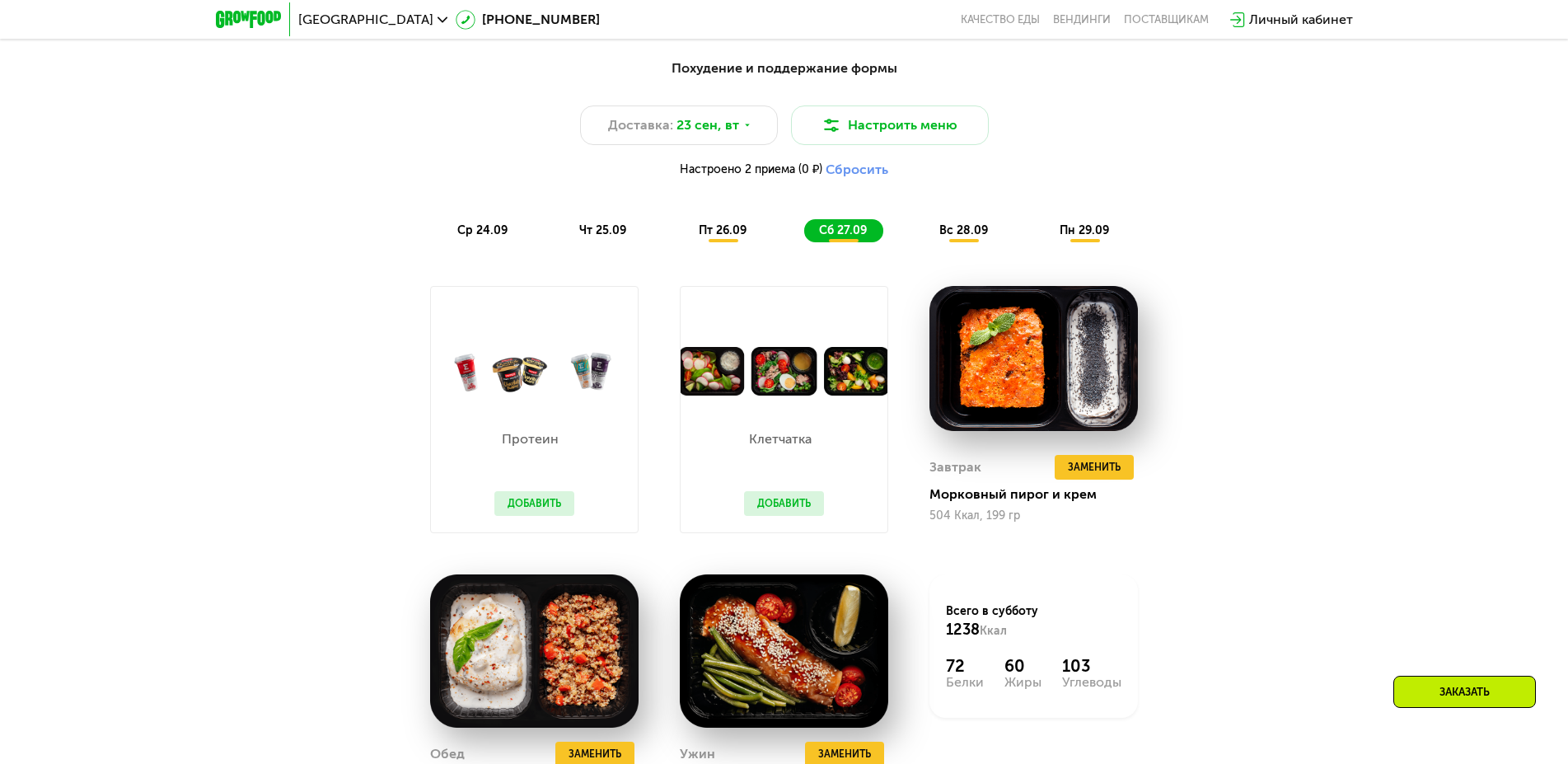
click at [952, 237] on span "вс 28.09" at bounding box center [964, 230] width 49 height 14
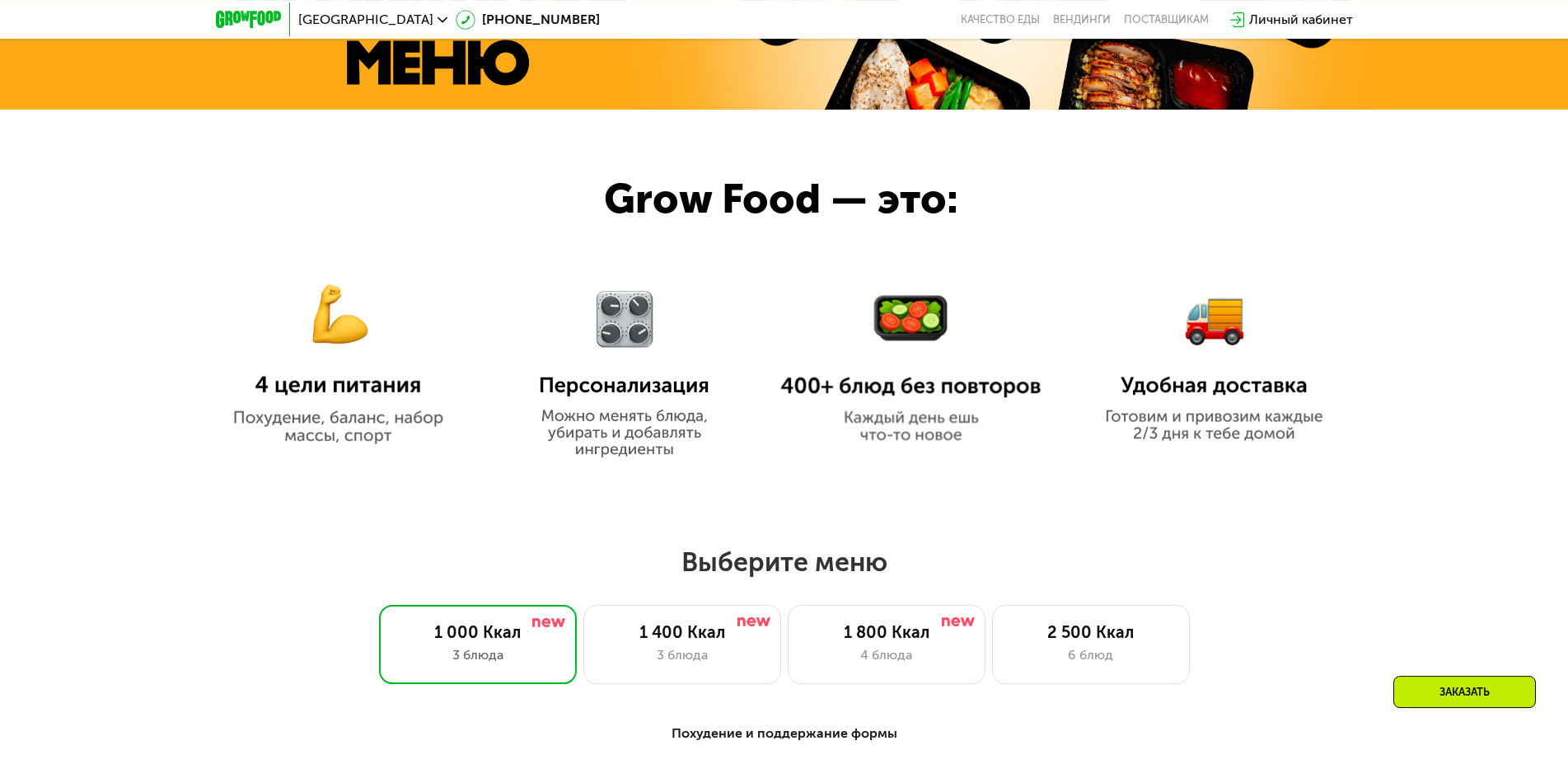
scroll to position [845, 0]
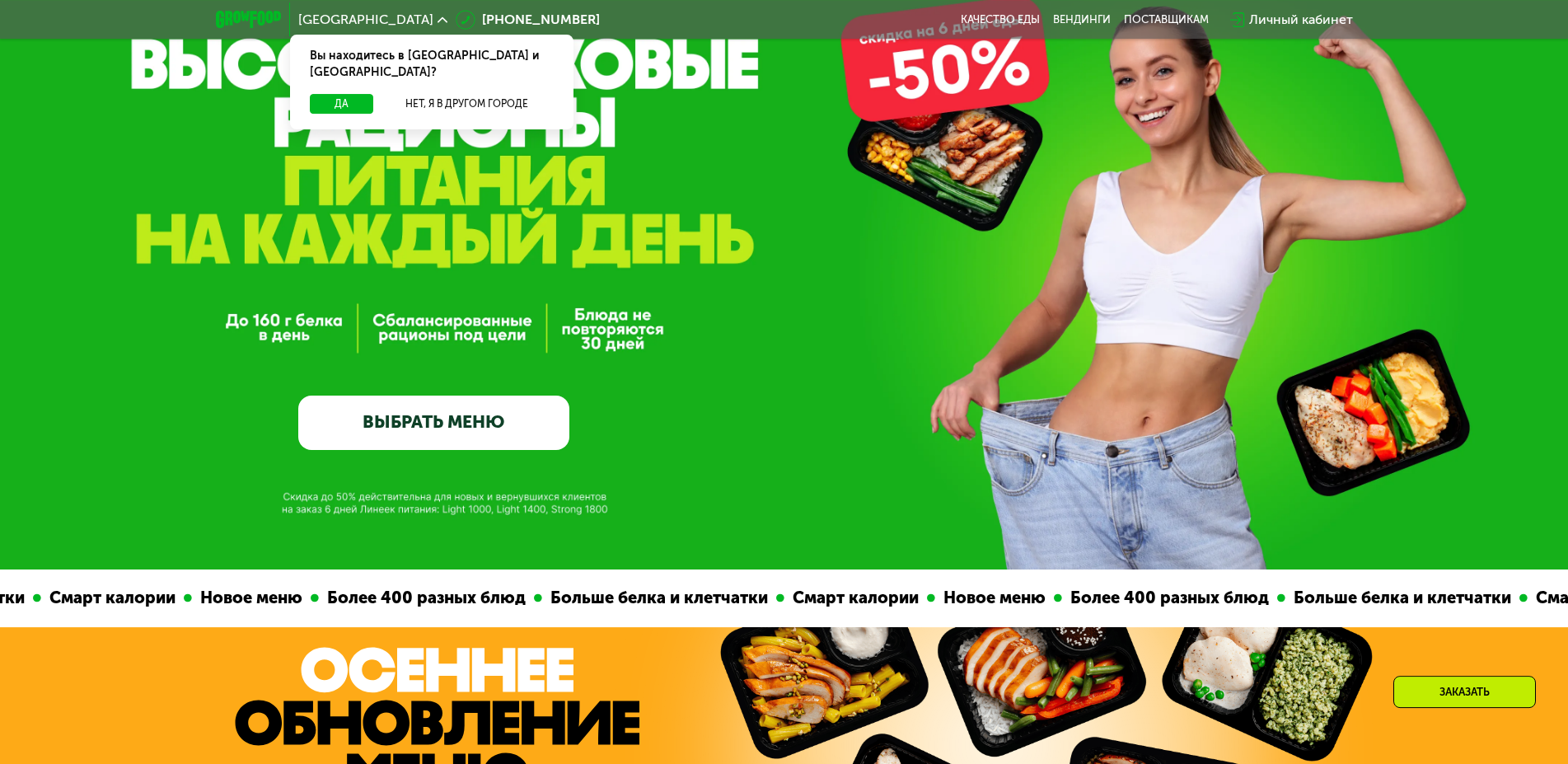
scroll to position [84, 0]
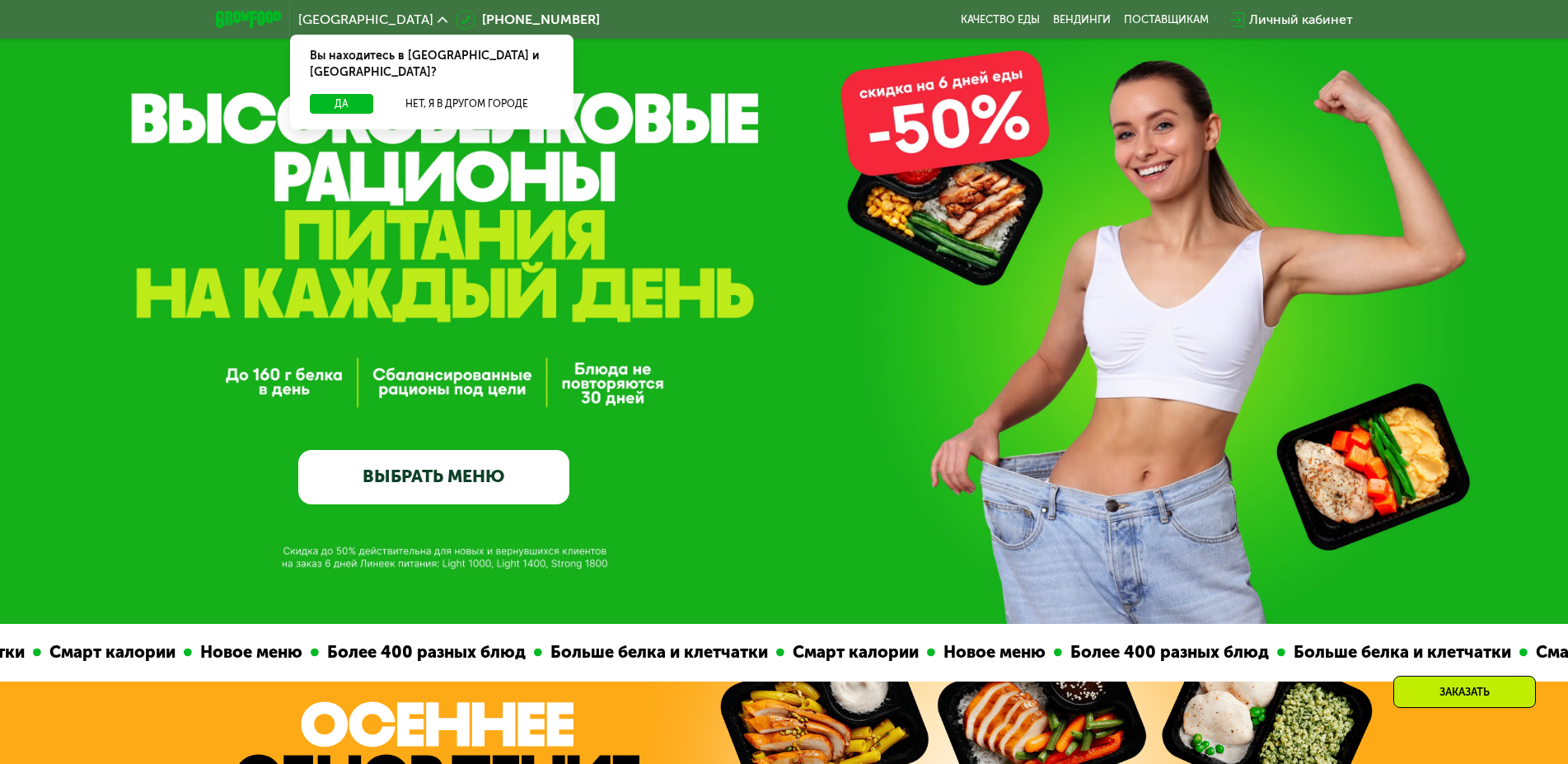
click at [450, 485] on link "ВЫБРАТЬ МЕНЮ" at bounding box center [434, 477] width 271 height 54
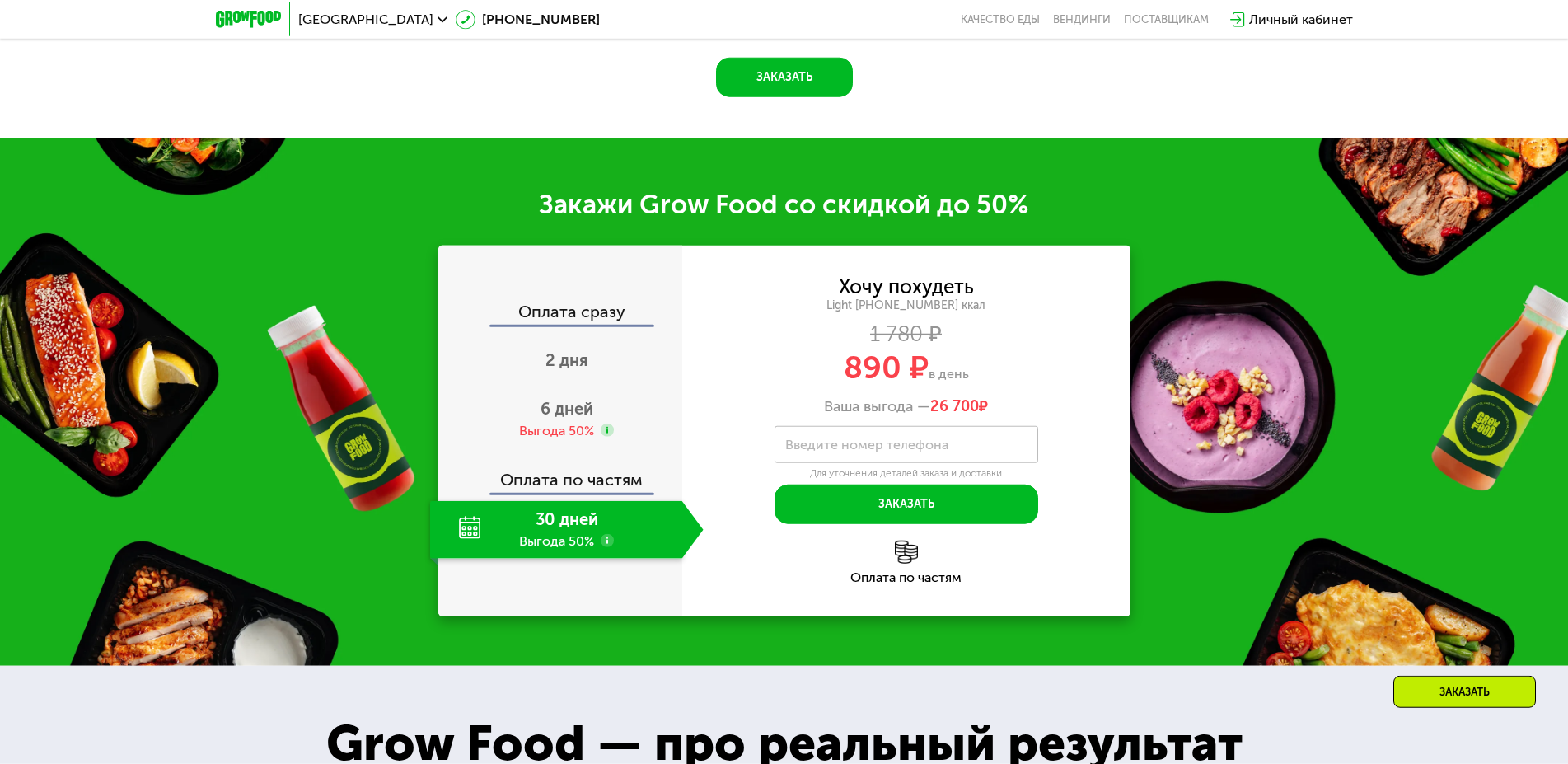
scroll to position [2037, 0]
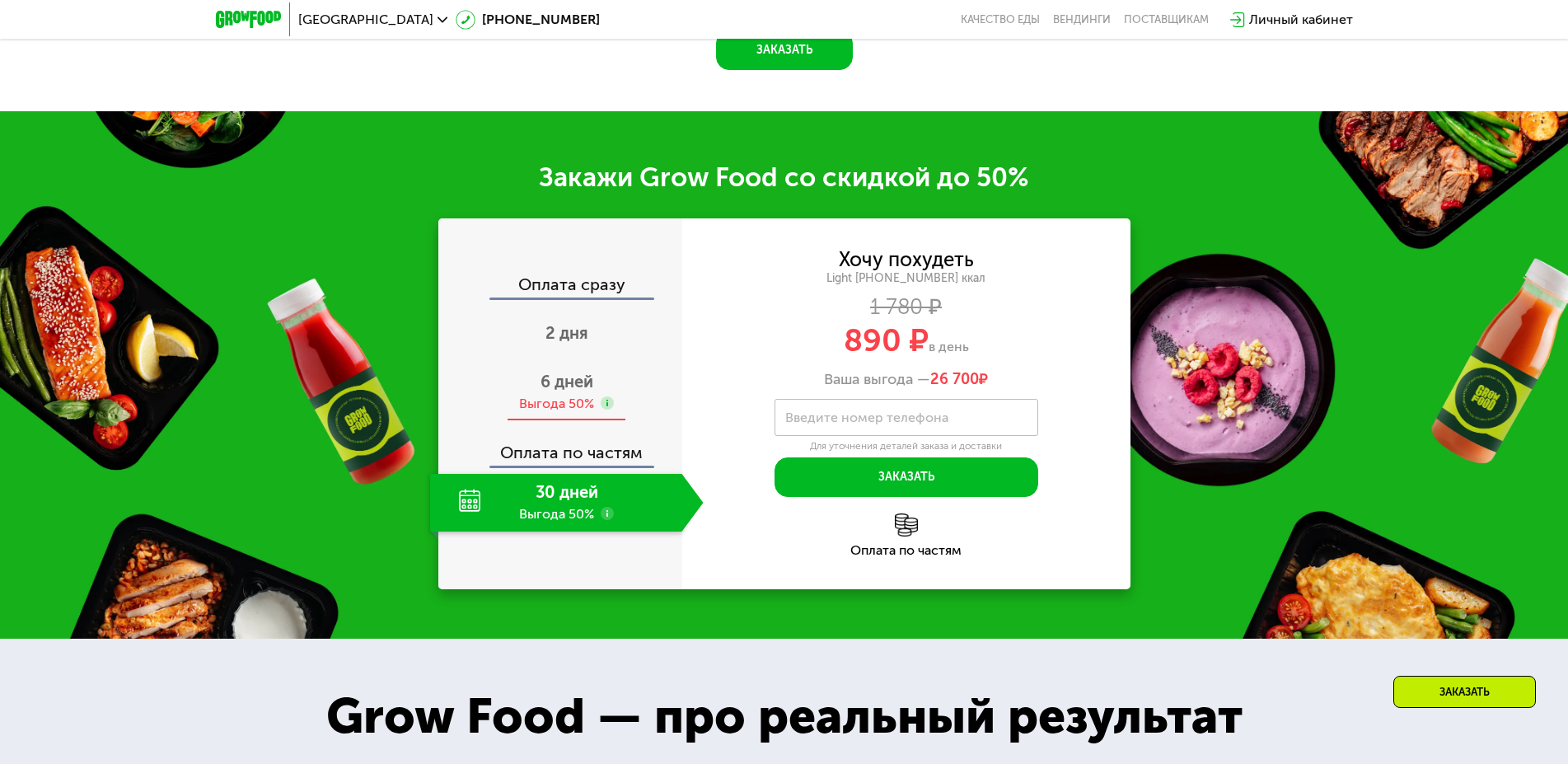
click at [571, 421] on div "6 дней Выгода 50%" at bounding box center [566, 392] width 273 height 58
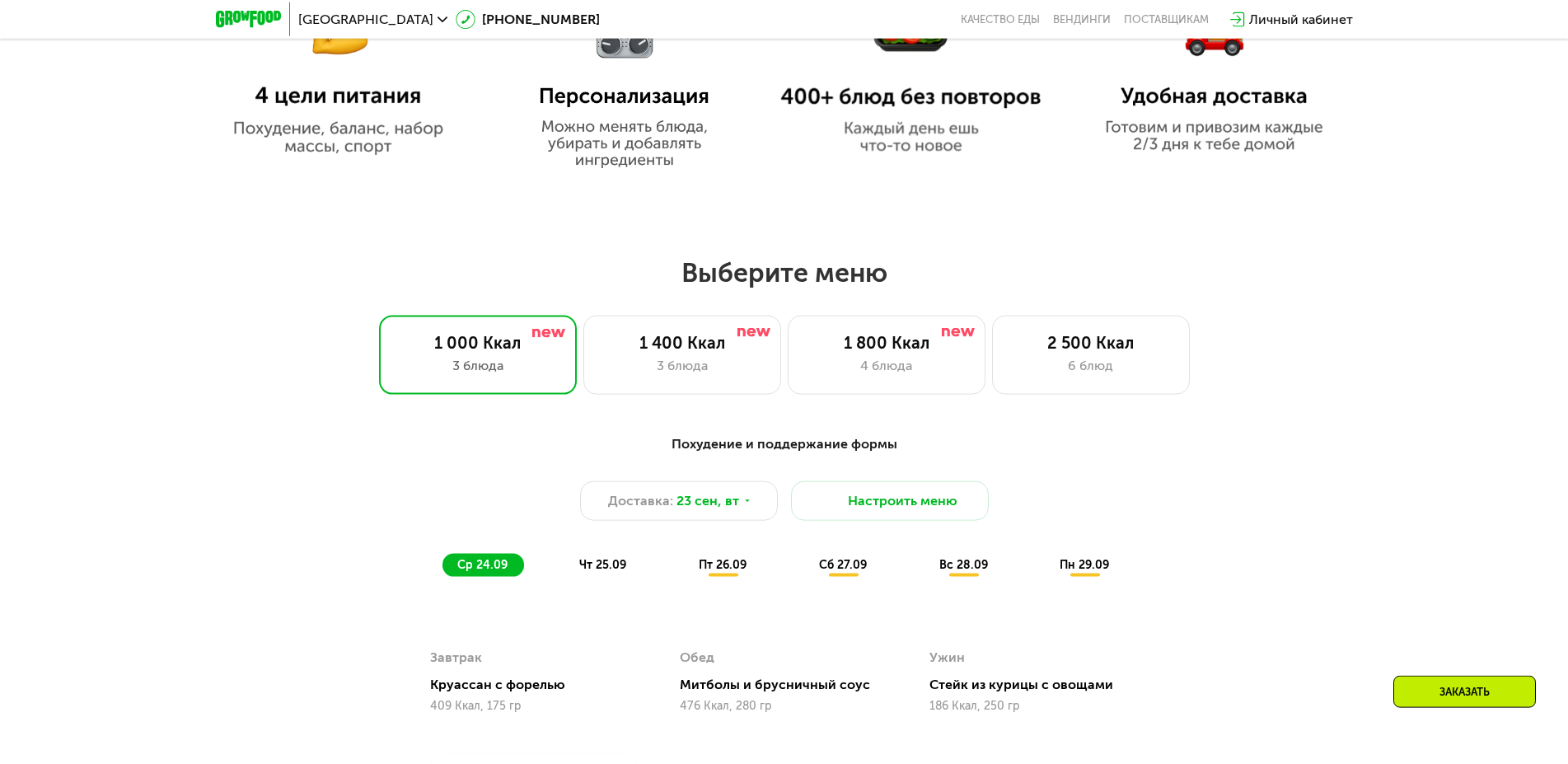
scroll to position [1196, 0]
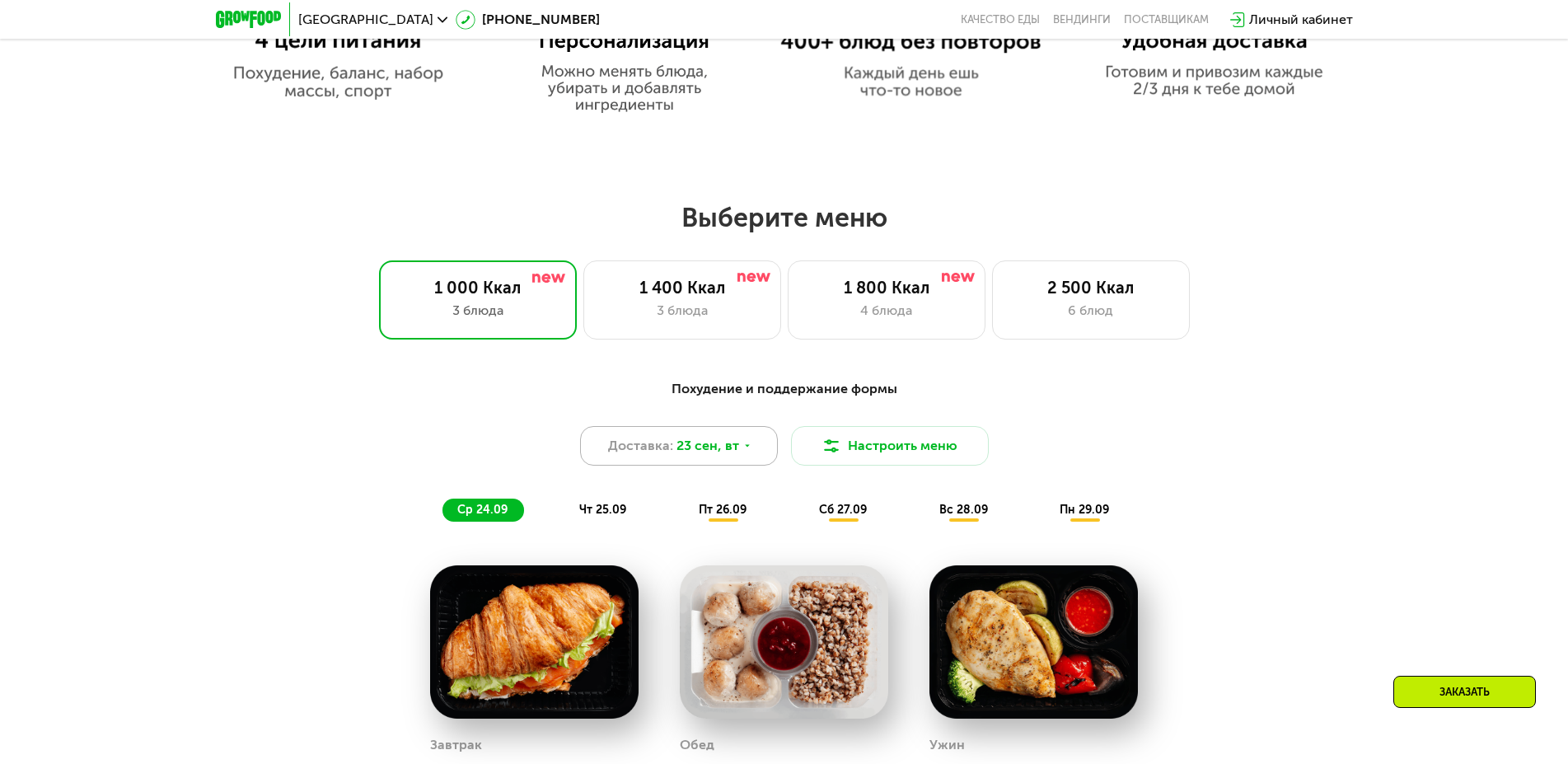
click at [683, 454] on span "23 сен, вт" at bounding box center [708, 446] width 63 height 19
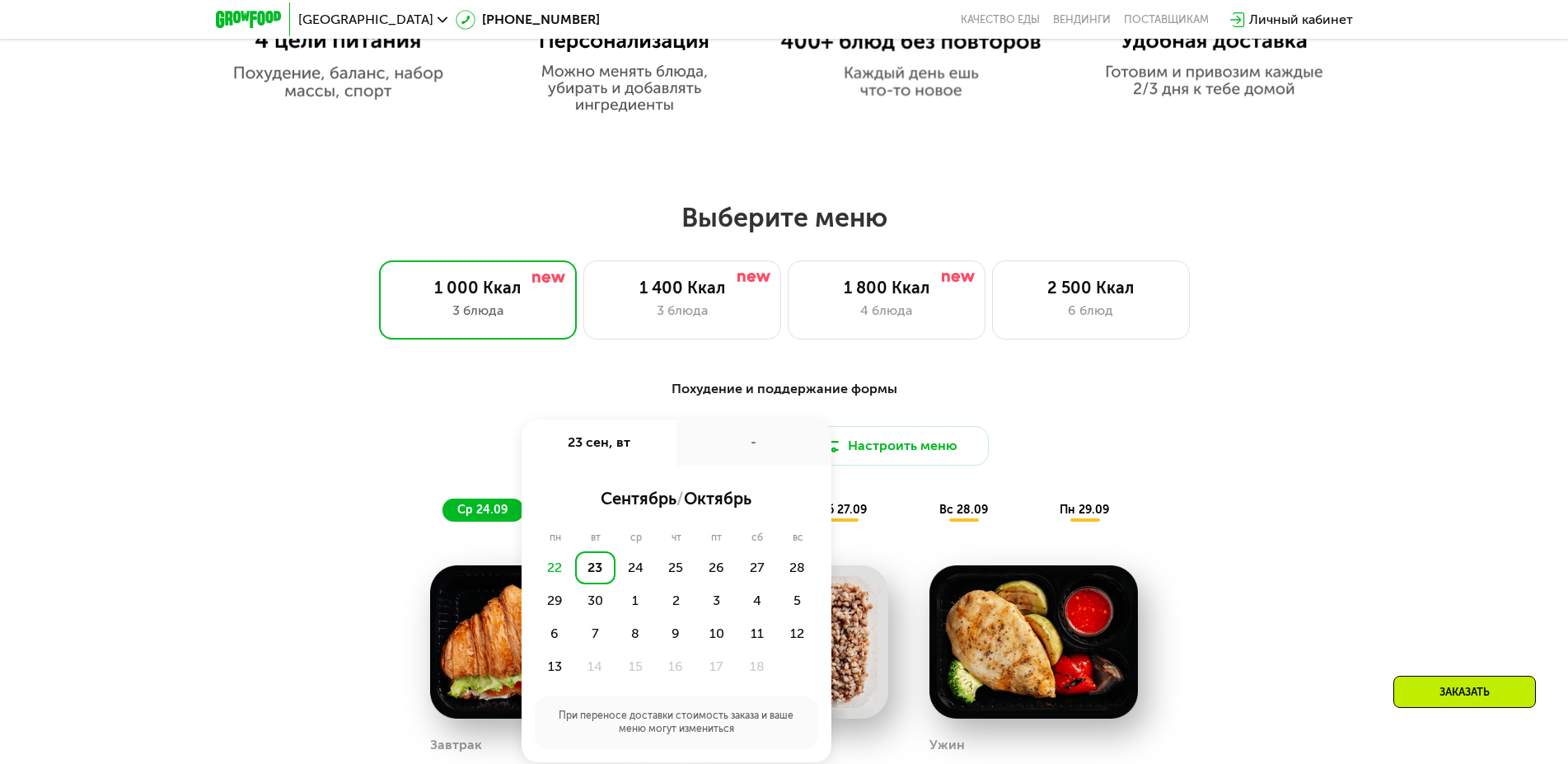
click at [683, 454] on div "-" at bounding box center [754, 443] width 155 height 46
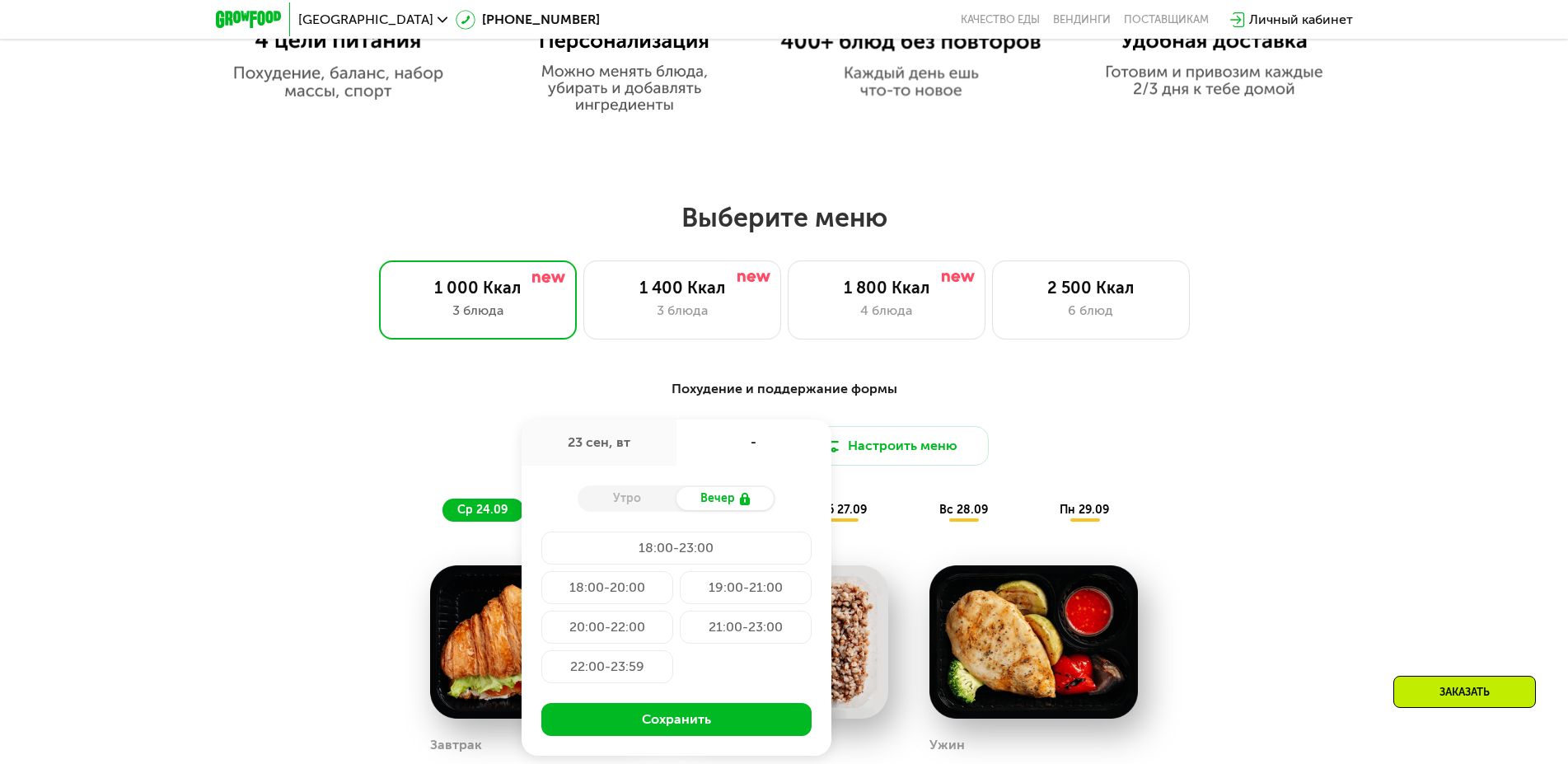
click at [986, 399] on div "Похудение и поддержание формы" at bounding box center [784, 389] width 976 height 20
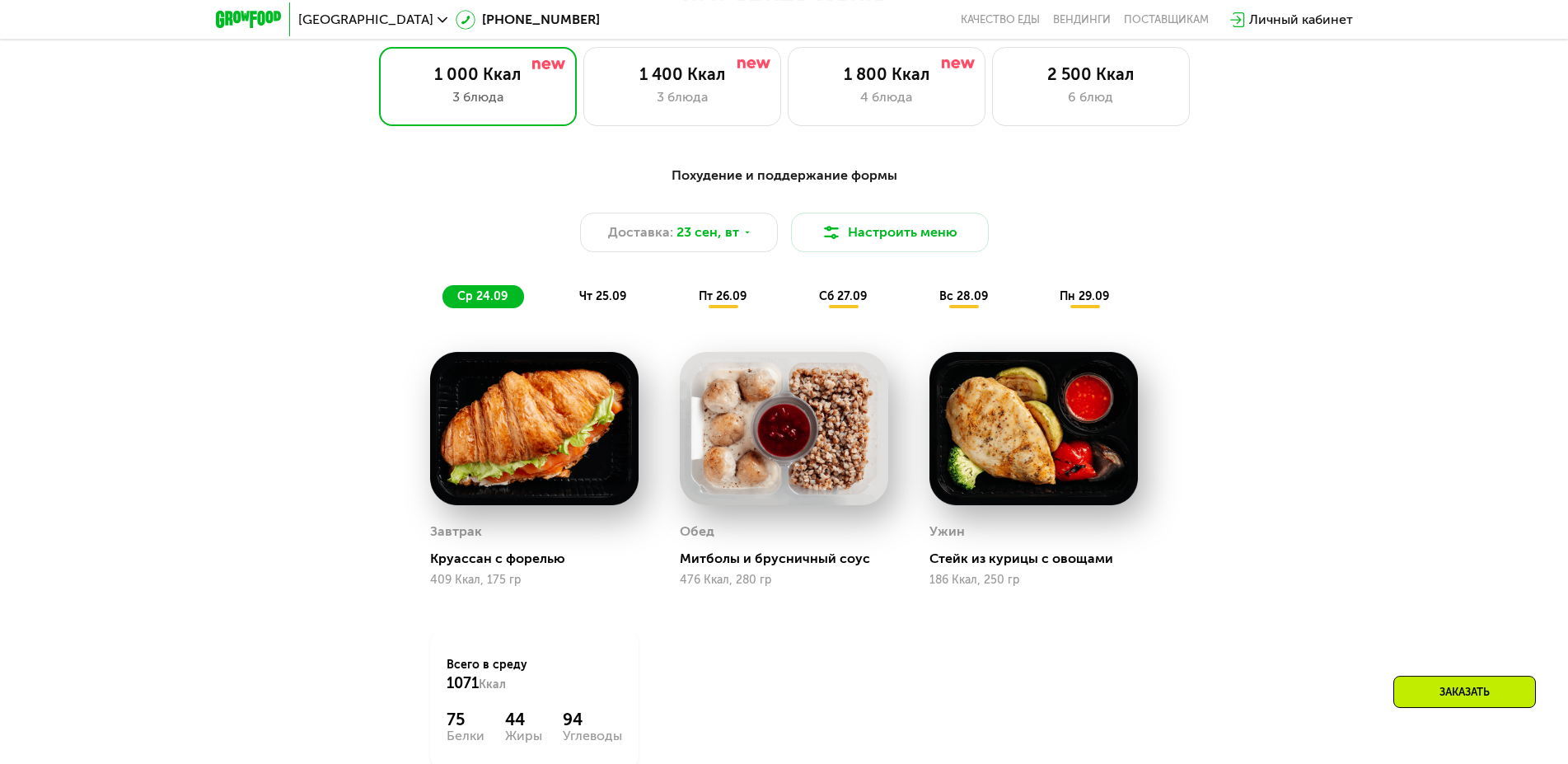
scroll to position [1430, 0]
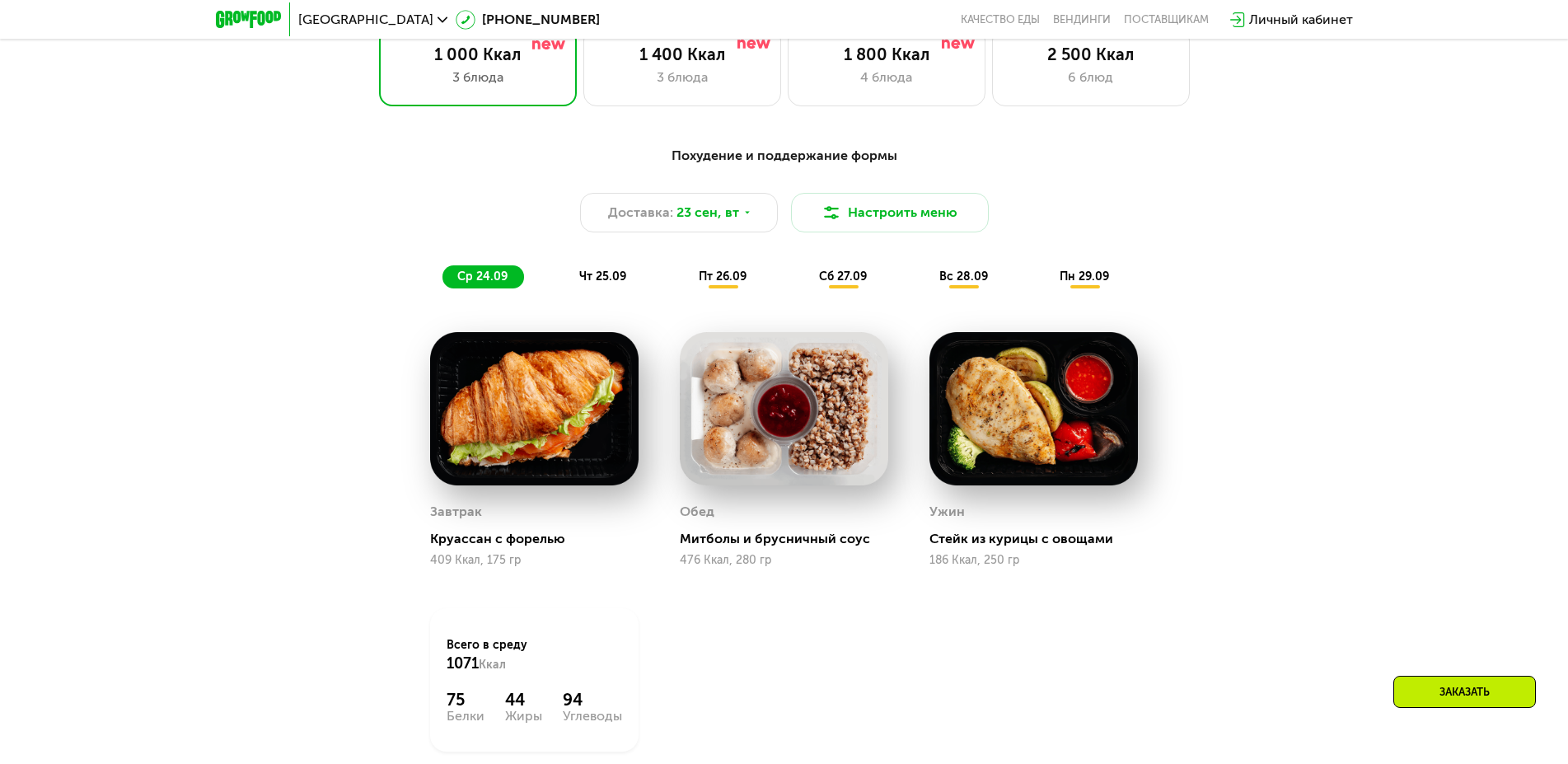
click at [596, 279] on span "чт 25.09" at bounding box center [603, 277] width 47 height 14
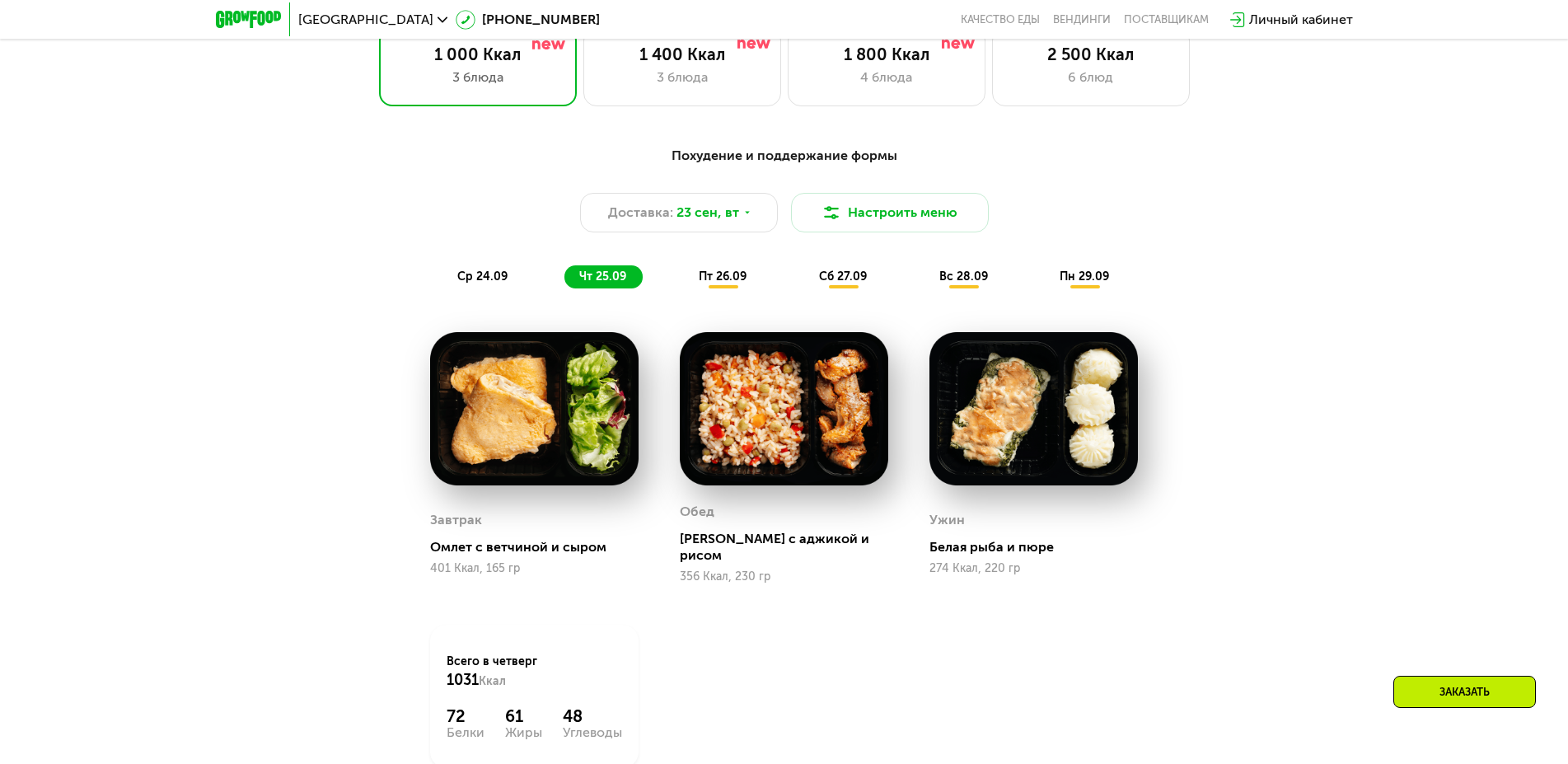
click at [480, 278] on span "ср 24.09" at bounding box center [482, 277] width 50 height 14
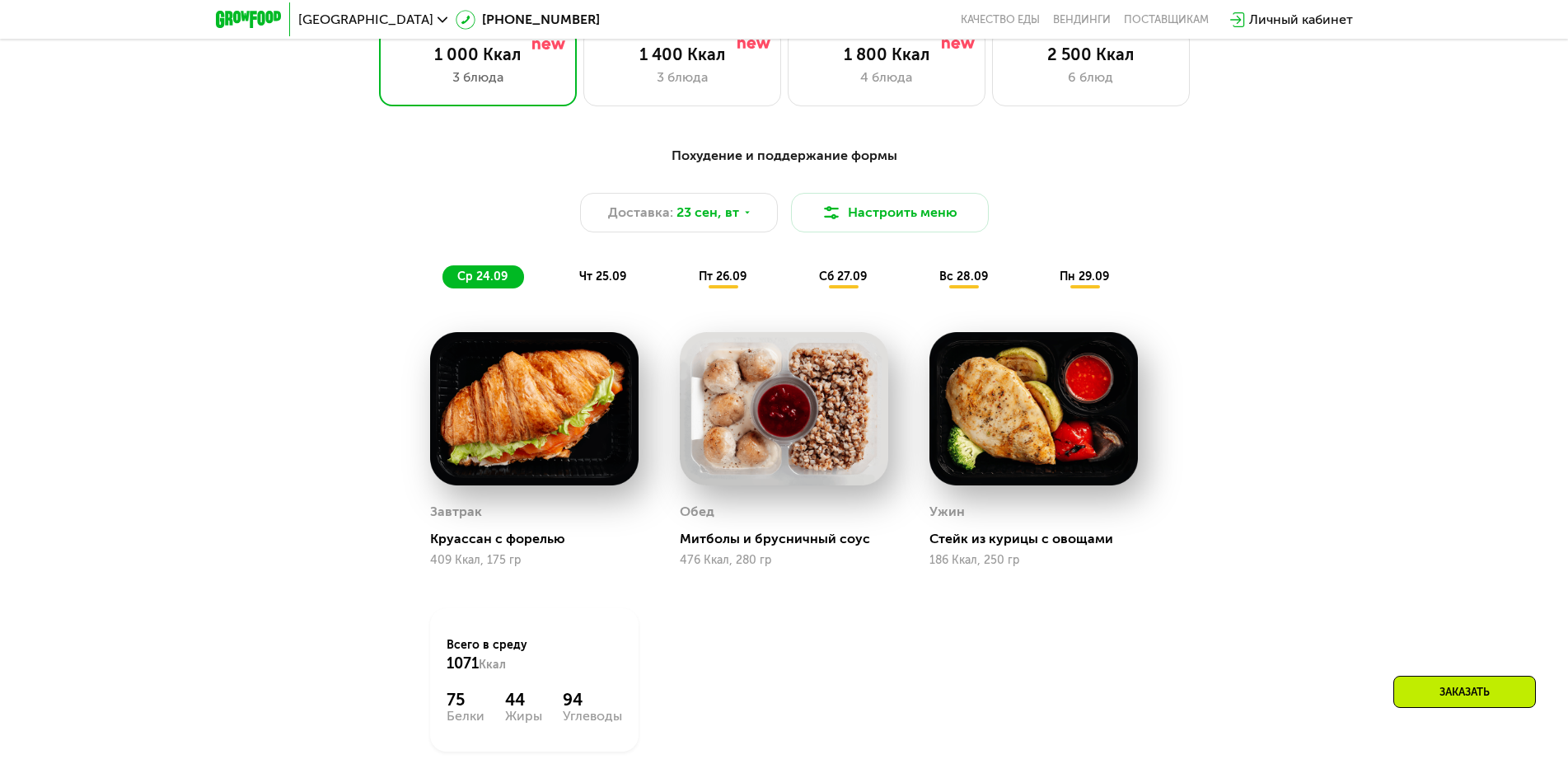
click at [595, 279] on span "чт 25.09" at bounding box center [603, 277] width 47 height 14
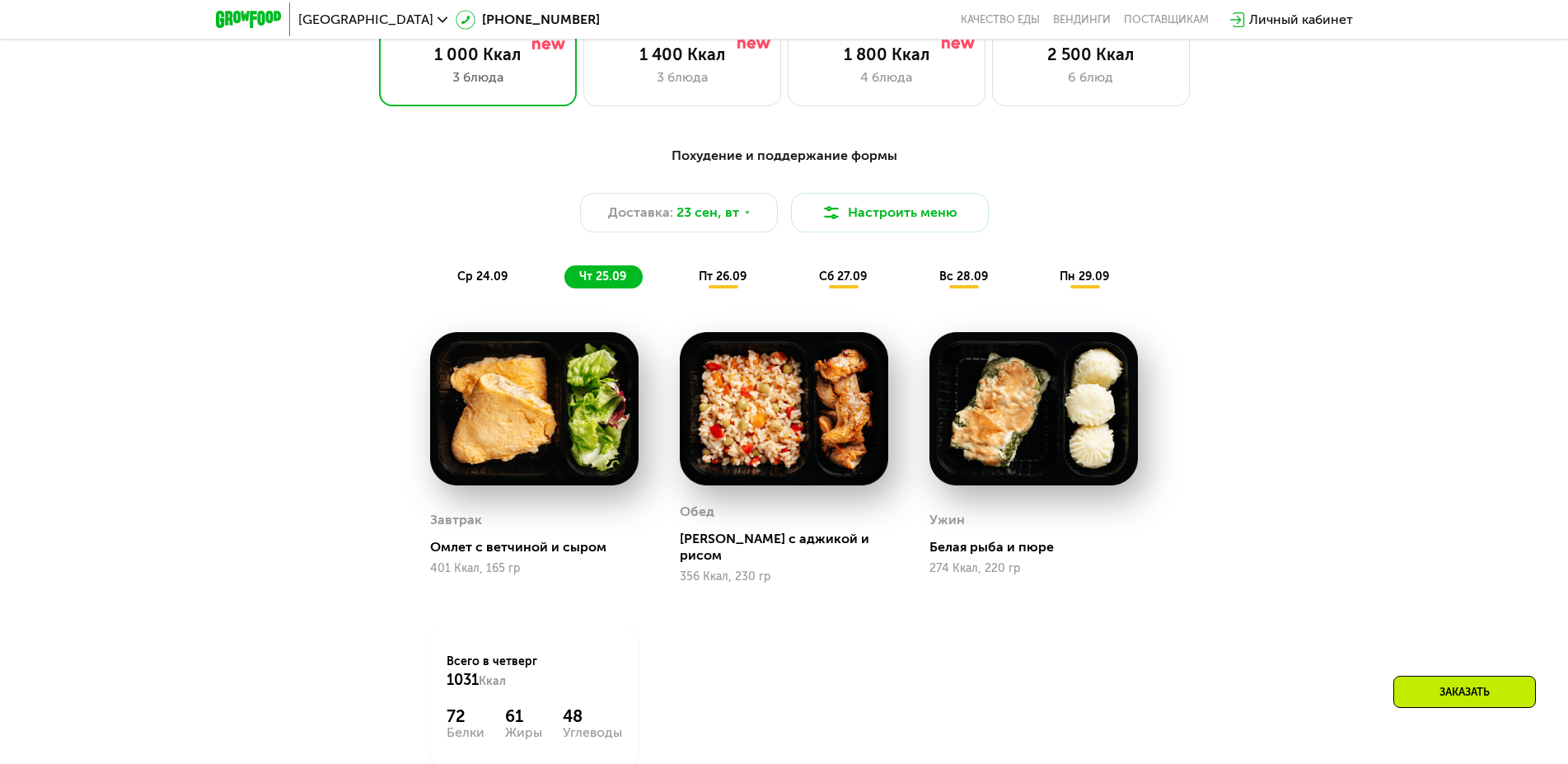
click at [738, 280] on span "пт 26.09" at bounding box center [723, 277] width 48 height 14
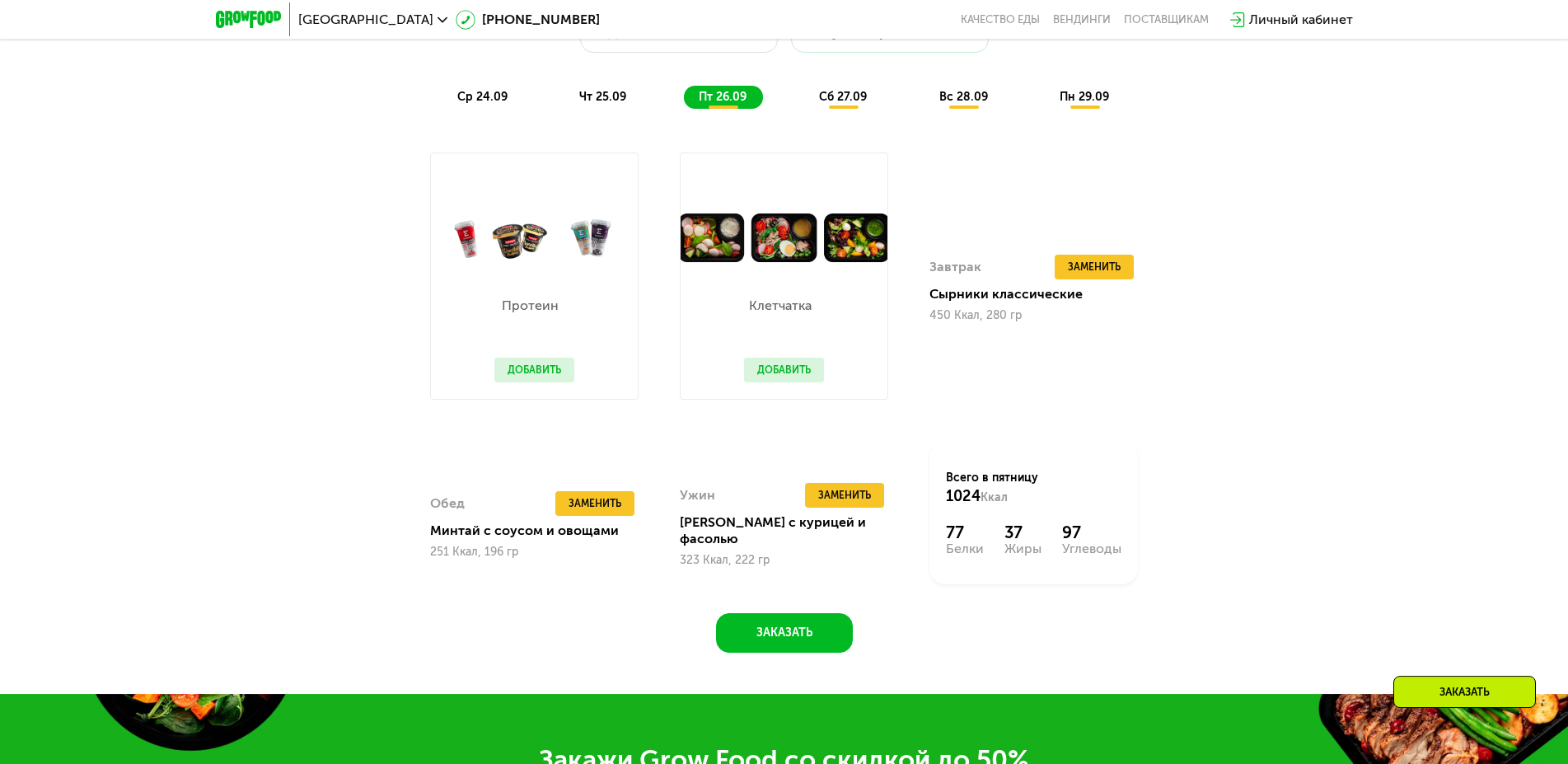
scroll to position [1514, 0]
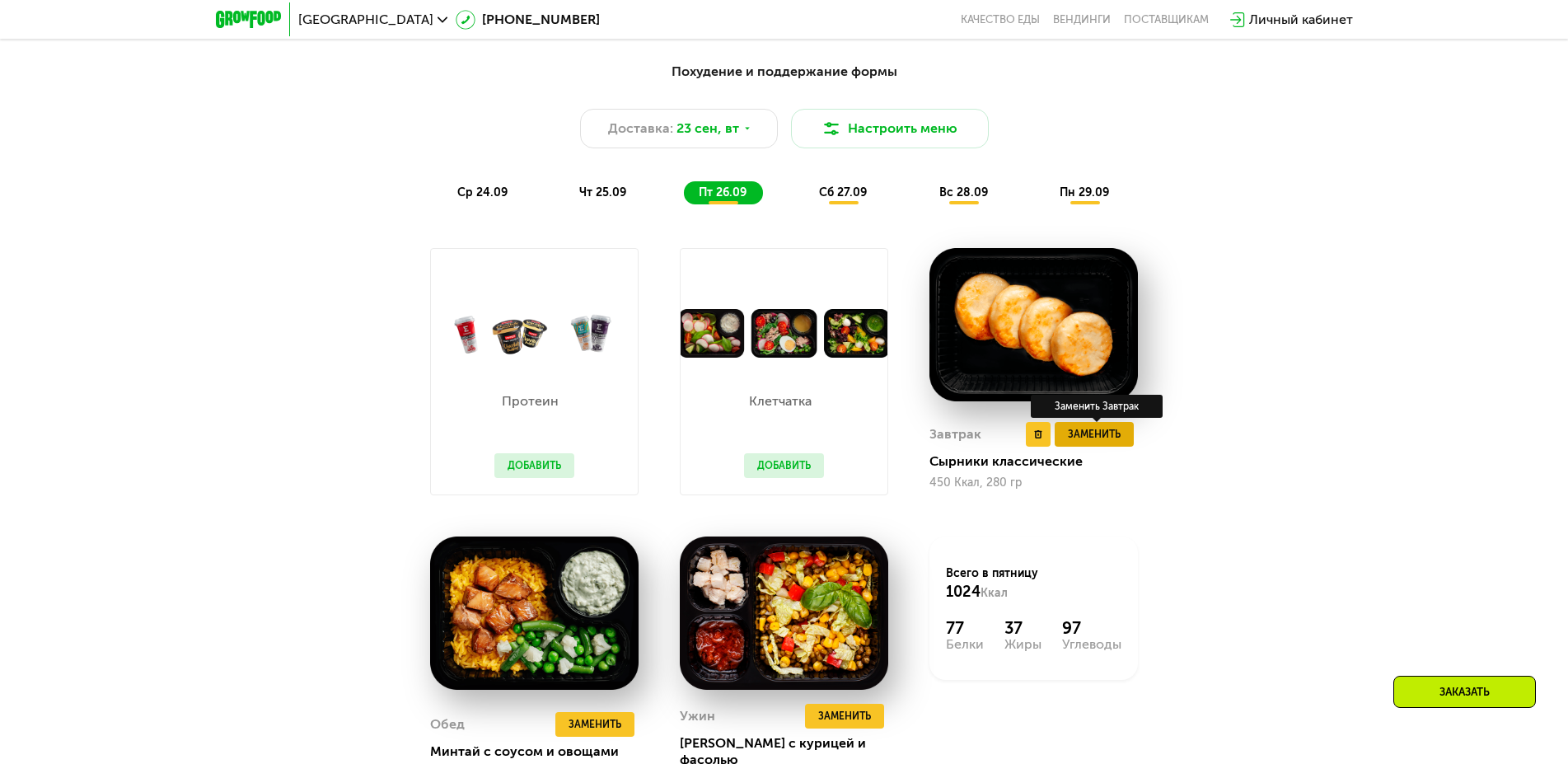
click at [1100, 443] on span "Заменить" at bounding box center [1095, 434] width 53 height 17
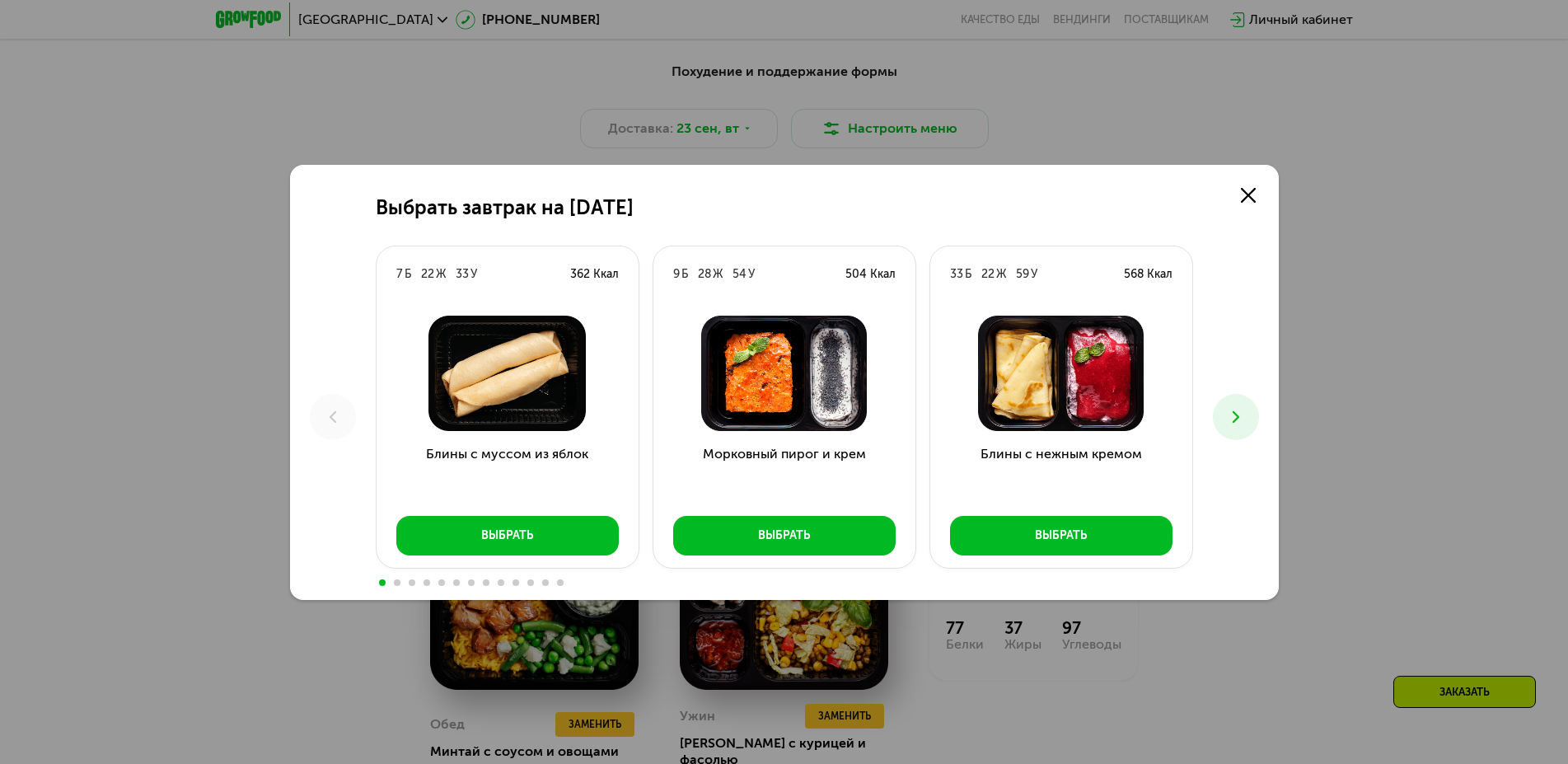
click at [1242, 414] on icon at bounding box center [1236, 417] width 19 height 19
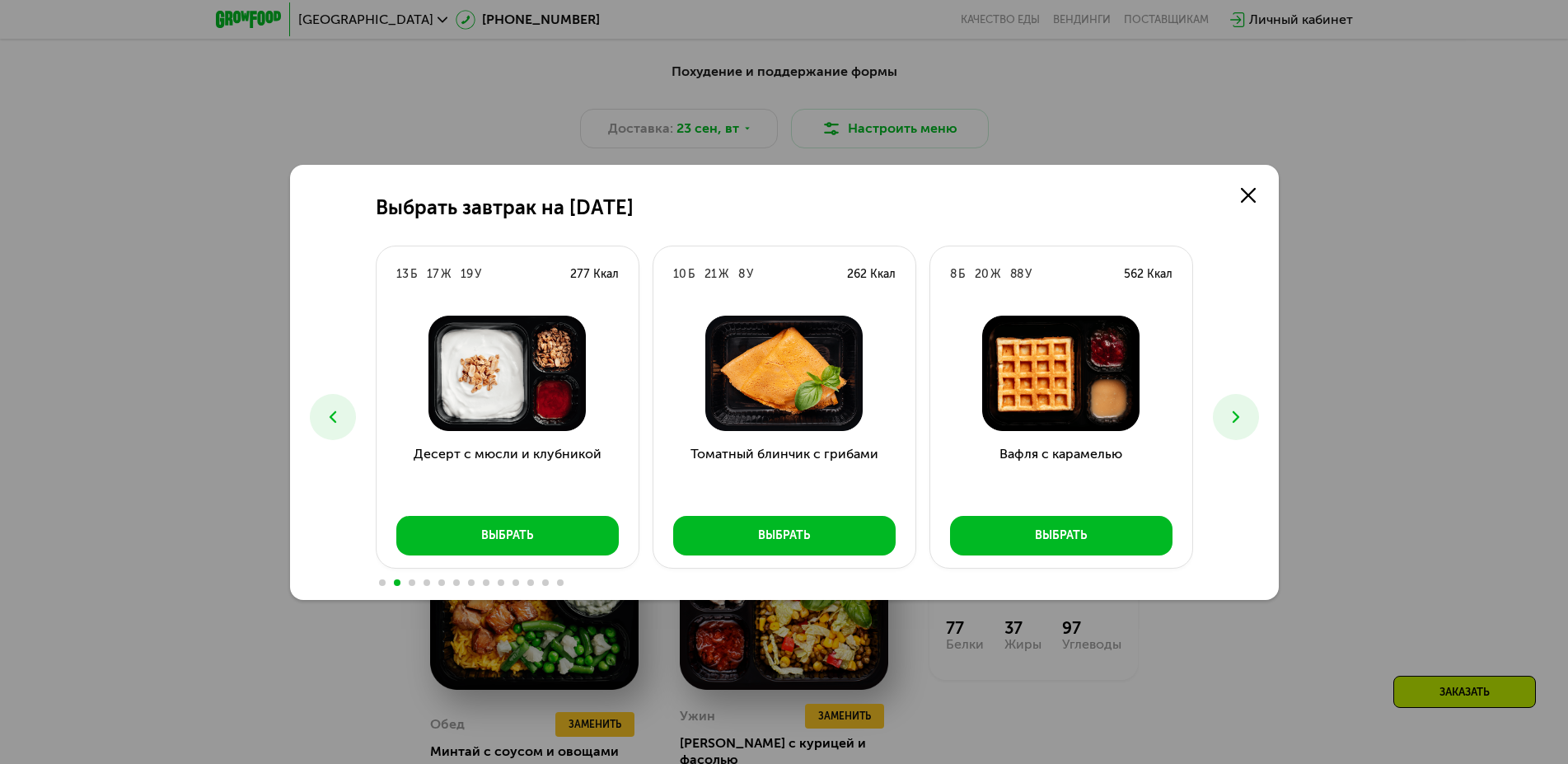
click at [1242, 414] on icon at bounding box center [1236, 417] width 19 height 19
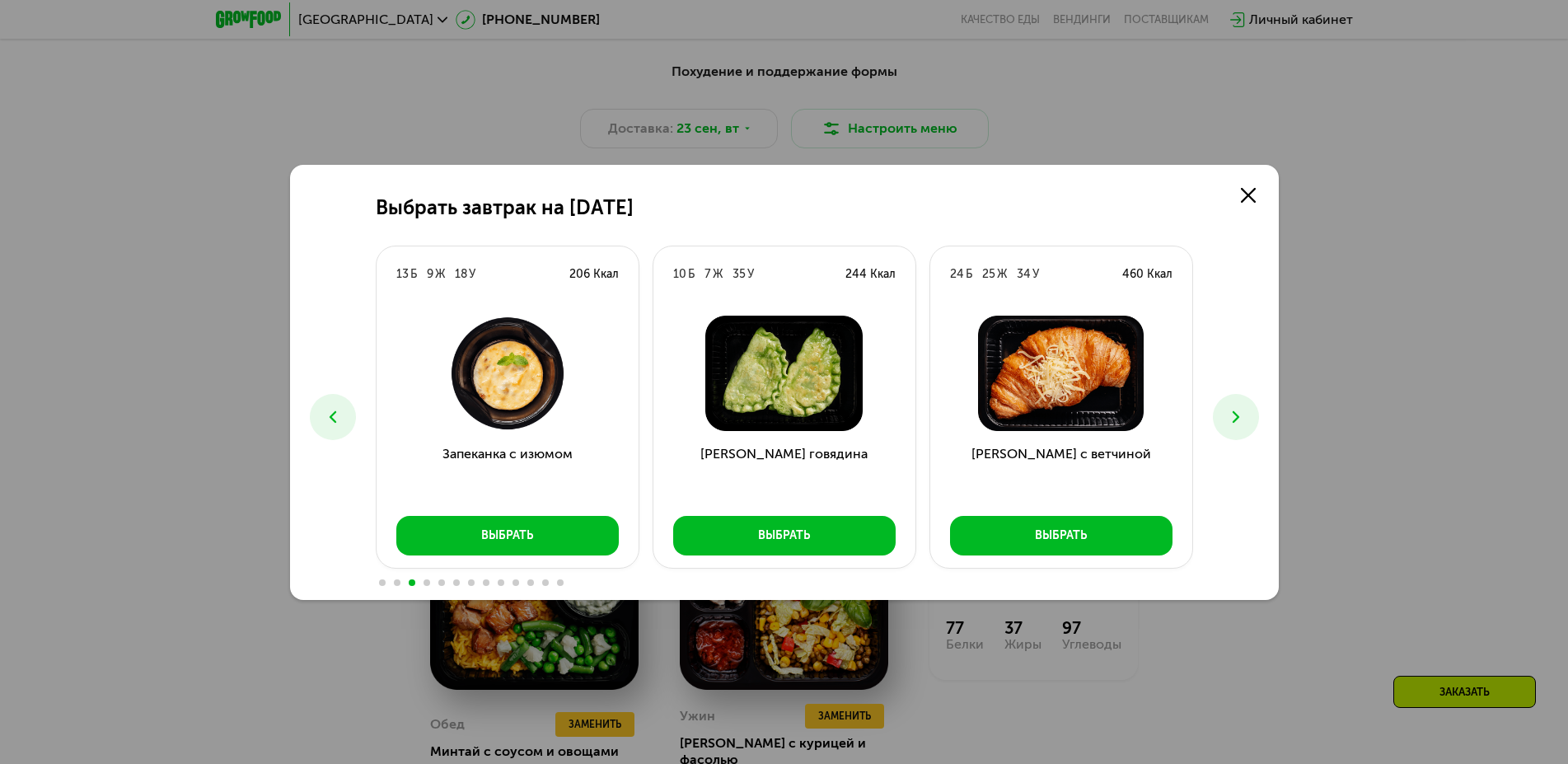
click at [1233, 414] on icon at bounding box center [1236, 417] width 19 height 19
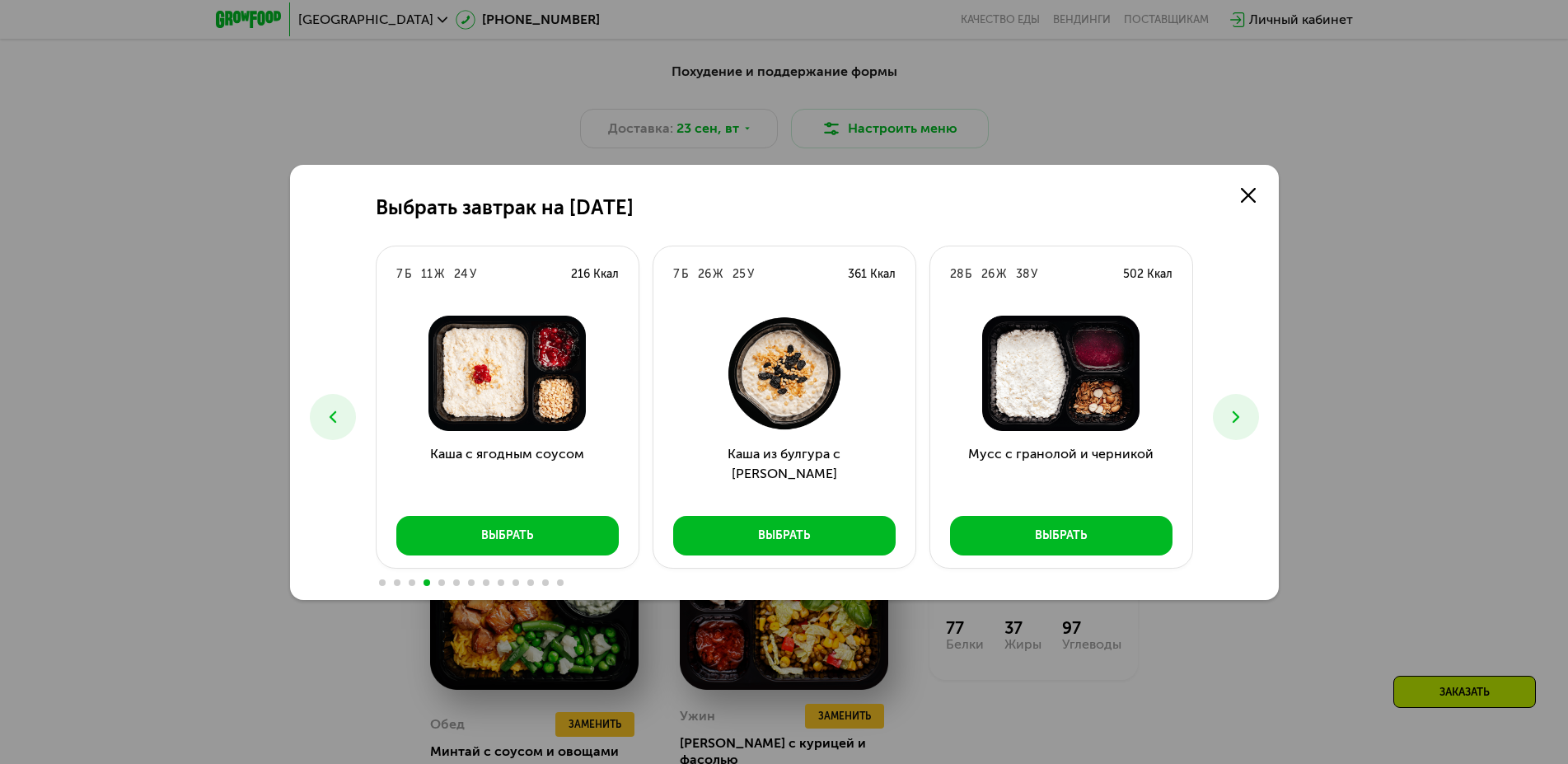
click at [1243, 410] on icon at bounding box center [1236, 417] width 19 height 19
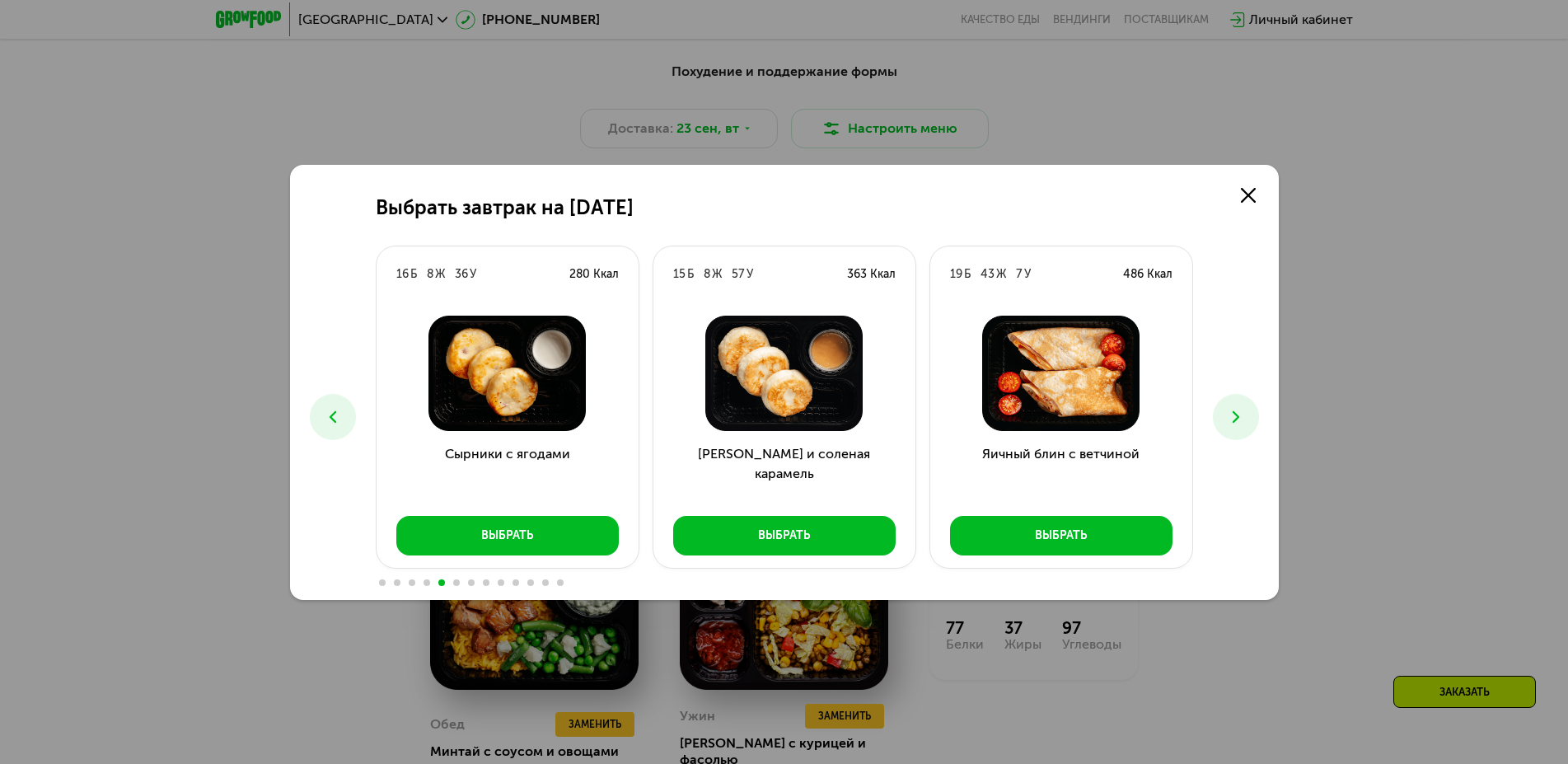
click at [1241, 415] on icon at bounding box center [1236, 417] width 19 height 19
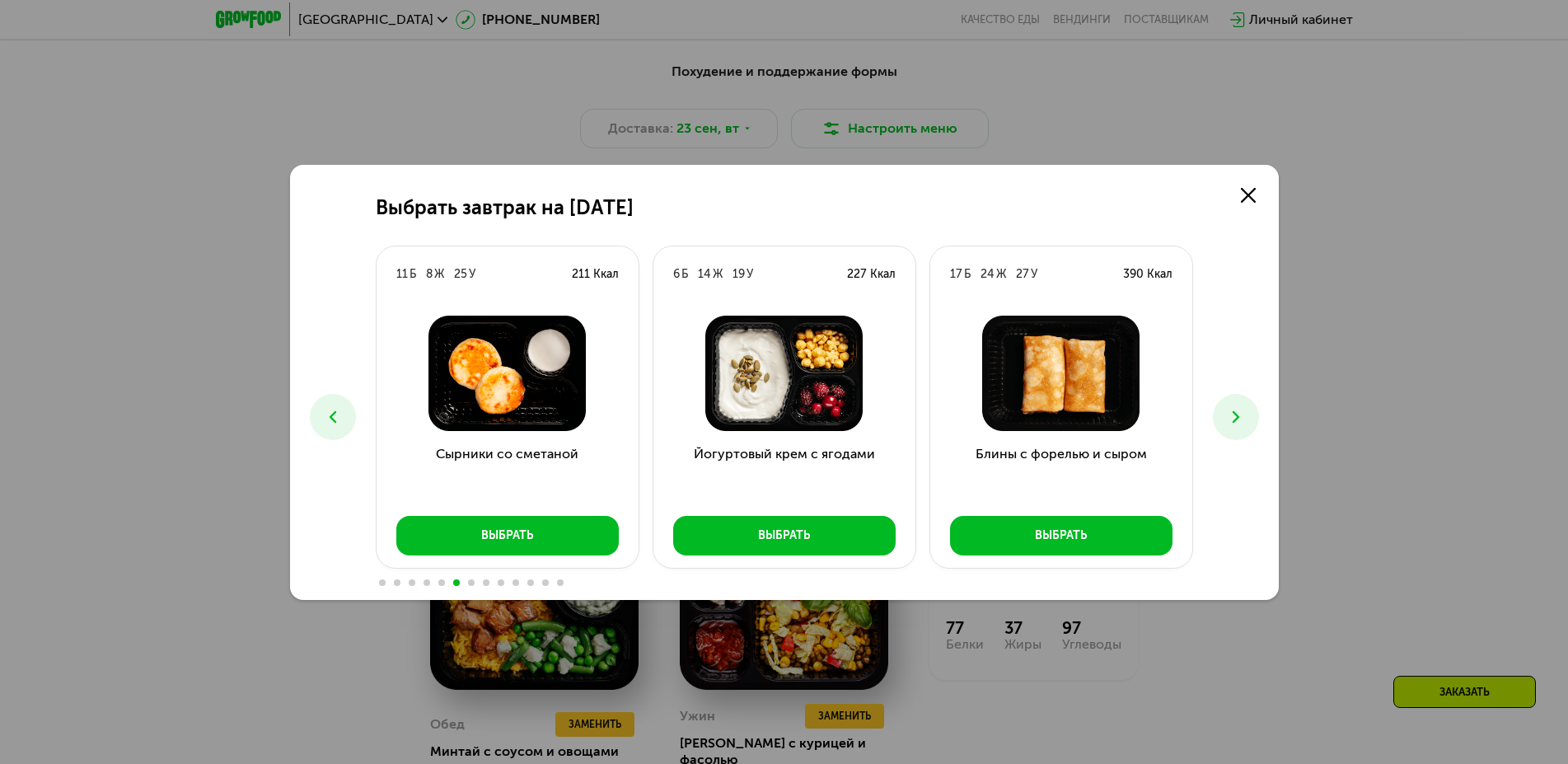
click at [1241, 415] on icon at bounding box center [1236, 417] width 19 height 19
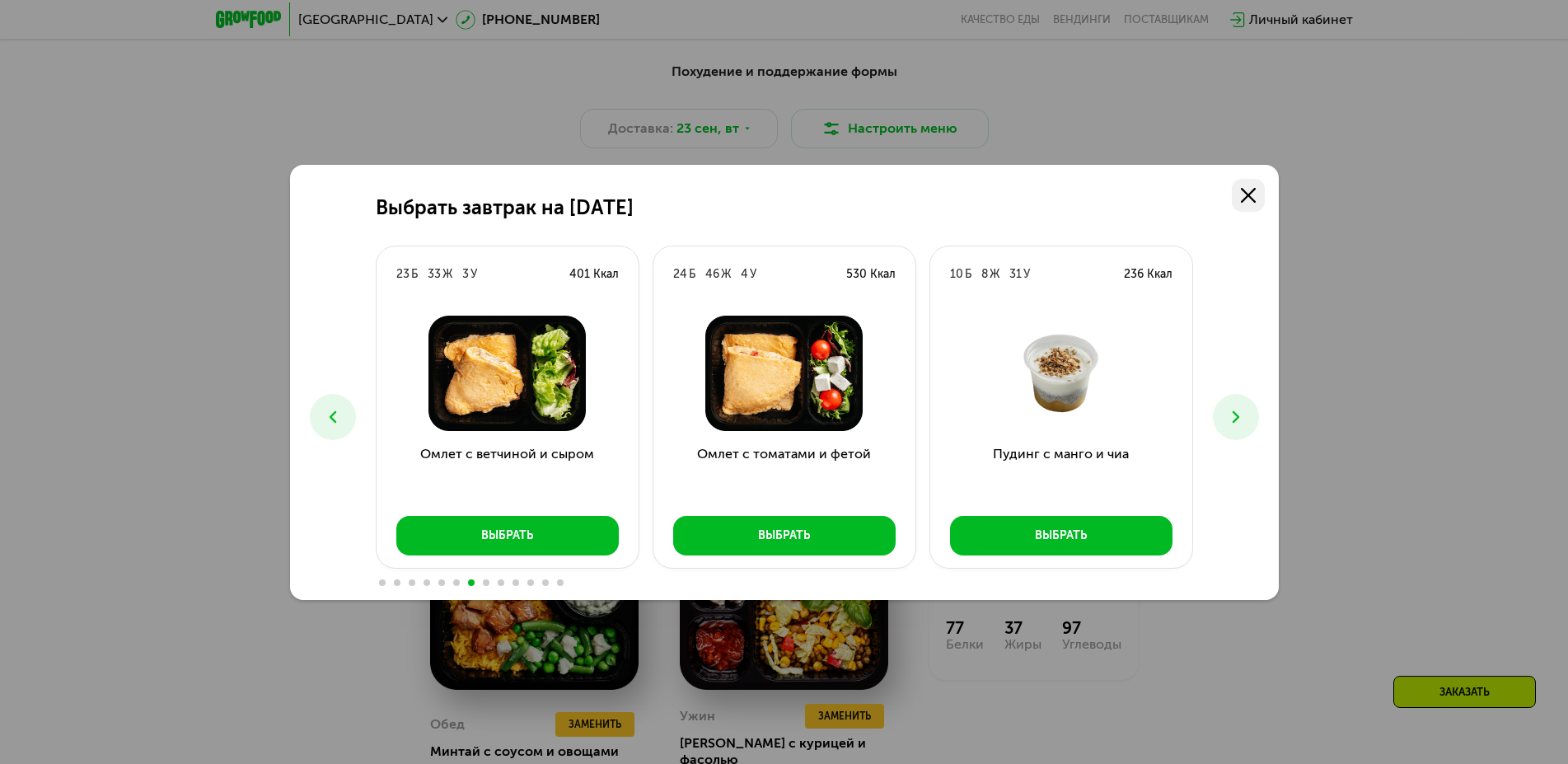
click at [1255, 197] on icon at bounding box center [1249, 195] width 15 height 15
